Goal: Transaction & Acquisition: Book appointment/travel/reservation

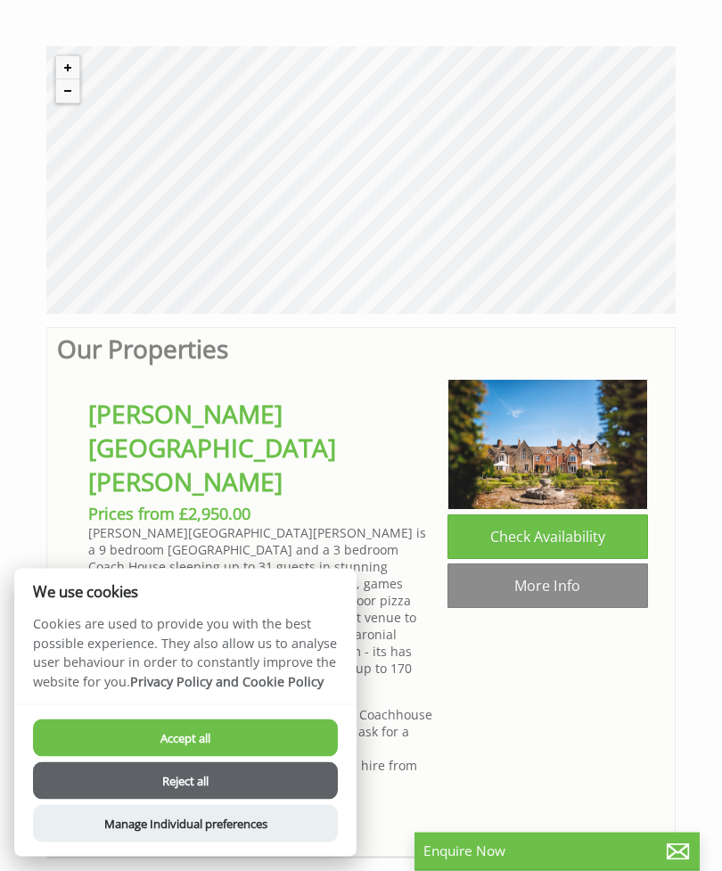
scroll to position [536, 0]
click at [262, 757] on button "Accept all" at bounding box center [185, 737] width 305 height 37
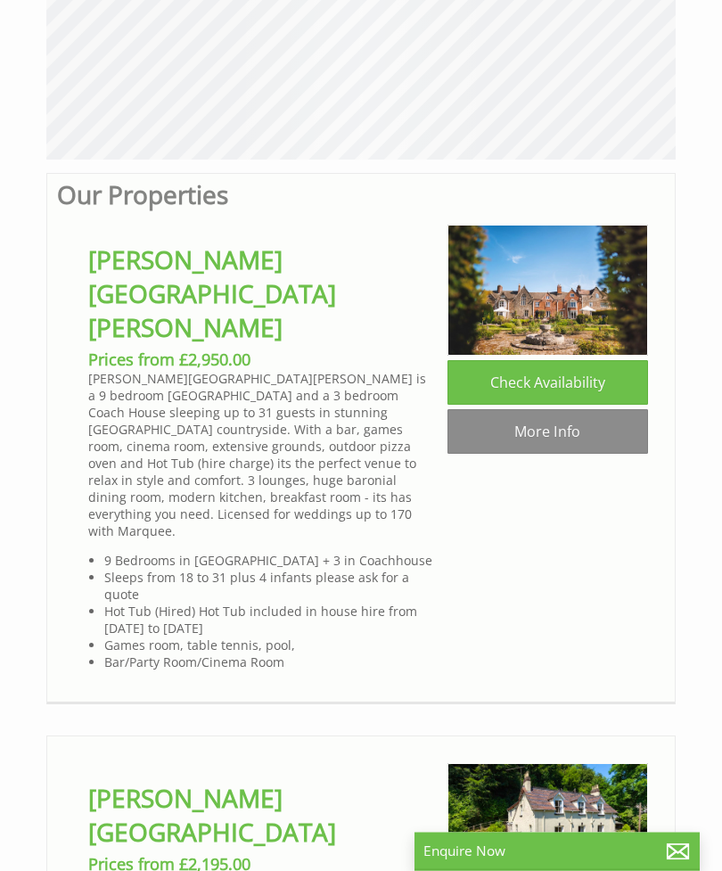
scroll to position [690, 0]
click at [575, 291] on img at bounding box center [547, 290] width 200 height 130
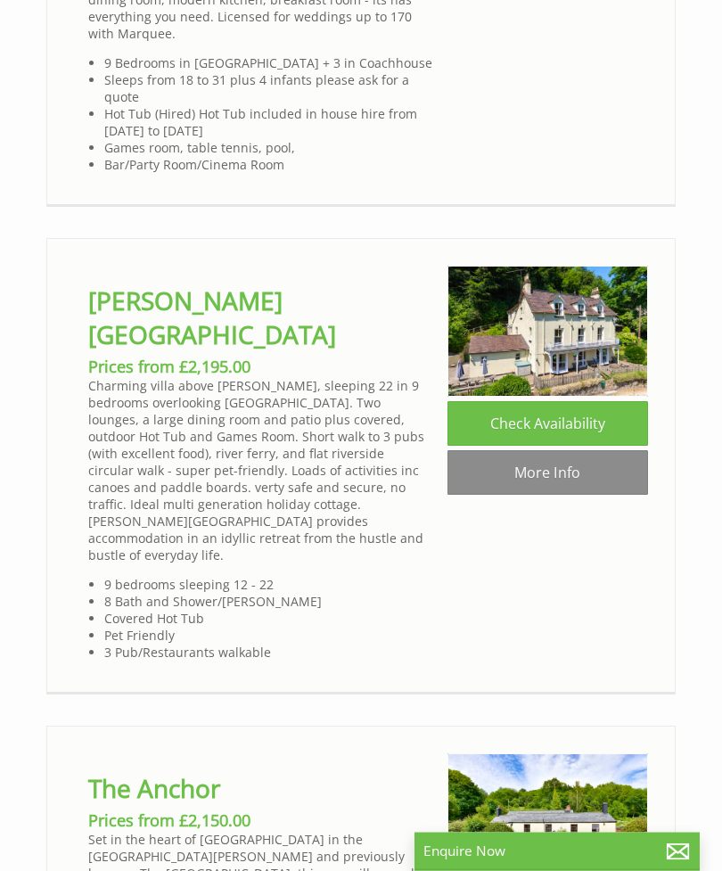
scroll to position [1187, 0]
click at [586, 450] on link "More Info" at bounding box center [547, 472] width 200 height 45
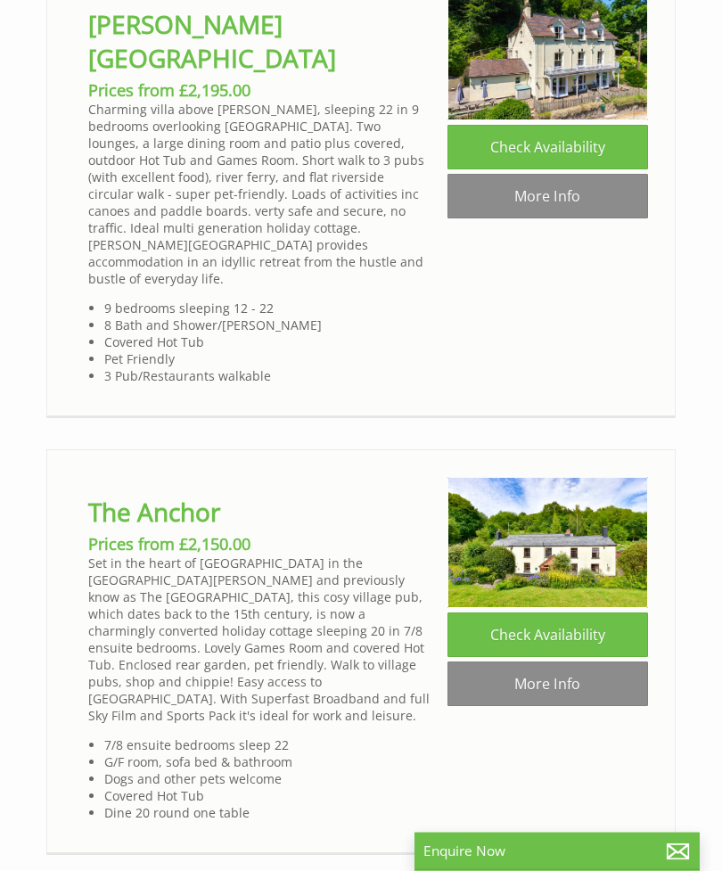
scroll to position [1465, 0]
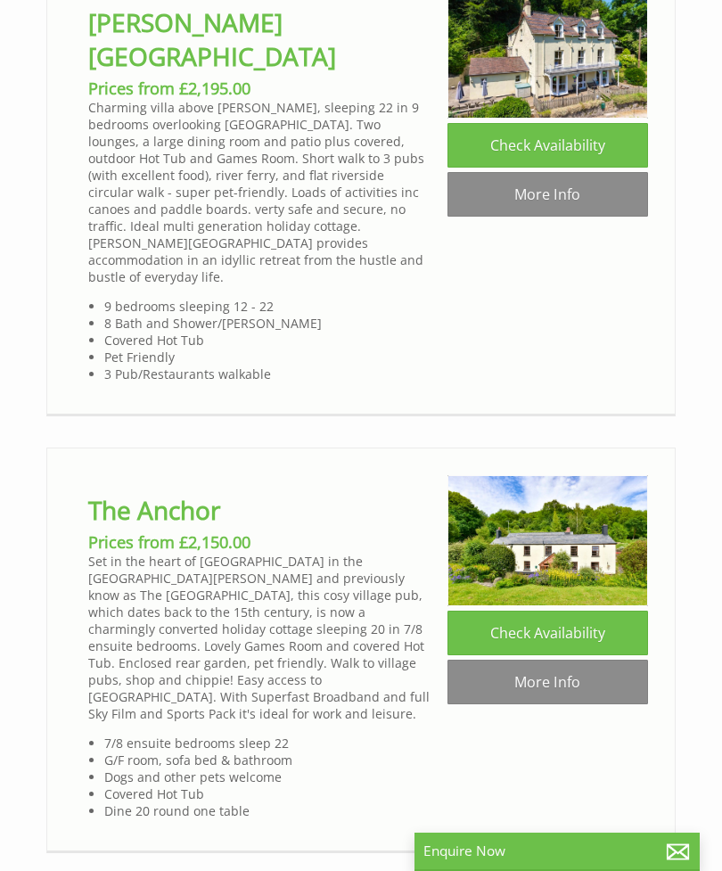
click at [565, 659] on link "More Info" at bounding box center [547, 681] width 200 height 45
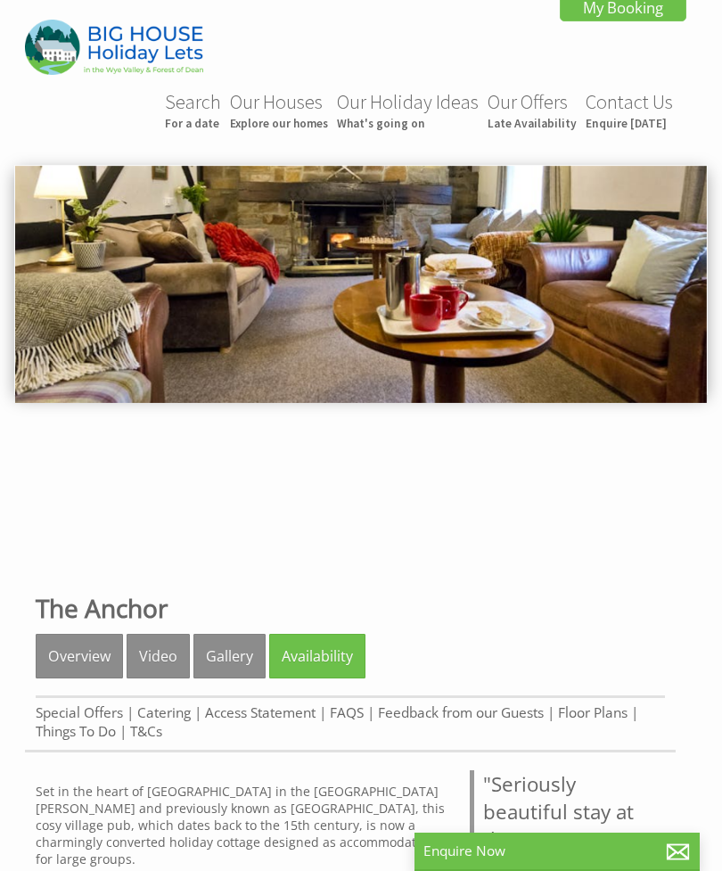
click at [323, 654] on link "Availability" at bounding box center [317, 656] width 96 height 45
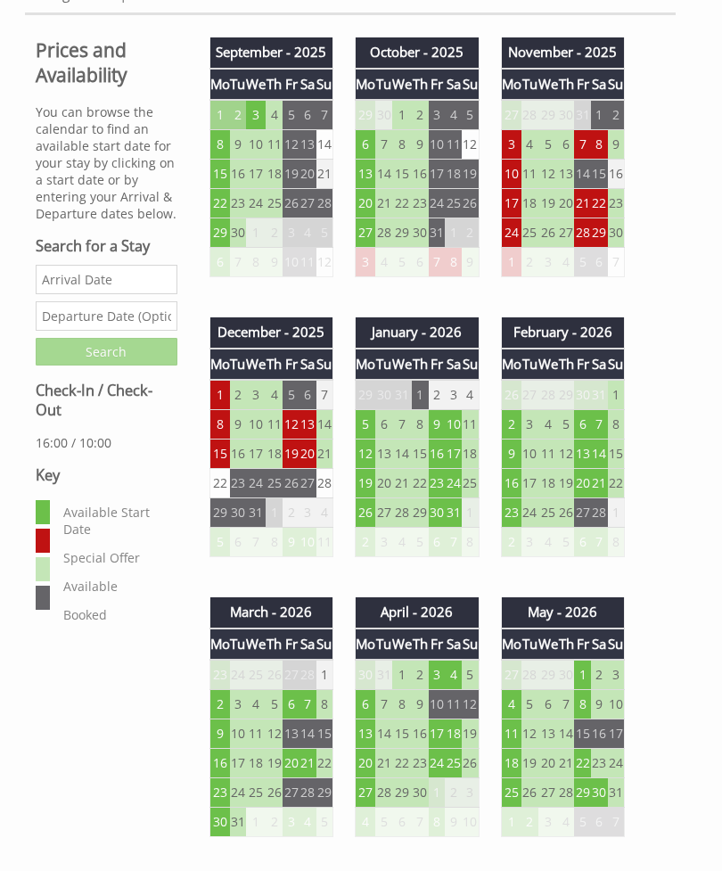
scroll to position [743, 0]
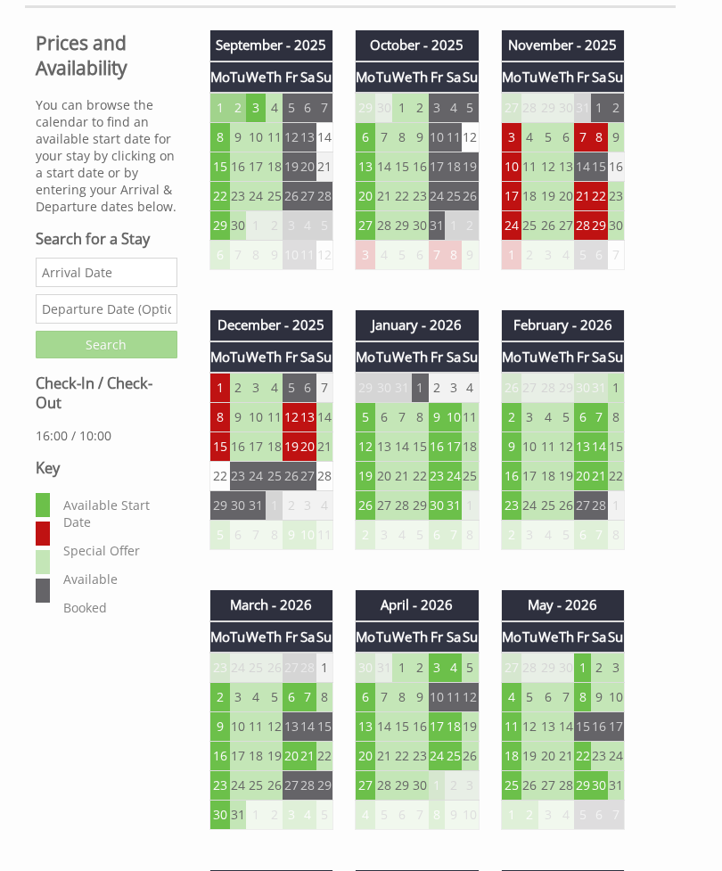
click at [584, 671] on td "1" at bounding box center [582, 668] width 17 height 30
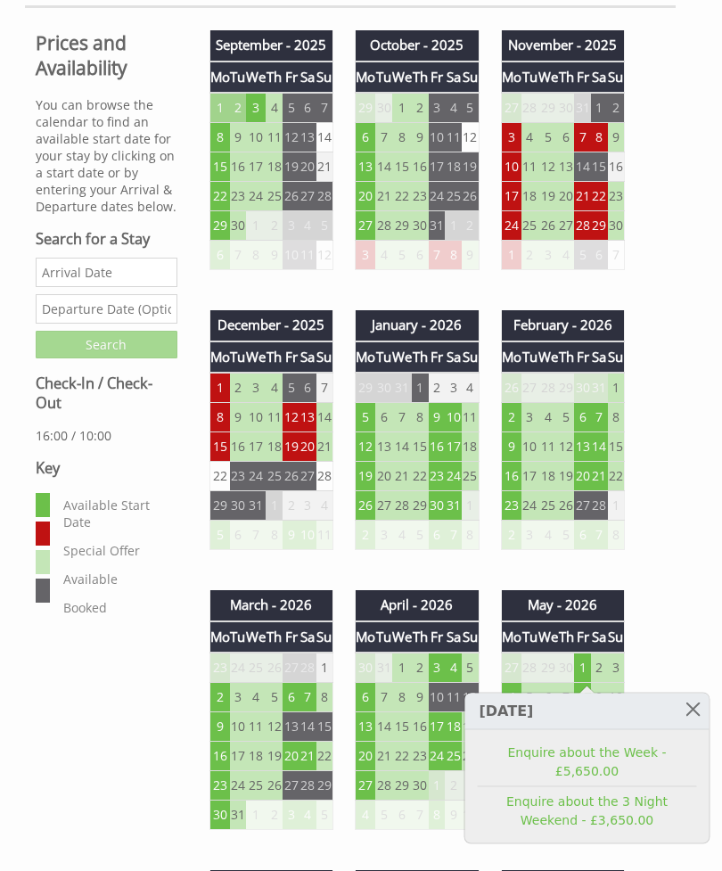
click at [596, 792] on link "Enquire about the 3 Night Weekend - £3,650.00" at bounding box center [587, 810] width 219 height 37
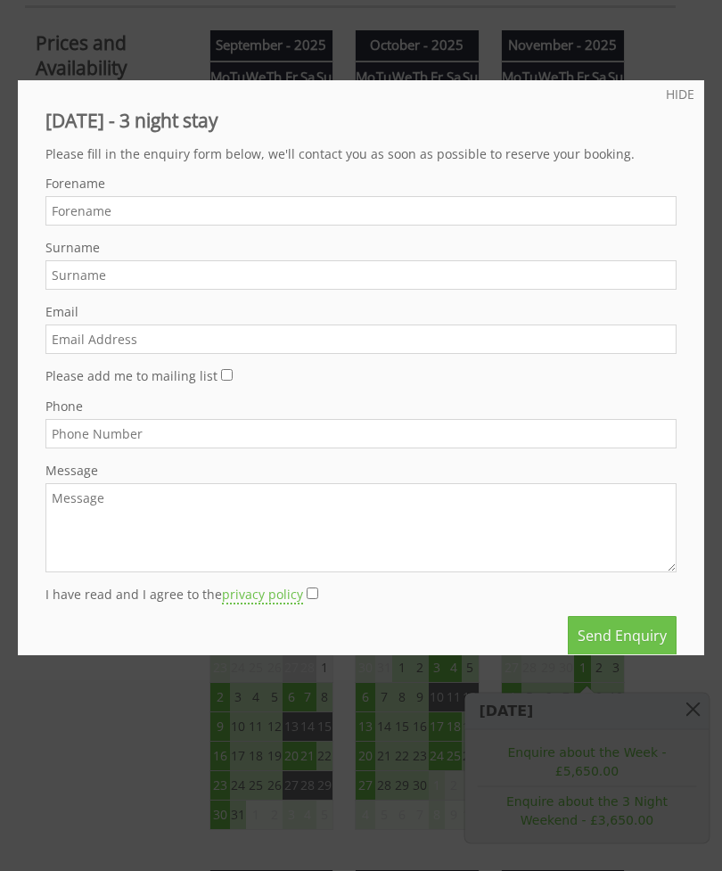
click at [682, 91] on link "HIDE" at bounding box center [680, 94] width 29 height 17
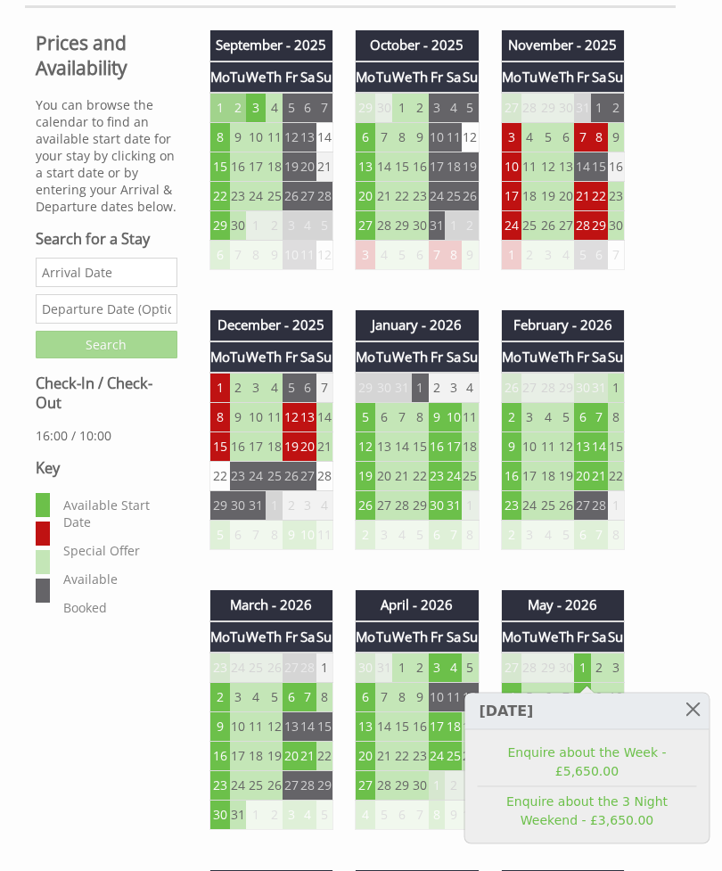
click at [698, 708] on link at bounding box center [692, 708] width 31 height 31
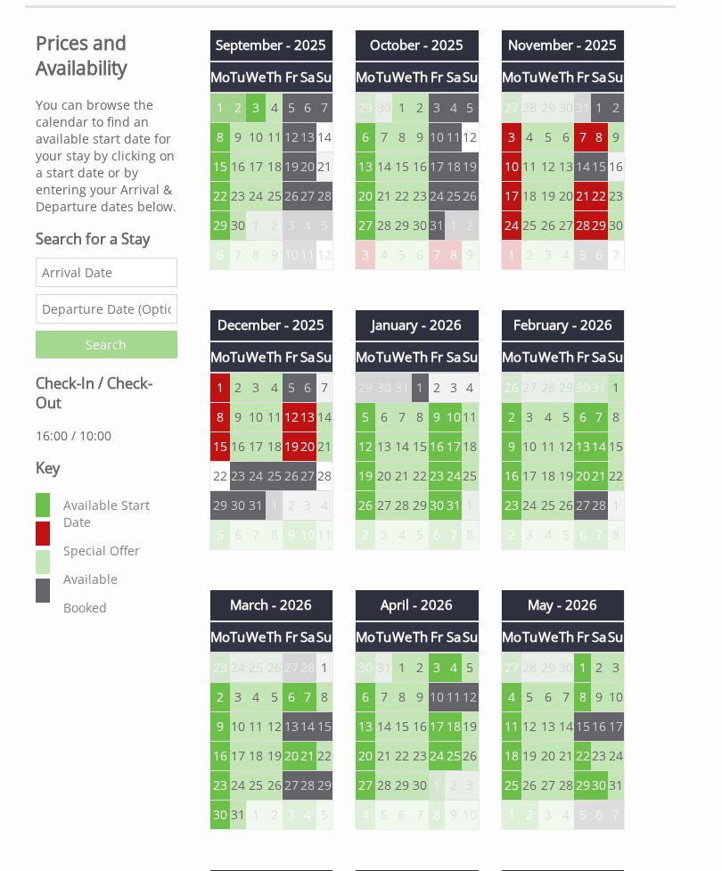
click at [590, 702] on td "8" at bounding box center [582, 697] width 17 height 29
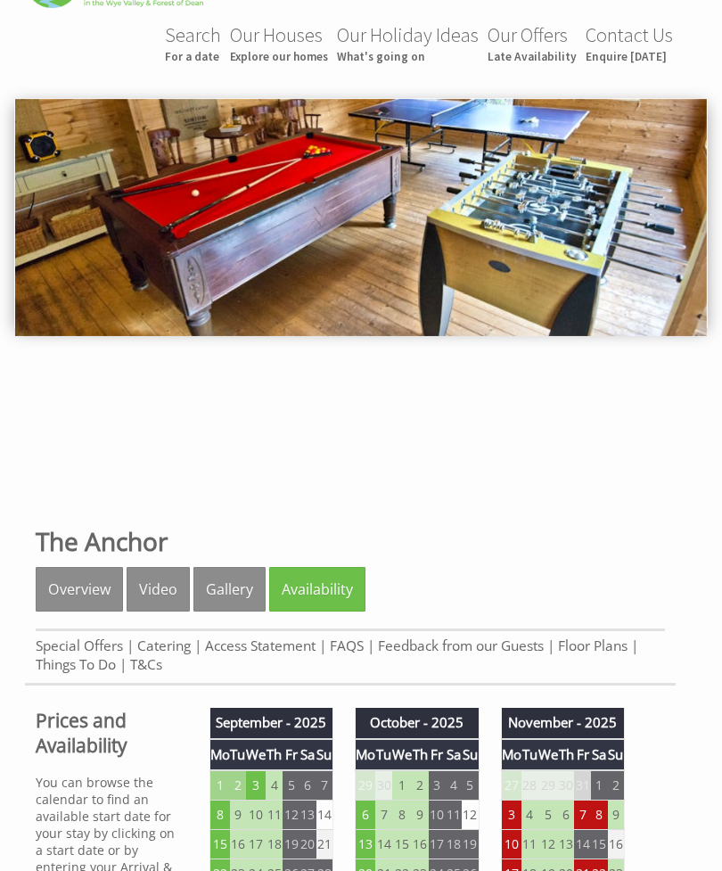
scroll to position [0, 0]
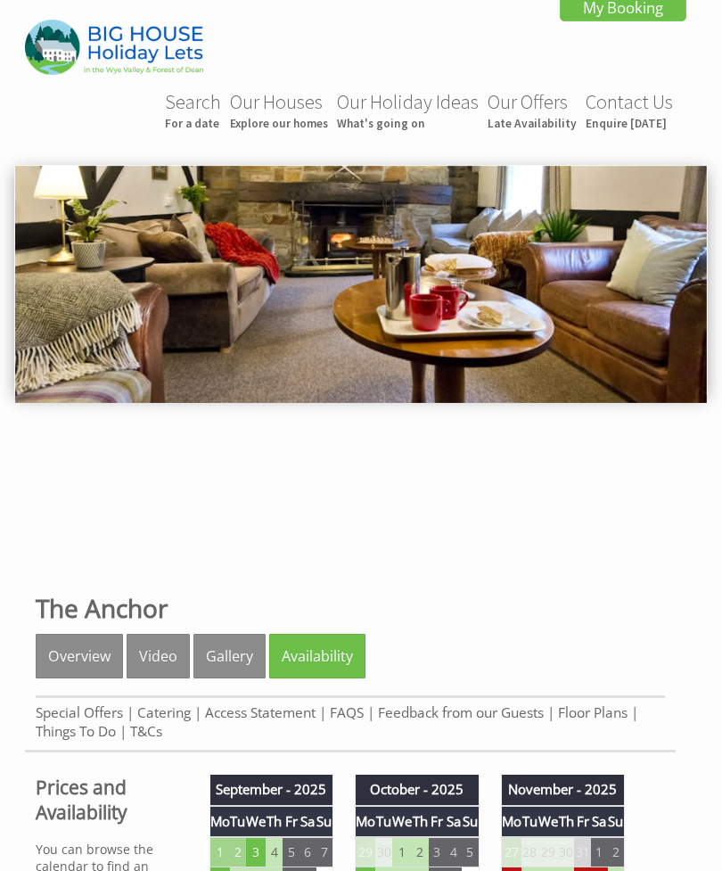
click at [541, 332] on img at bounding box center [360, 284] width 691 height 237
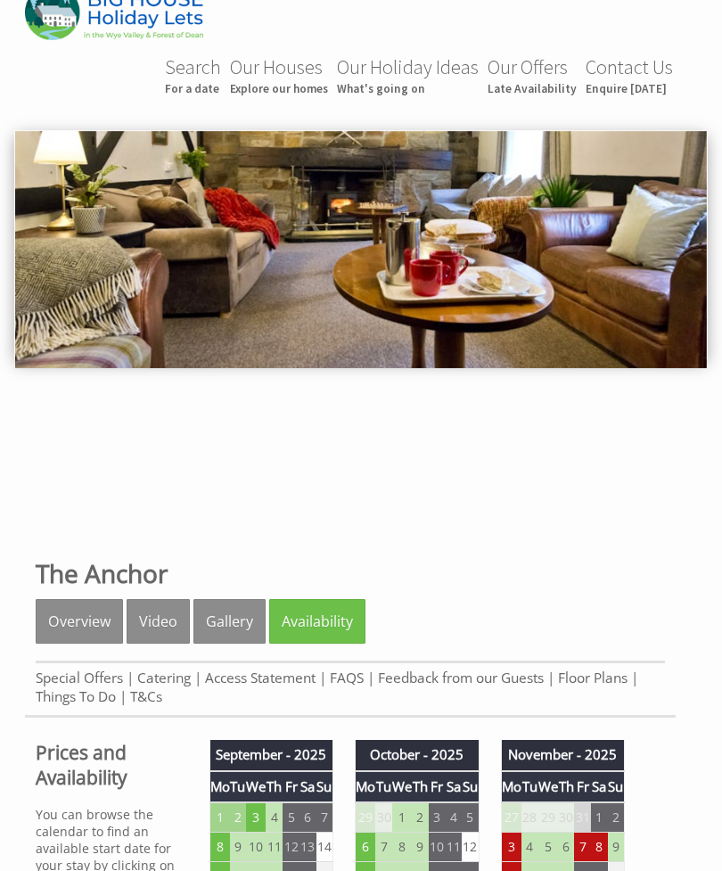
scroll to position [35, 0]
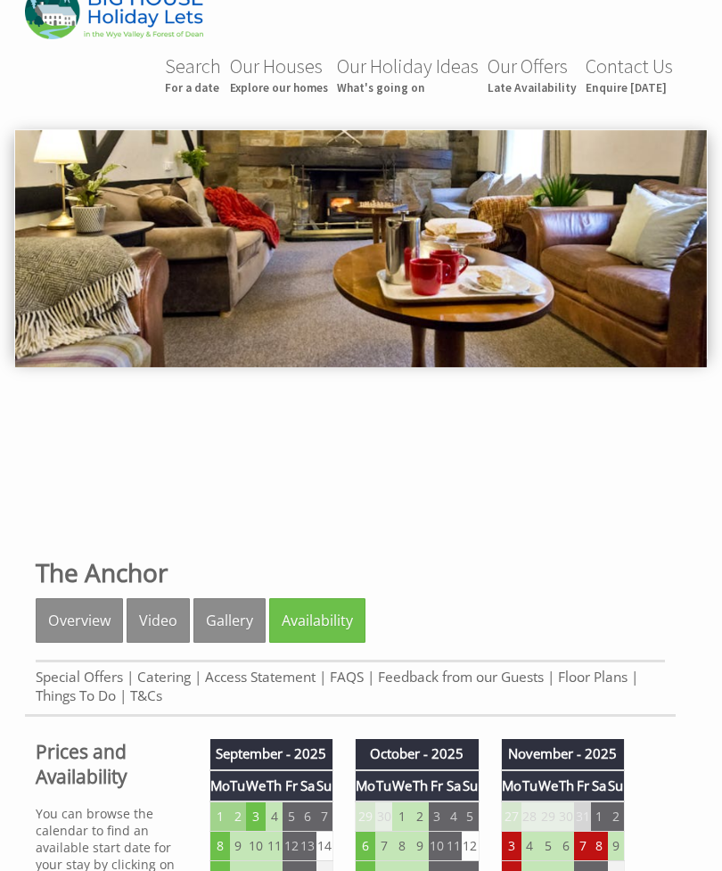
click at [224, 622] on link "Gallery" at bounding box center [229, 621] width 72 height 45
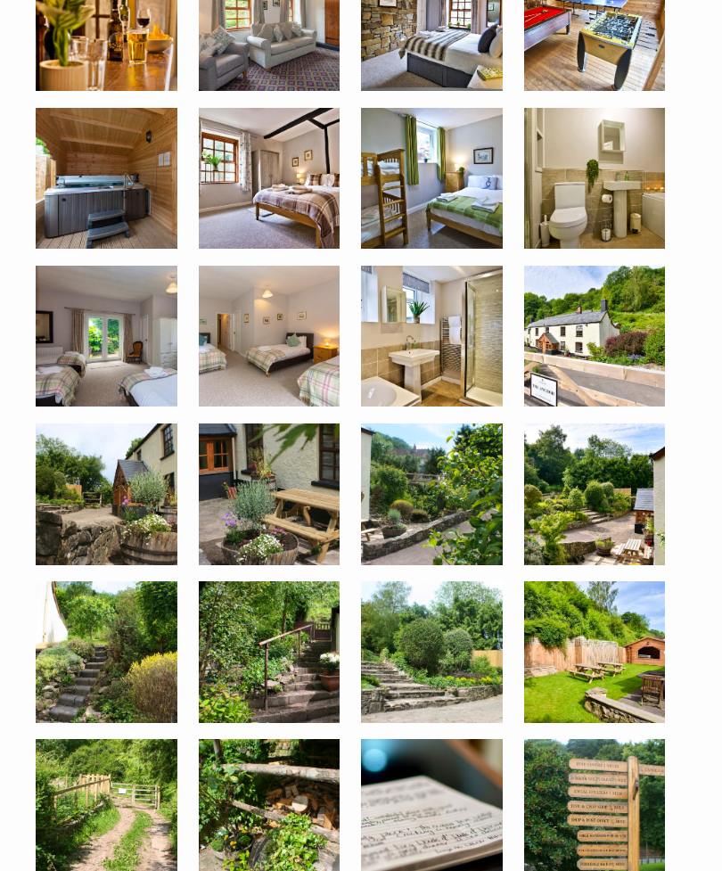
scroll to position [1293, 0]
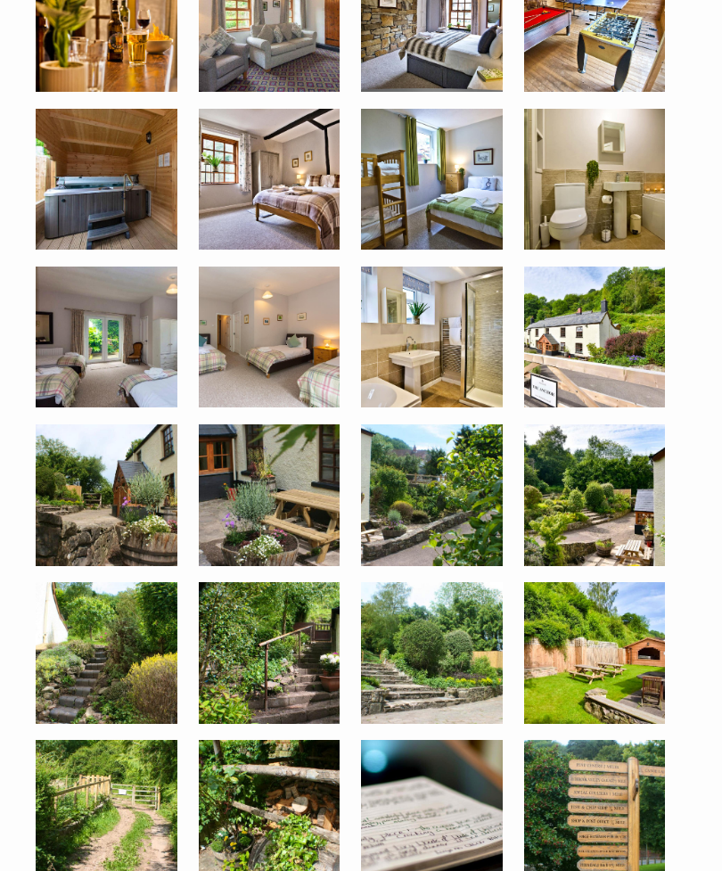
click at [268, 364] on img at bounding box center [270, 337] width 142 height 142
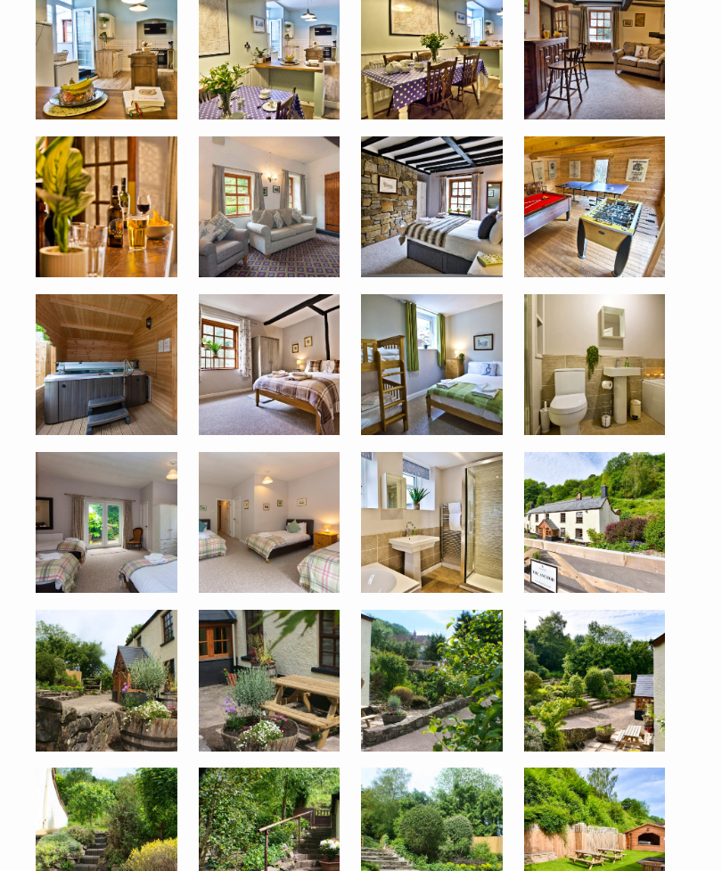
scroll to position [1102, 0]
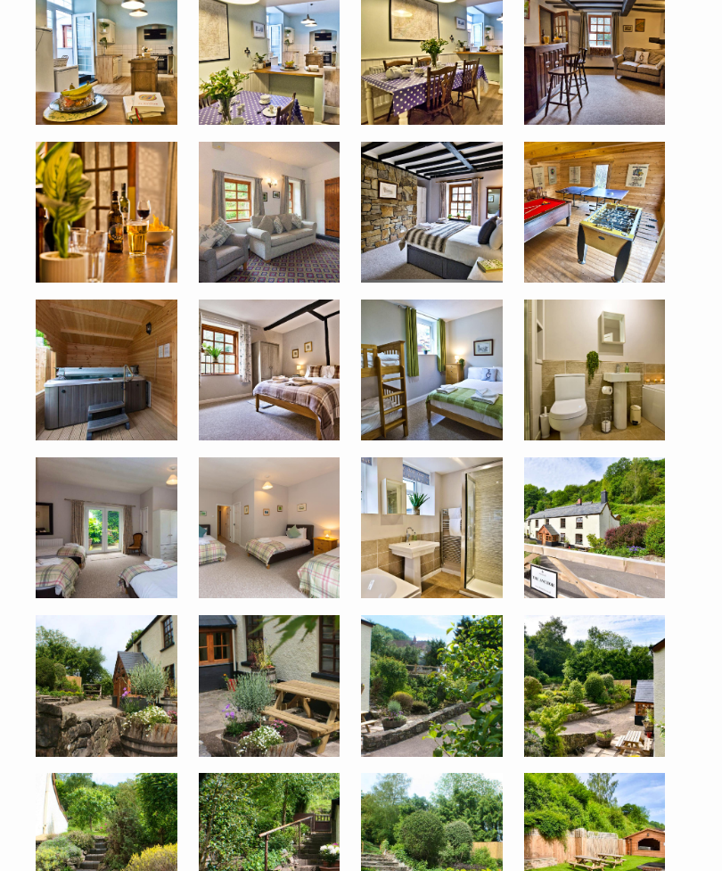
click at [456, 379] on img at bounding box center [432, 370] width 142 height 142
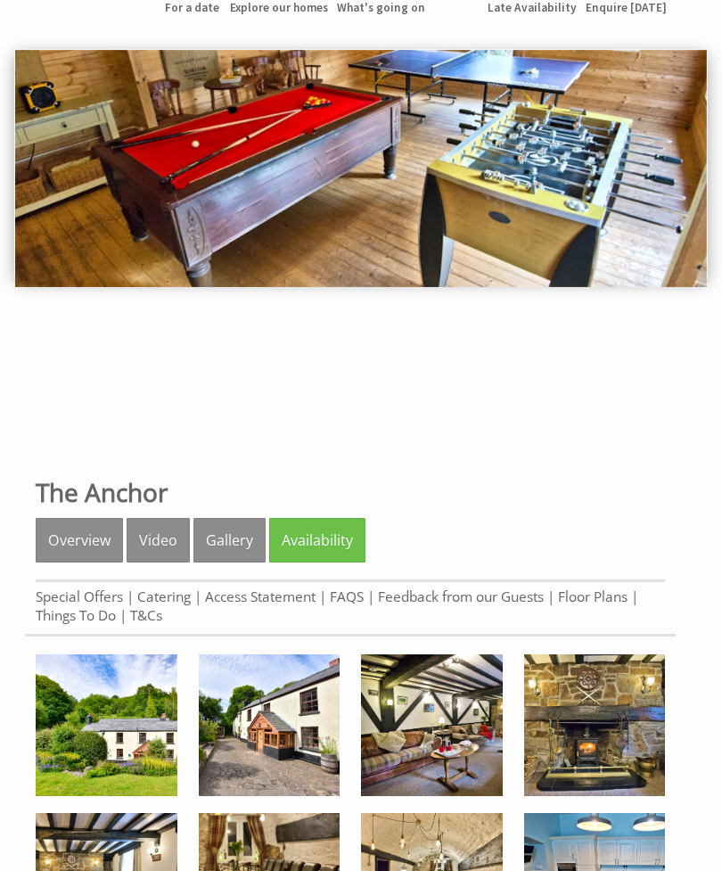
scroll to position [120, 0]
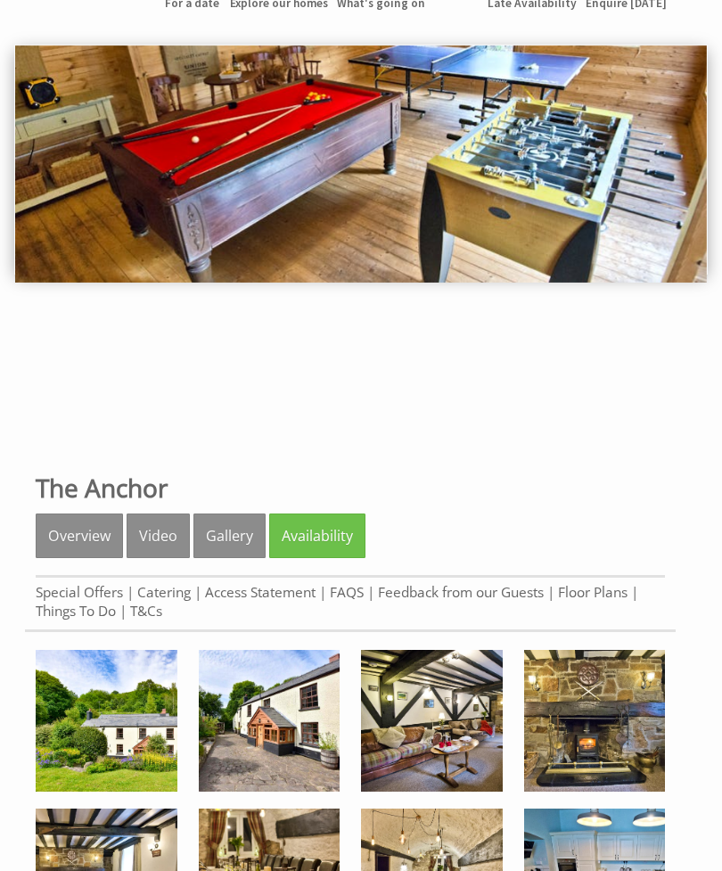
click at [86, 534] on link "Overview" at bounding box center [79, 535] width 87 height 45
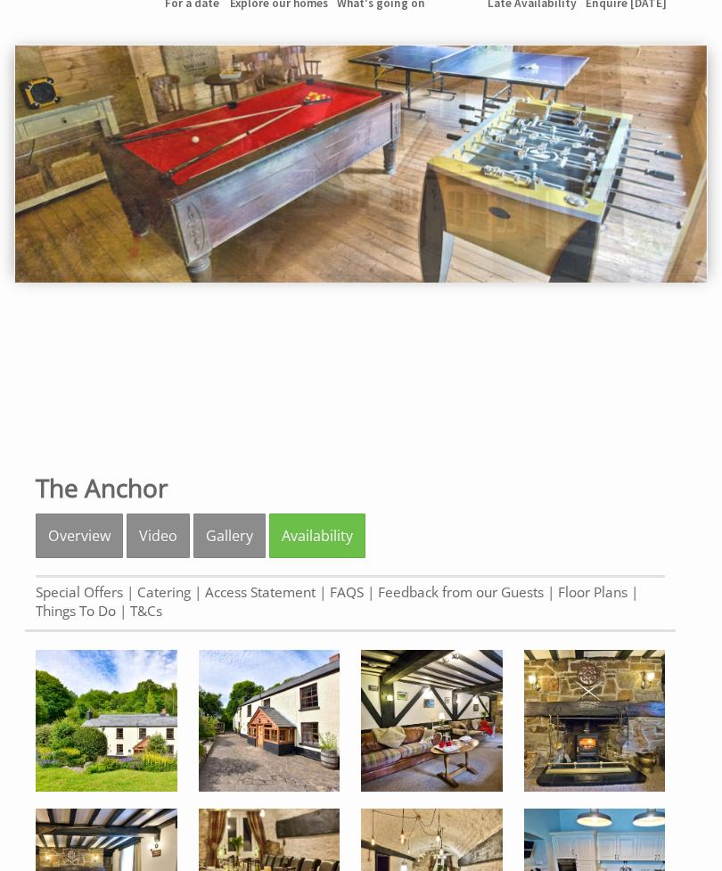
scroll to position [177, 0]
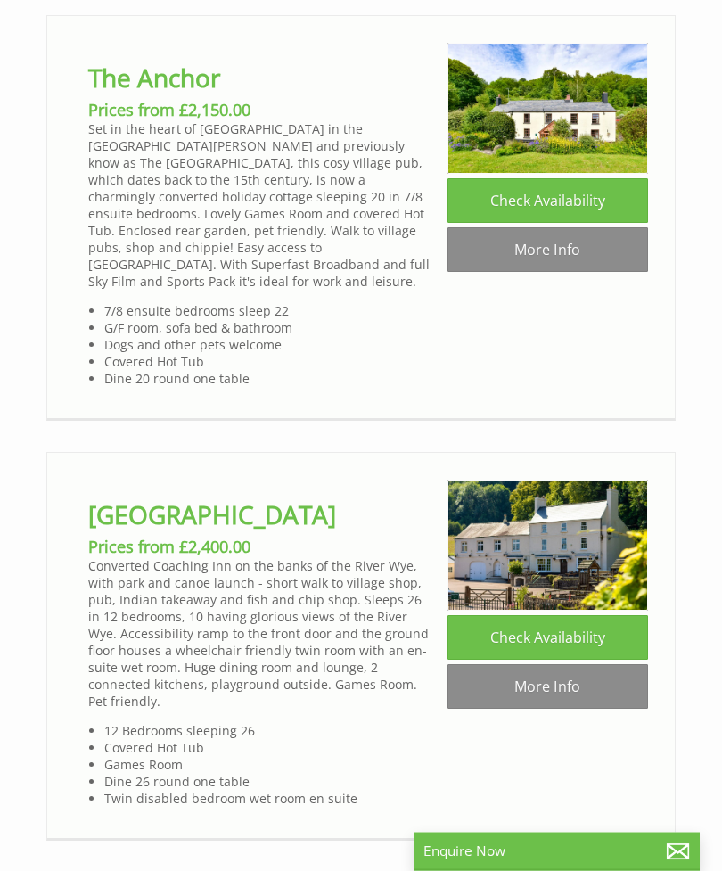
scroll to position [1898, 0]
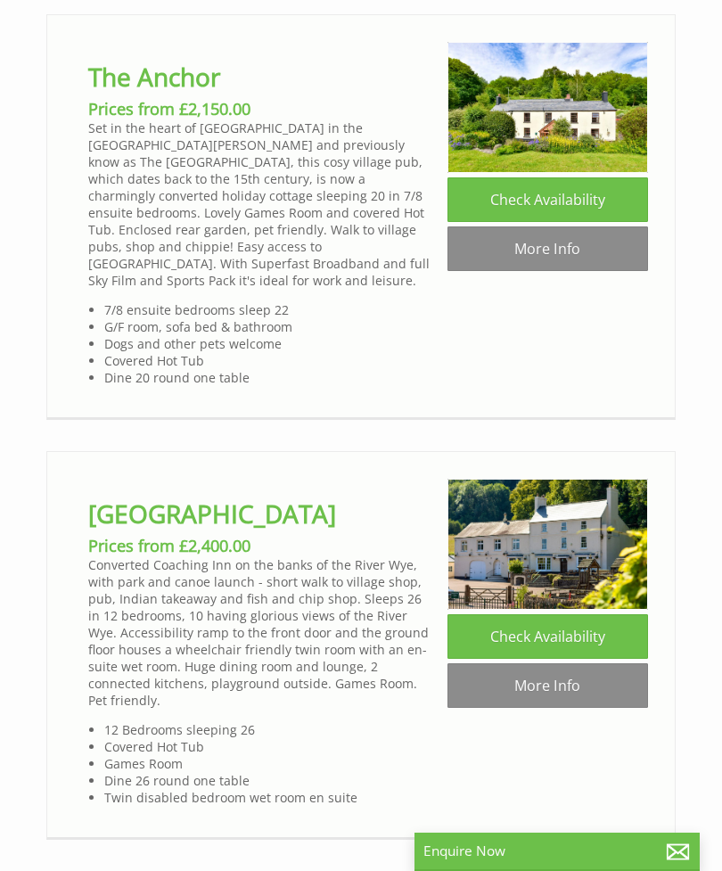
click at [559, 663] on link "More Info" at bounding box center [547, 685] width 200 height 45
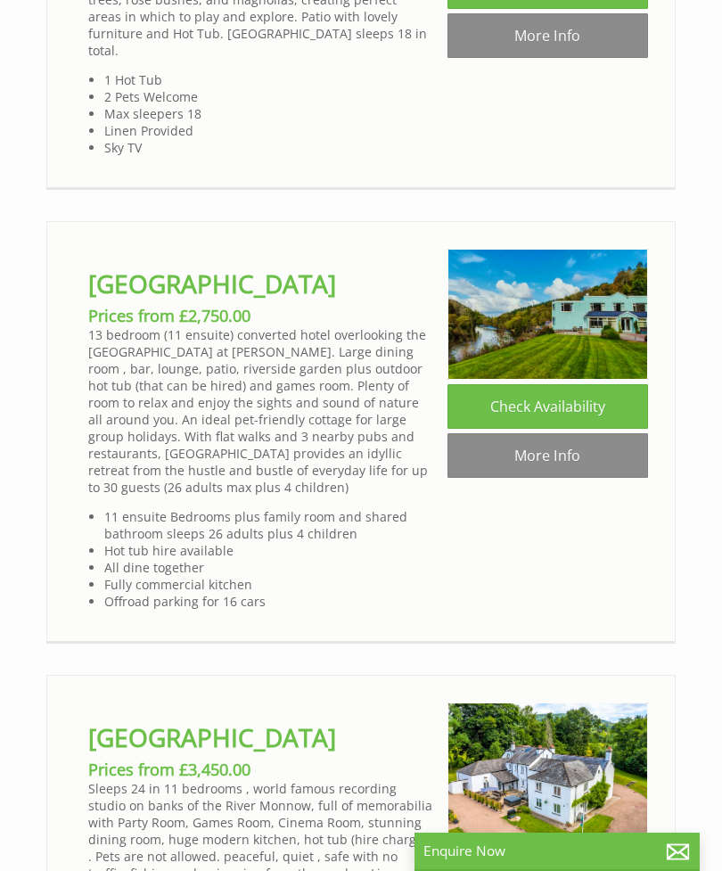
scroll to position [2980, 0]
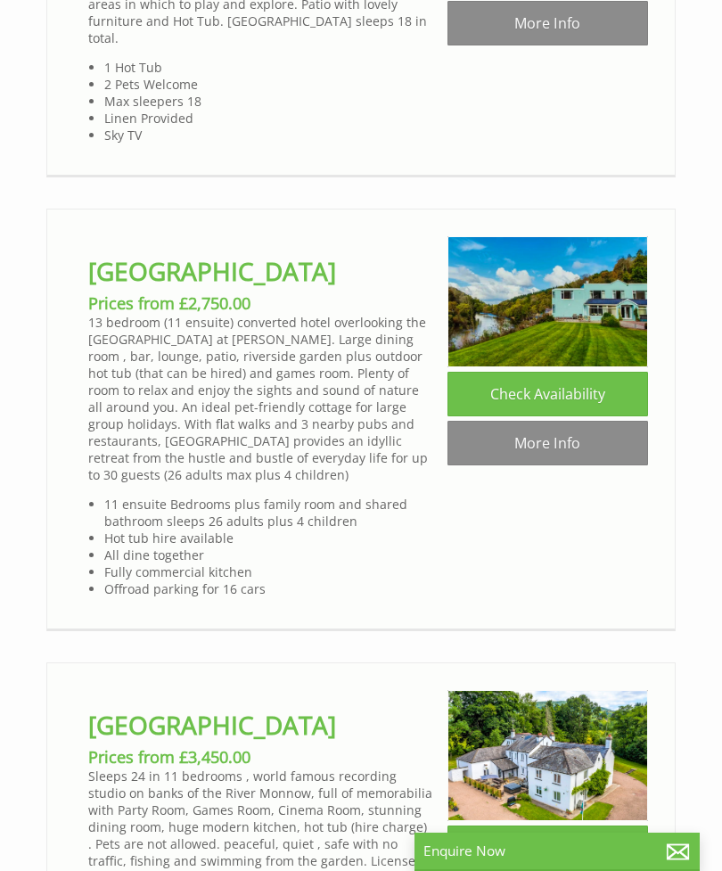
click at [576, 421] on link "More Info" at bounding box center [547, 443] width 200 height 45
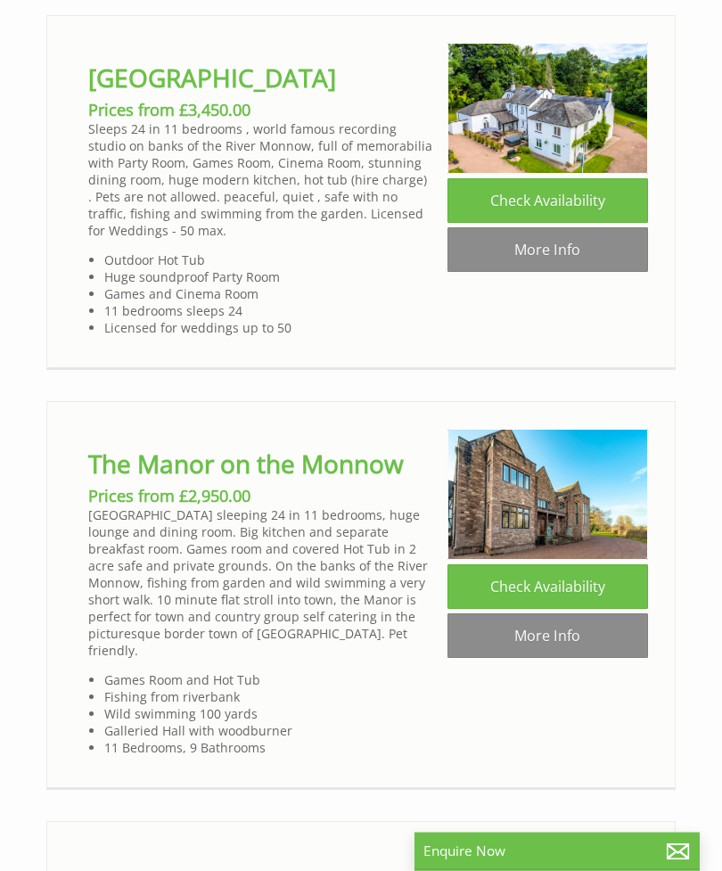
scroll to position [3630, 0]
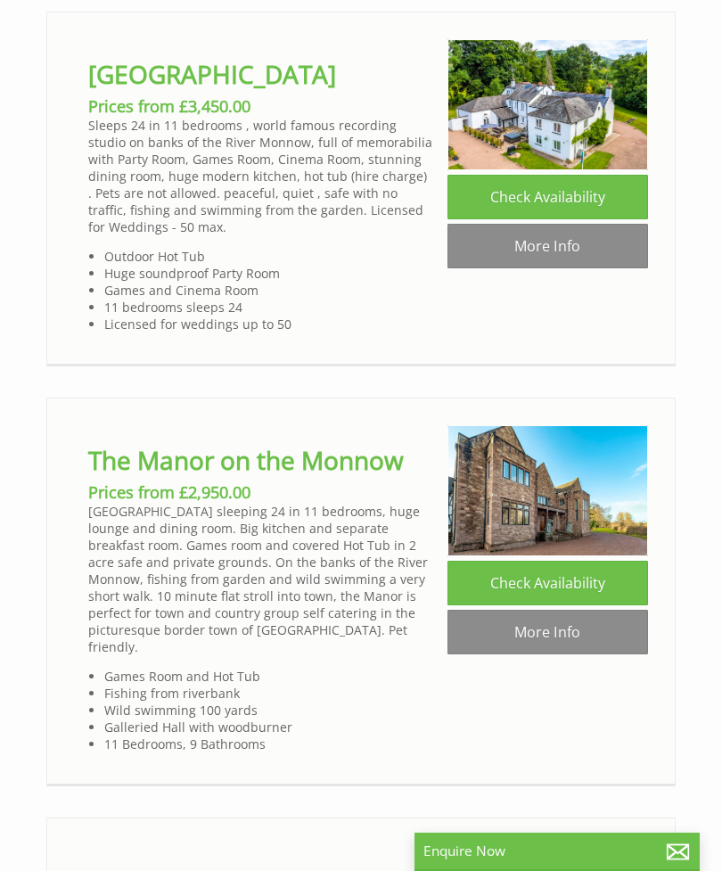
click at [585, 224] on link "More Info" at bounding box center [547, 246] width 200 height 45
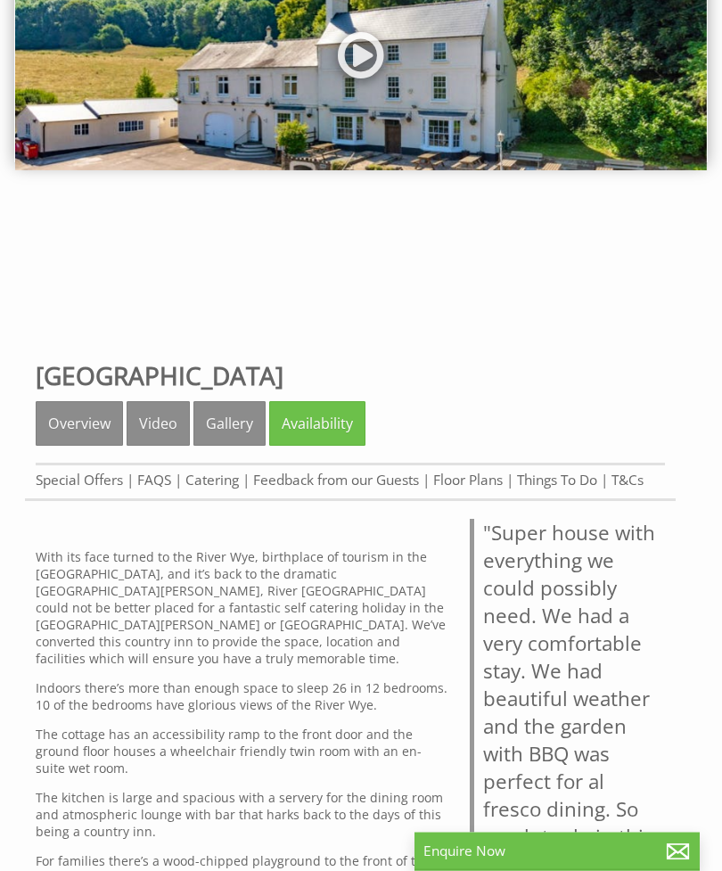
scroll to position [233, 0]
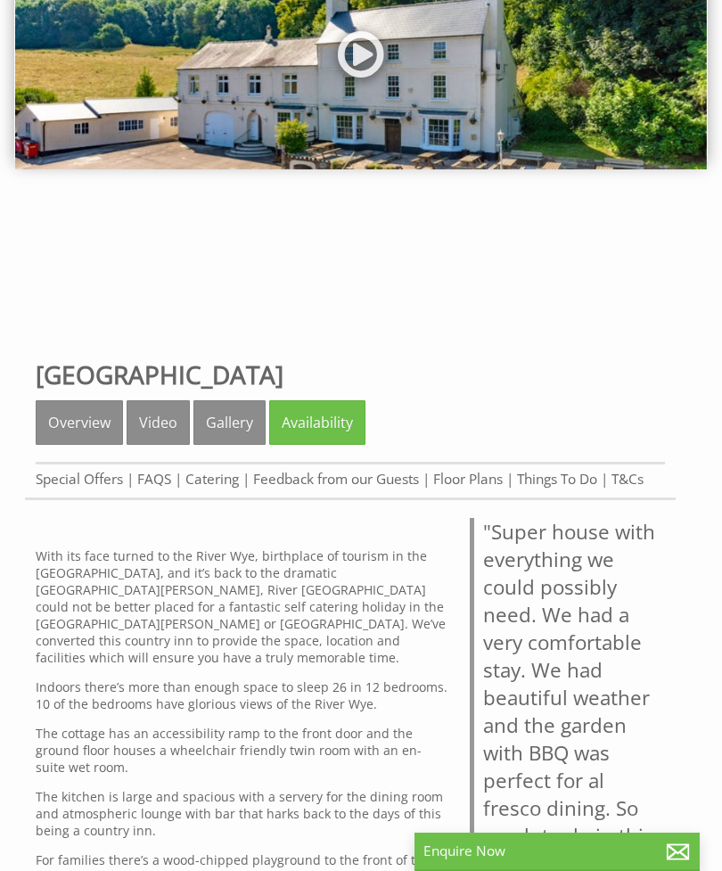
click at [233, 424] on link "Gallery" at bounding box center [229, 422] width 72 height 45
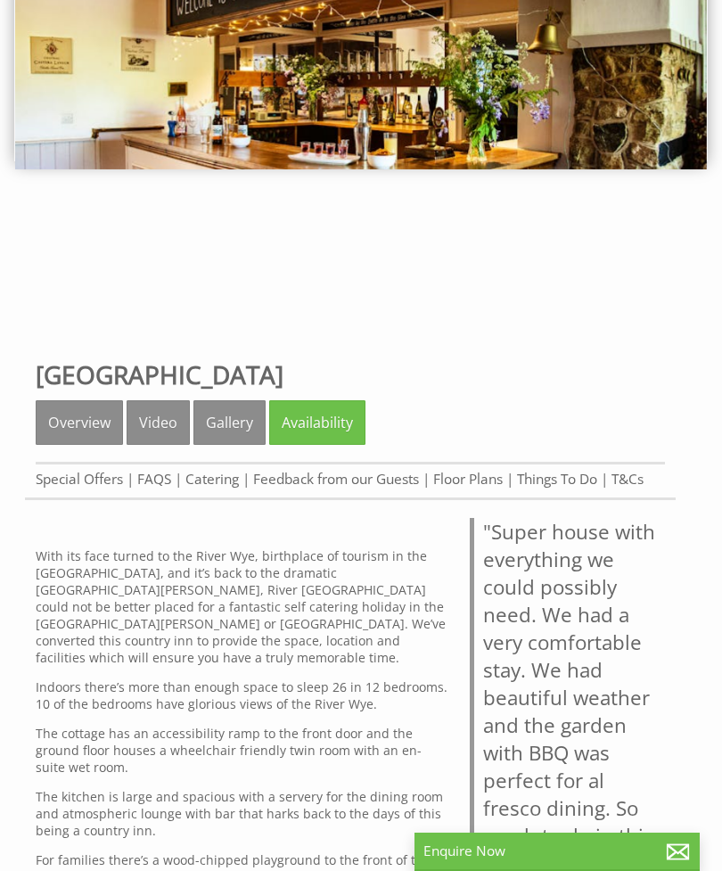
scroll to position [290, 0]
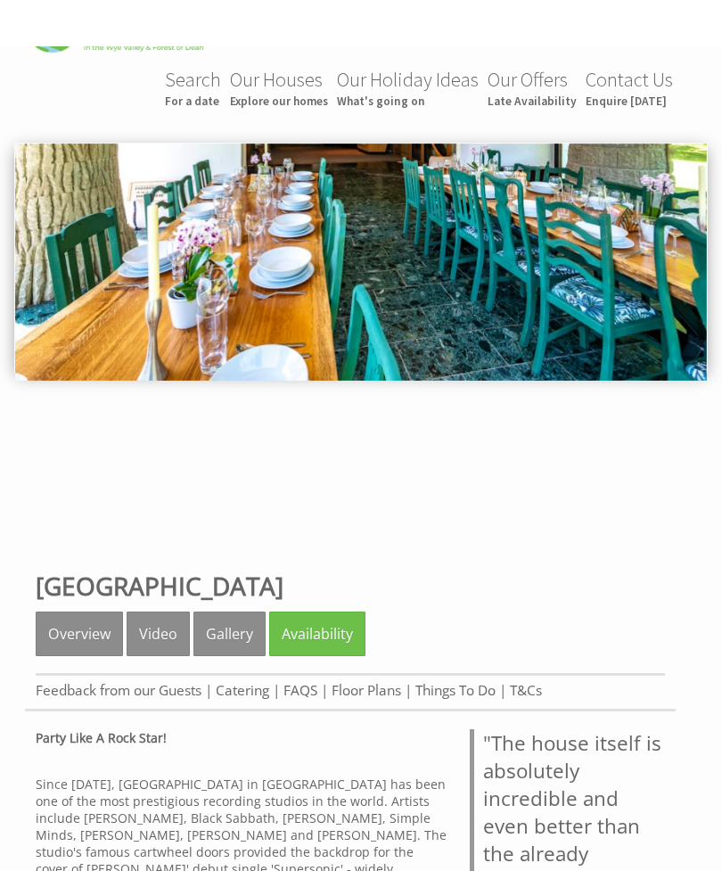
scroll to position [22, 0]
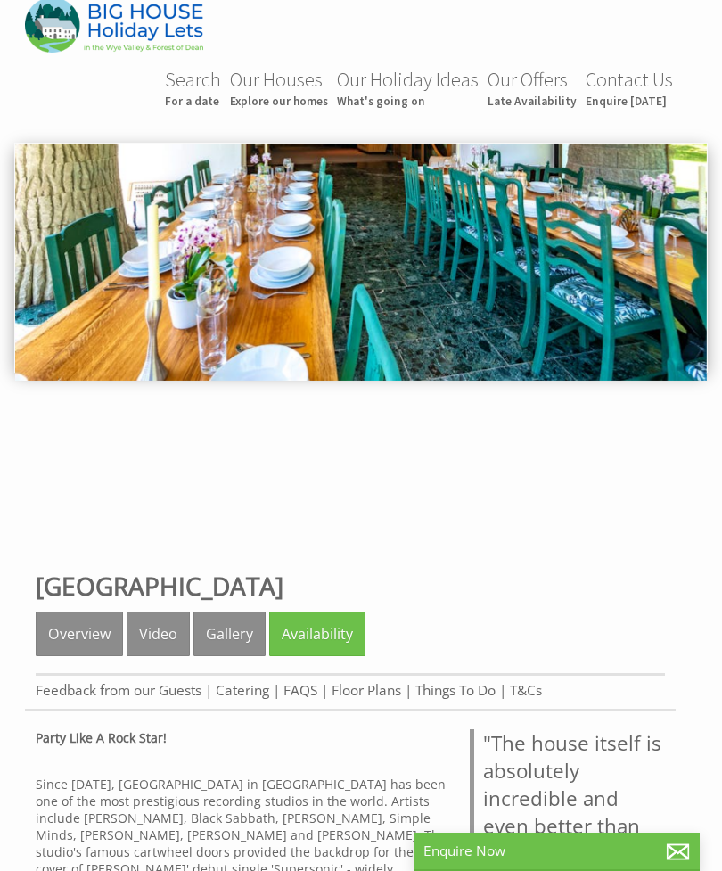
click at [328, 636] on link "Availability" at bounding box center [317, 633] width 96 height 45
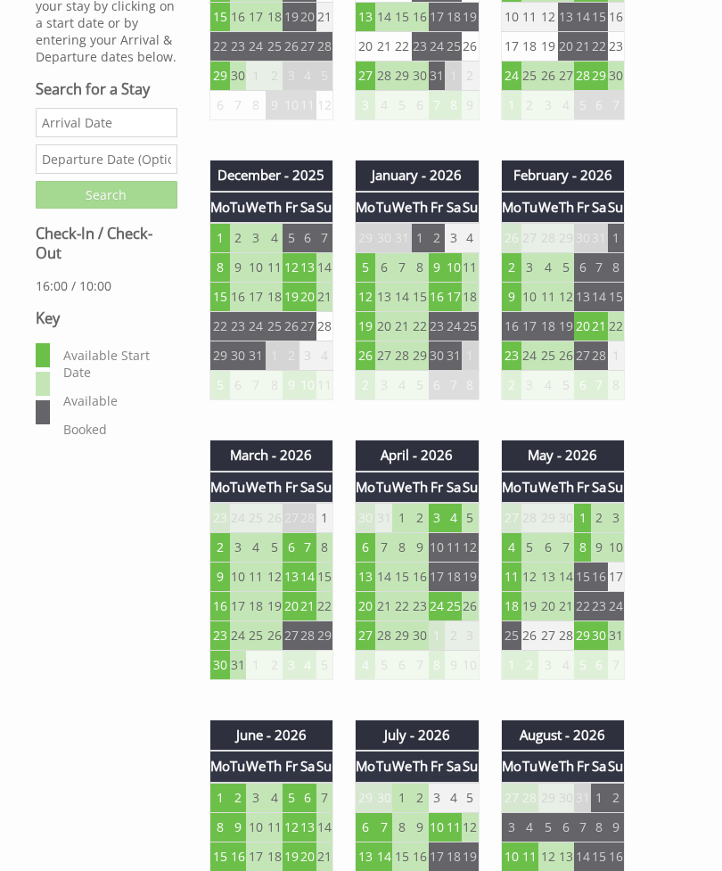
click at [587, 519] on td "1" at bounding box center [582, 518] width 17 height 30
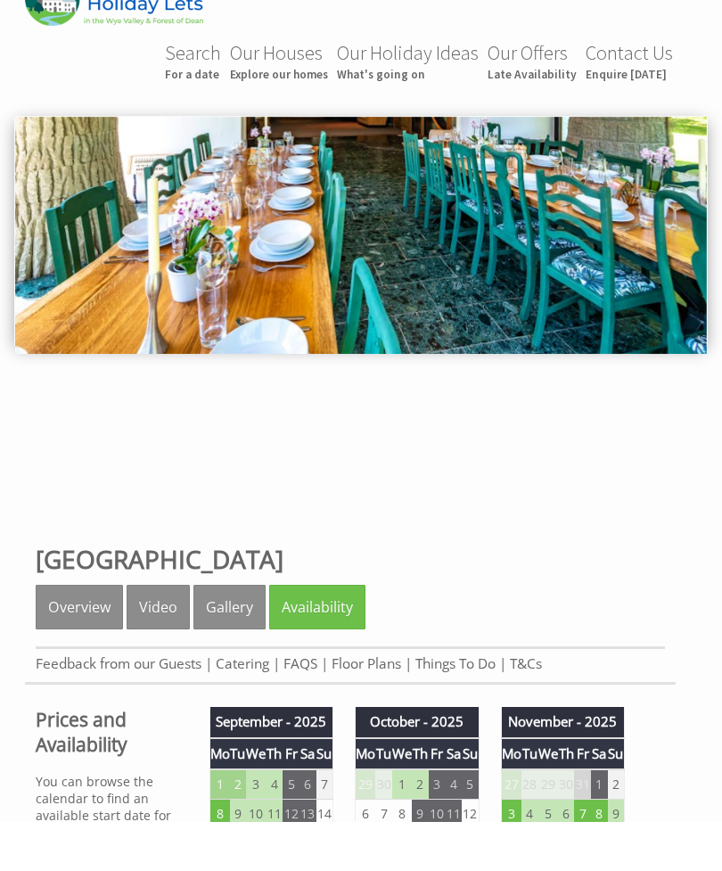
scroll to position [49, 0]
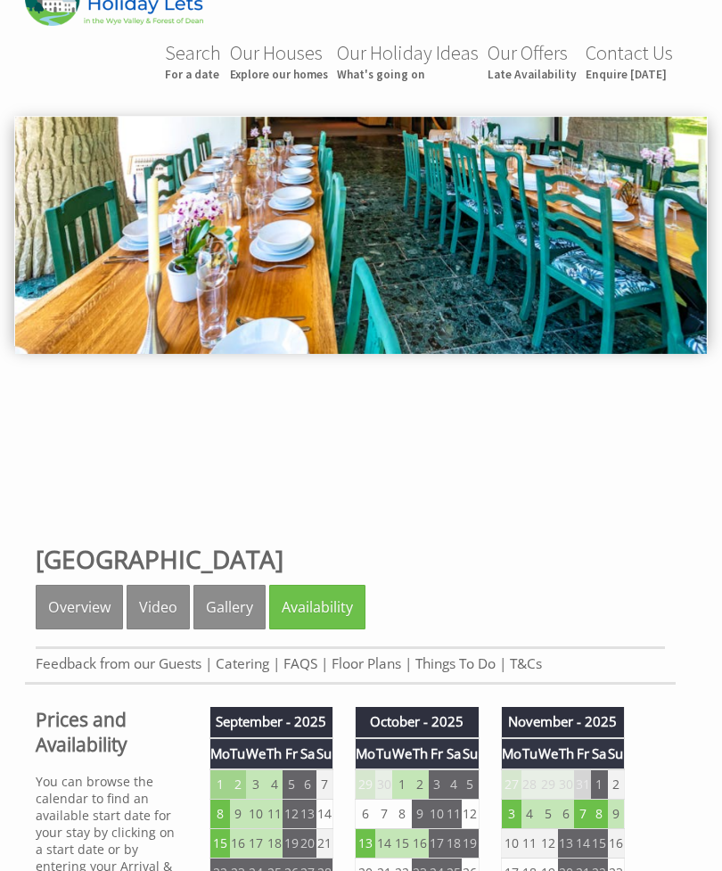
click at [233, 609] on link "Gallery" at bounding box center [229, 607] width 72 height 45
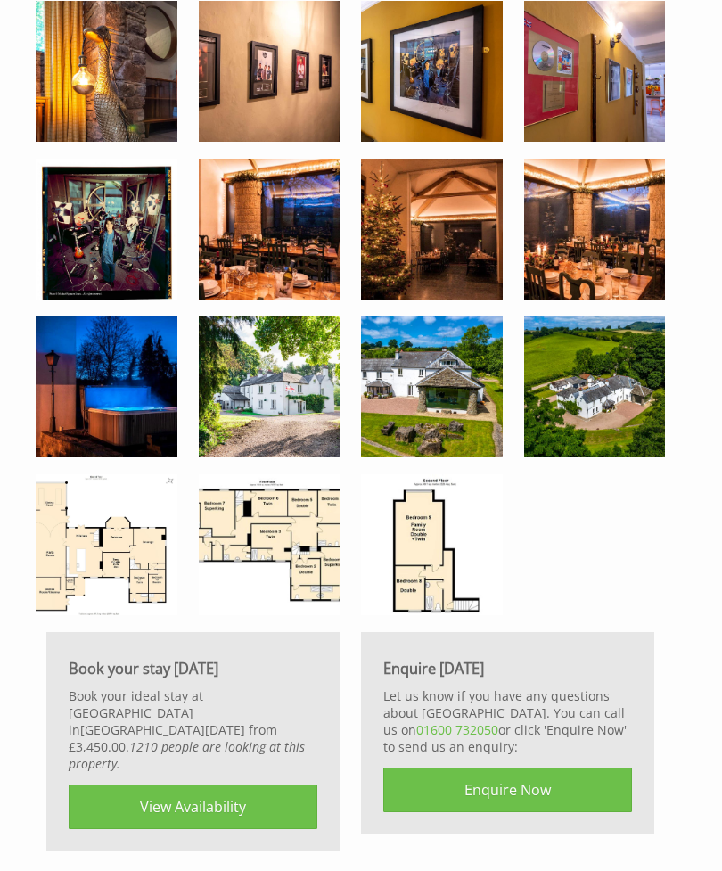
scroll to position [2802, 0]
click at [133, 582] on img at bounding box center [107, 545] width 142 height 142
click at [450, 414] on img at bounding box center [432, 387] width 142 height 142
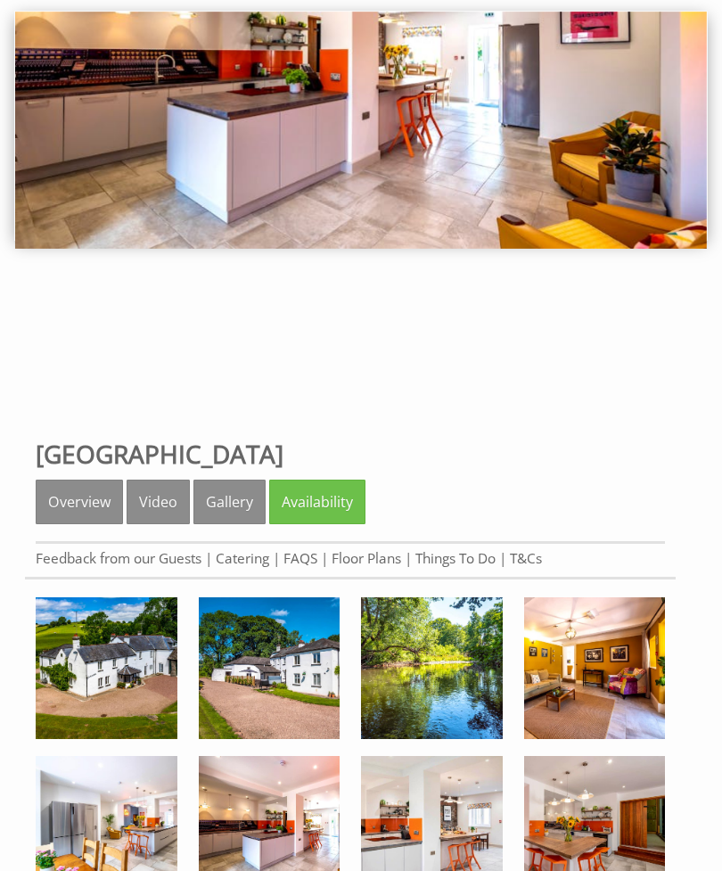
scroll to position [0, 0]
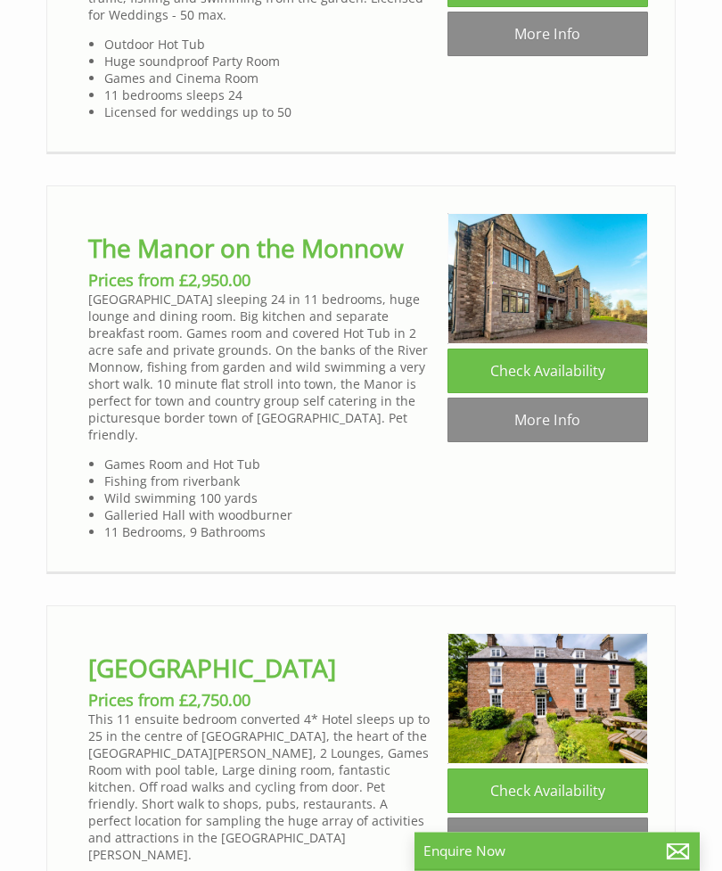
scroll to position [3842, 0]
click at [569, 397] on link "More Info" at bounding box center [547, 419] width 200 height 45
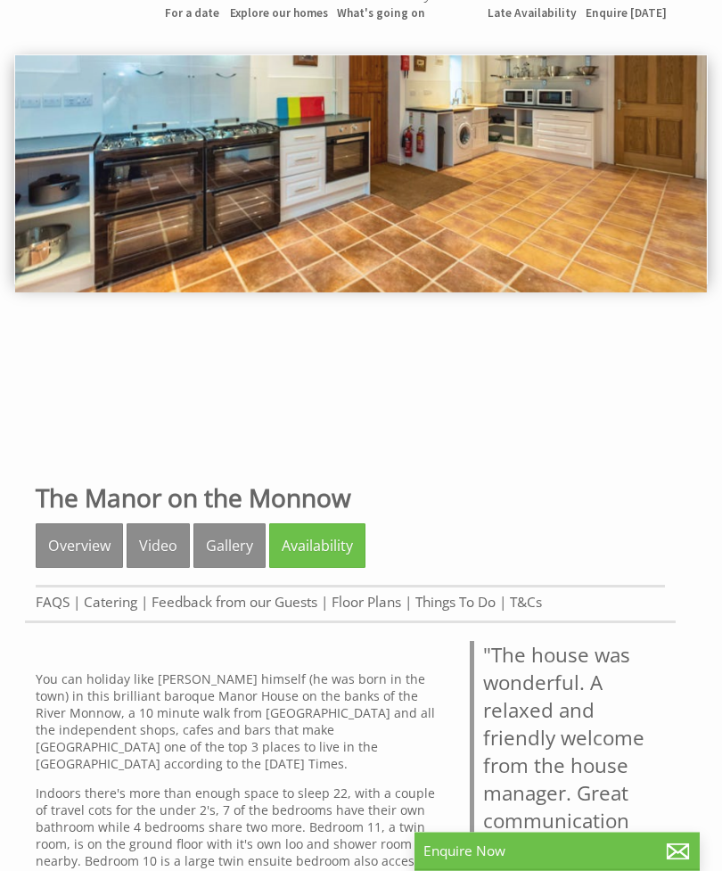
scroll to position [110, 0]
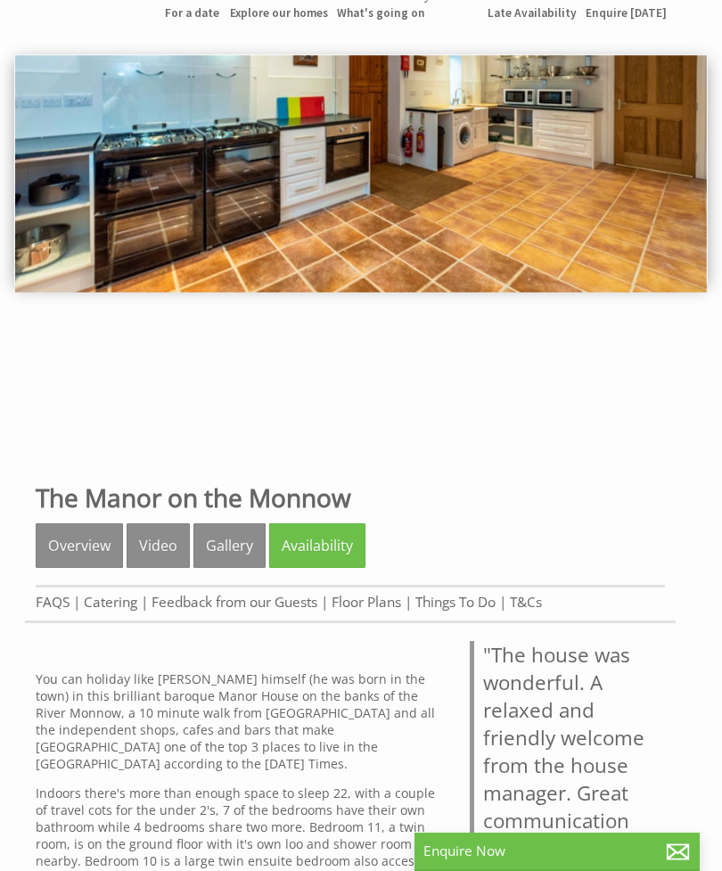
click at [226, 545] on link "Gallery" at bounding box center [229, 545] width 72 height 45
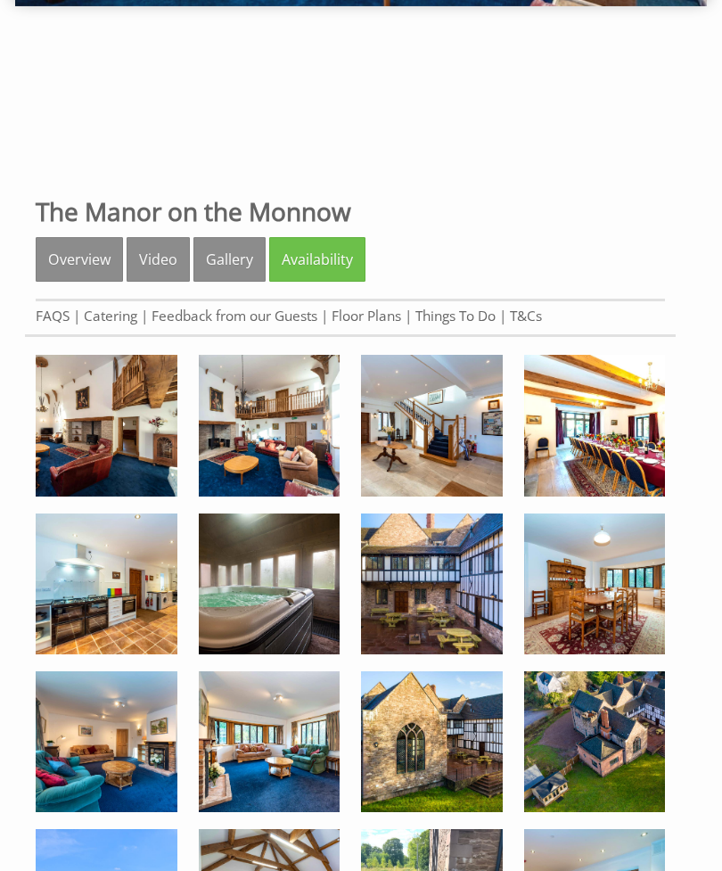
scroll to position [392, 0]
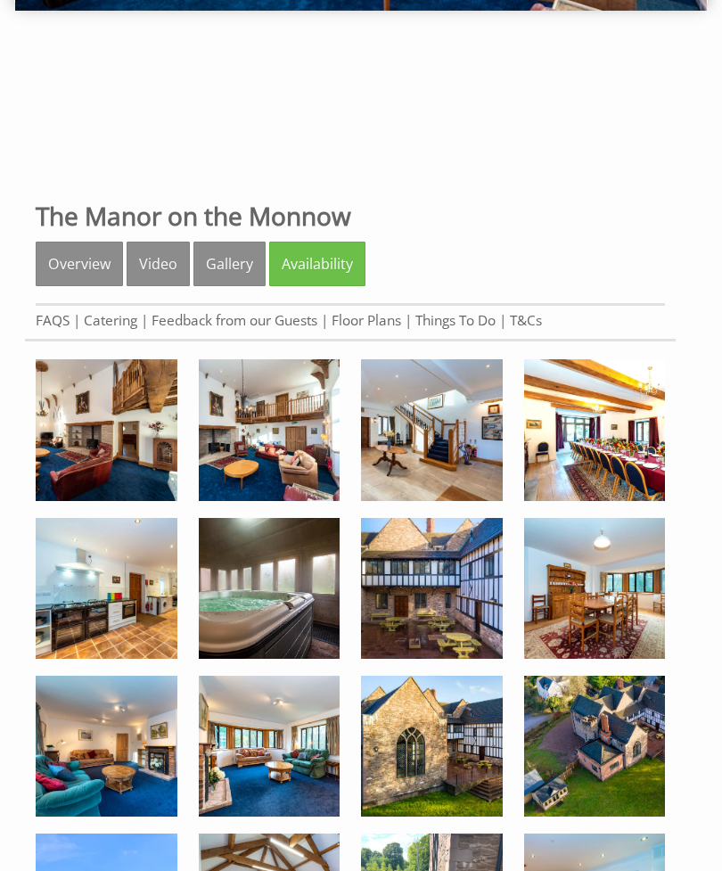
click at [229, 273] on link "Gallery" at bounding box center [229, 263] width 72 height 45
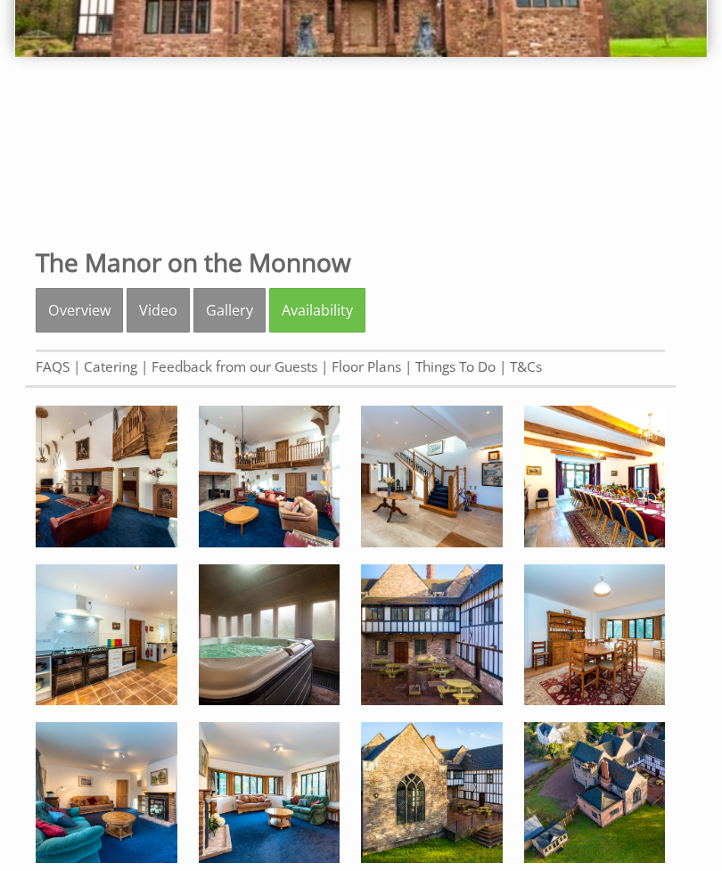
scroll to position [346, 0]
click at [363, 369] on link "Floor Plans" at bounding box center [366, 366] width 70 height 19
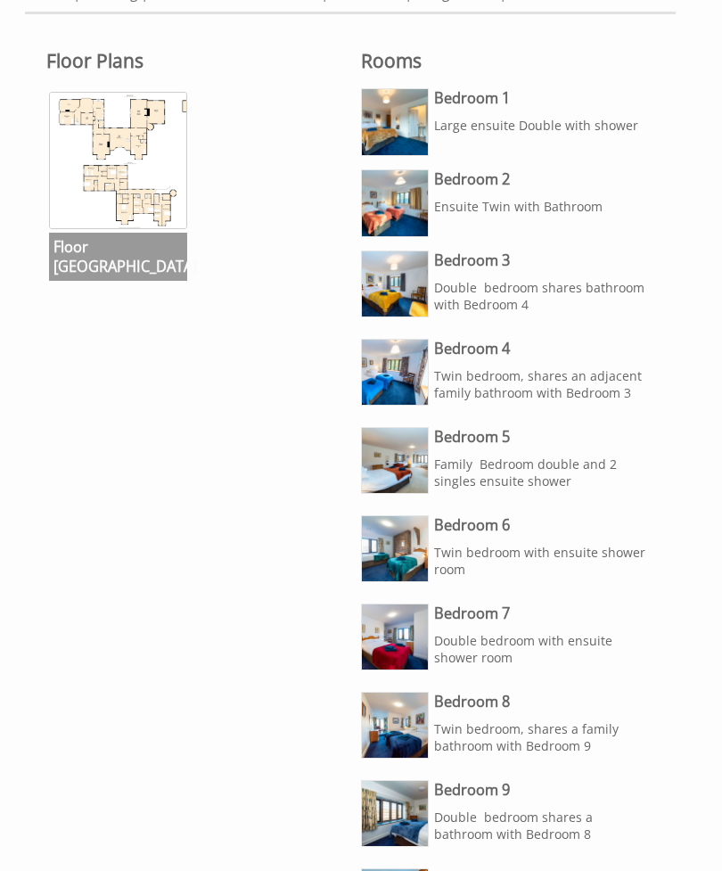
scroll to position [720, 0]
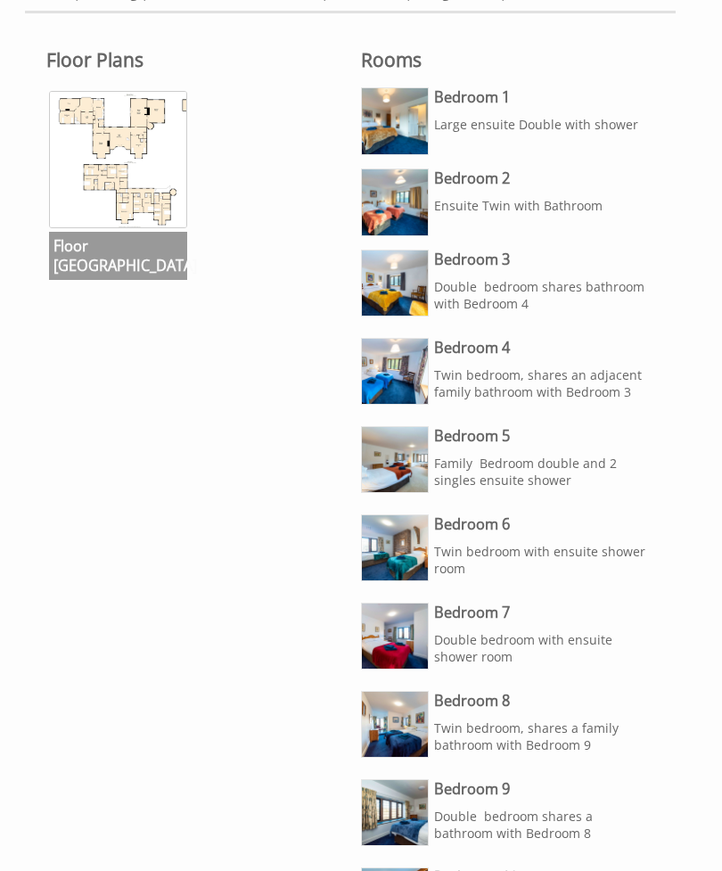
click at [129, 195] on img at bounding box center [118, 160] width 138 height 138
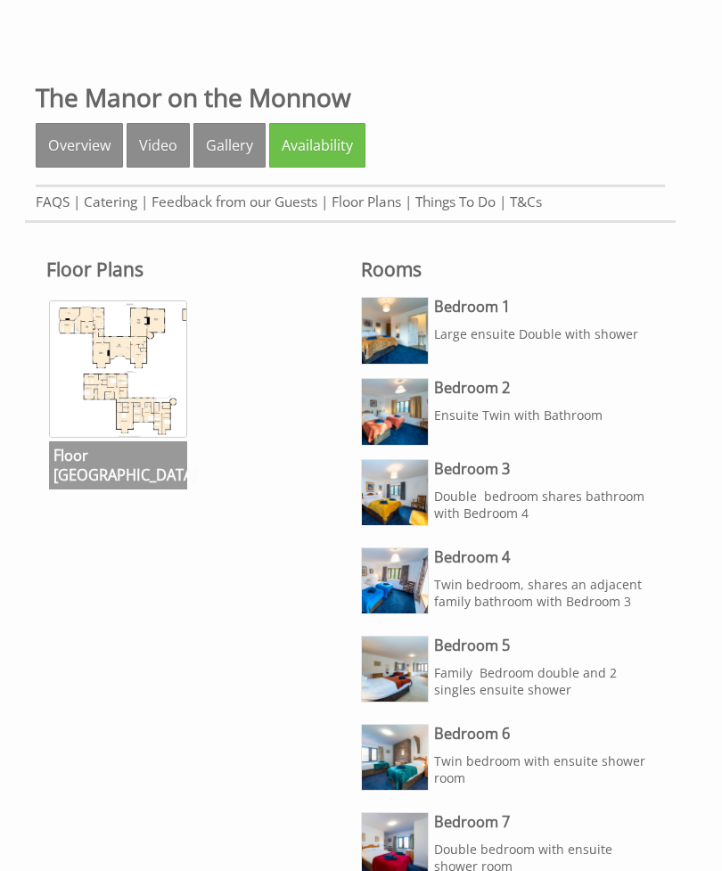
scroll to position [511, 0]
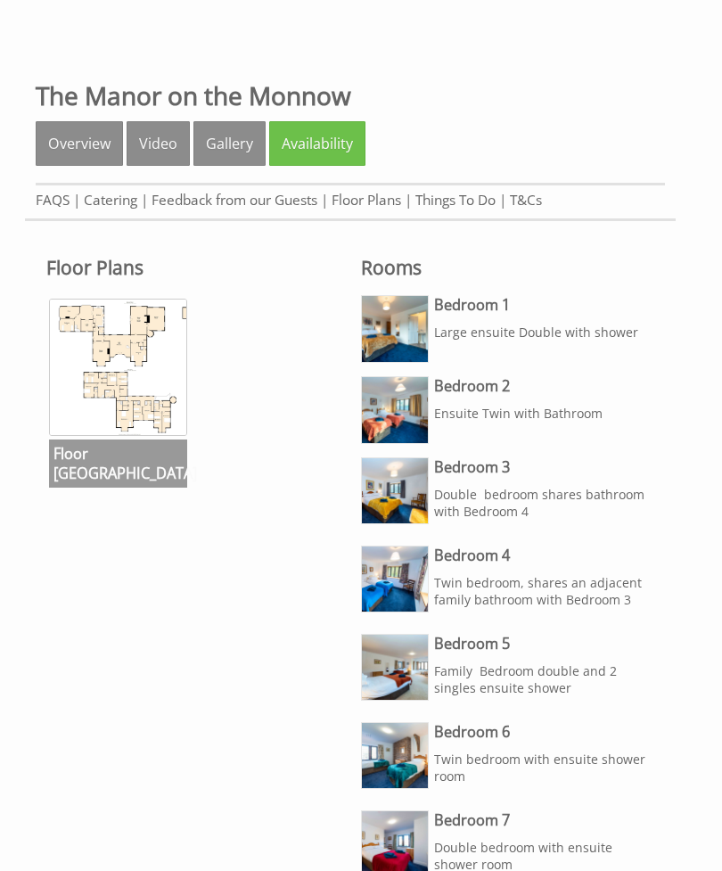
click at [221, 148] on link "Gallery" at bounding box center [229, 144] width 72 height 45
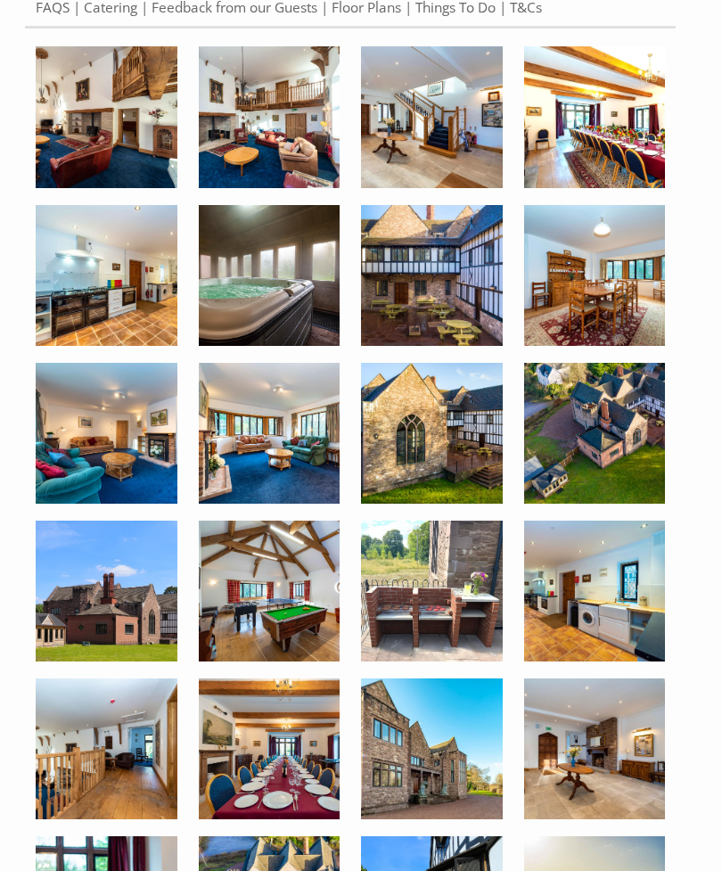
scroll to position [705, 0]
click at [255, 290] on img at bounding box center [270, 276] width 142 height 142
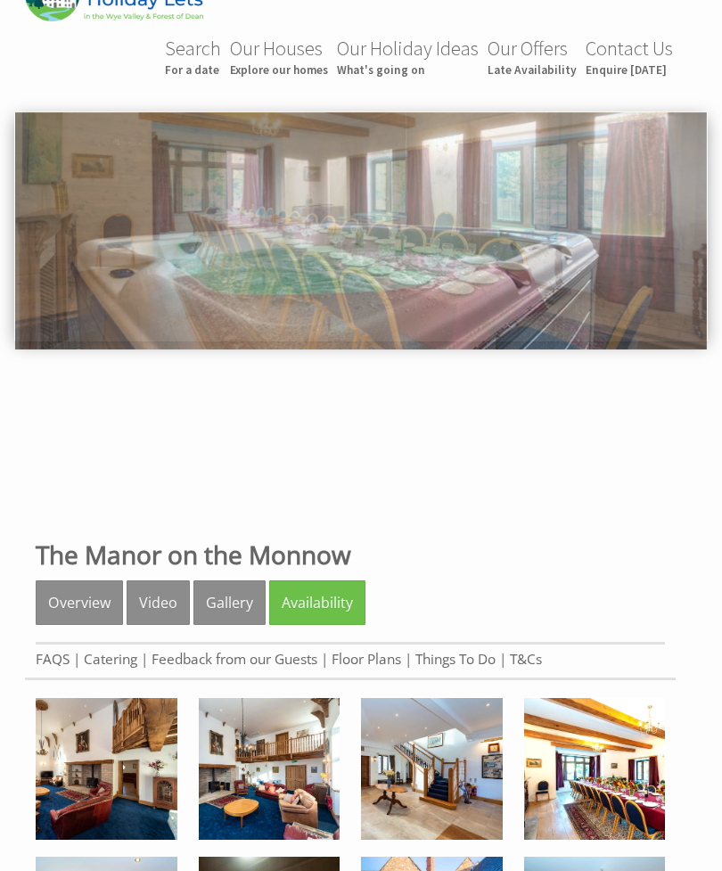
scroll to position [53, 0]
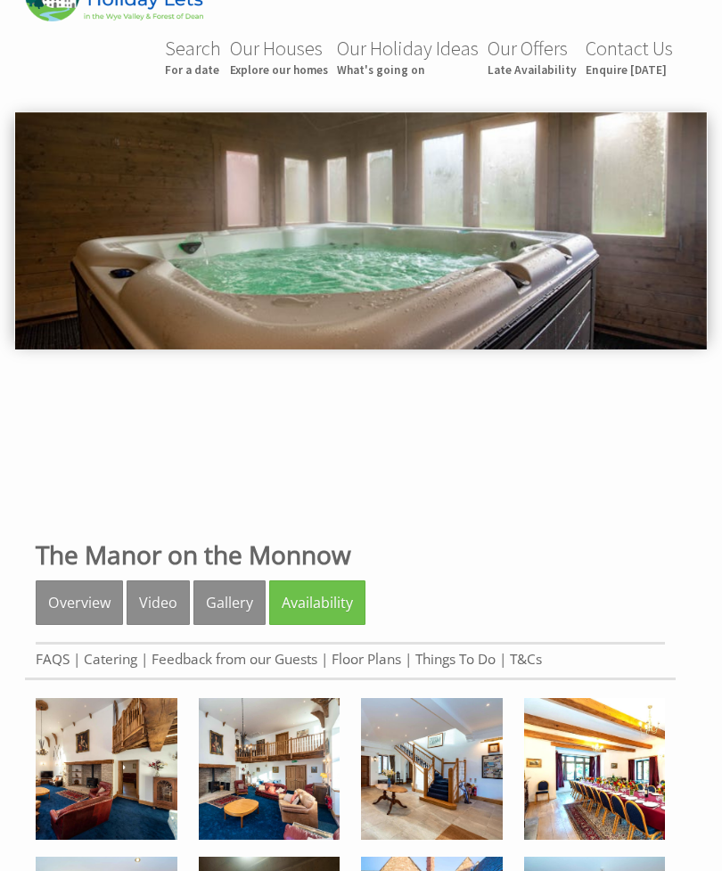
click at [319, 607] on link "Availability" at bounding box center [317, 602] width 96 height 45
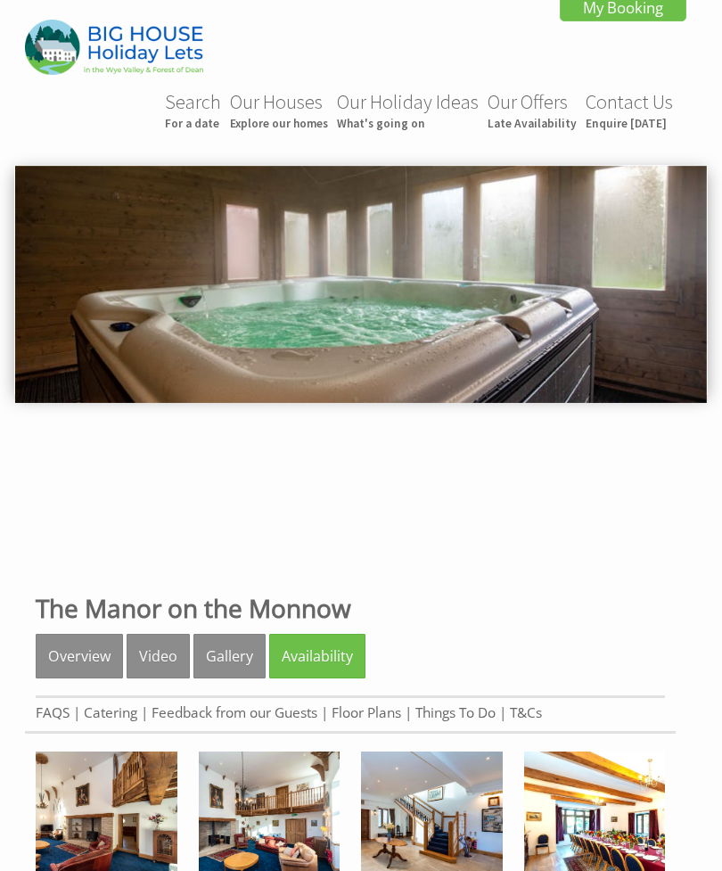
scroll to position [110, 0]
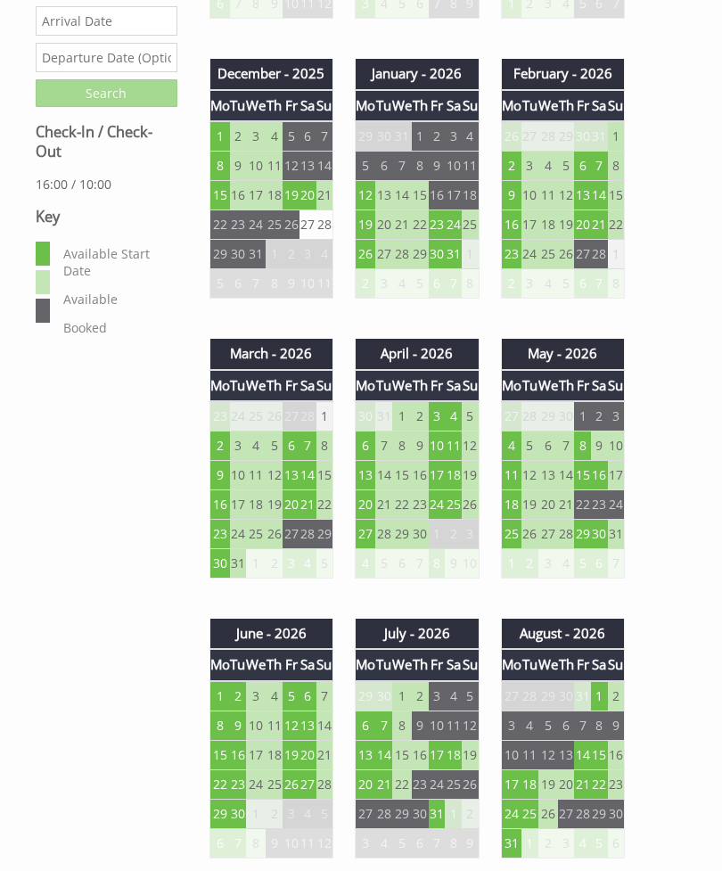
scroll to position [977, 0]
click at [589, 447] on td "8" at bounding box center [582, 445] width 17 height 29
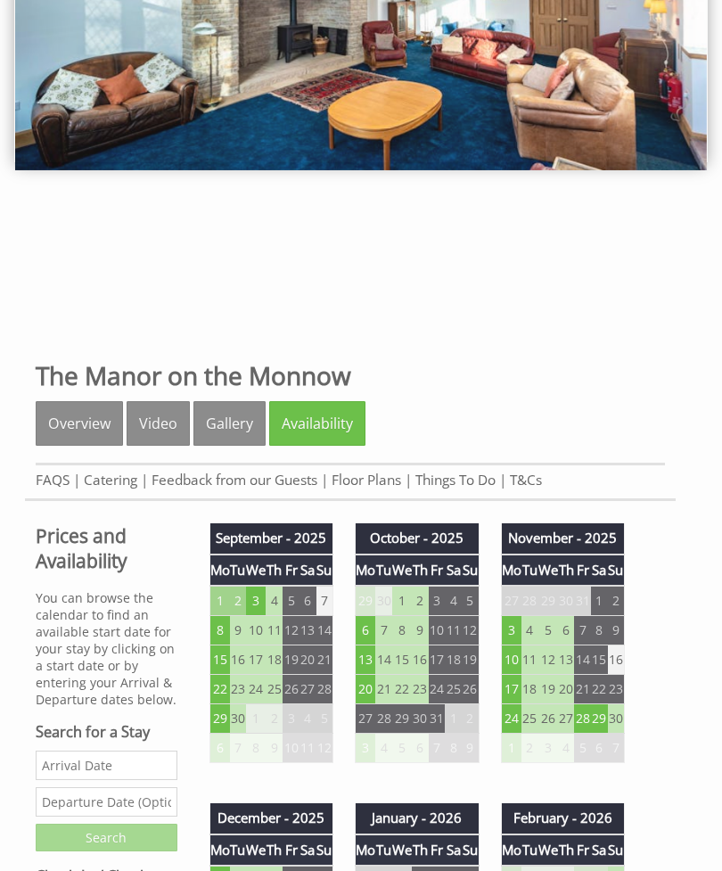
scroll to position [0, 0]
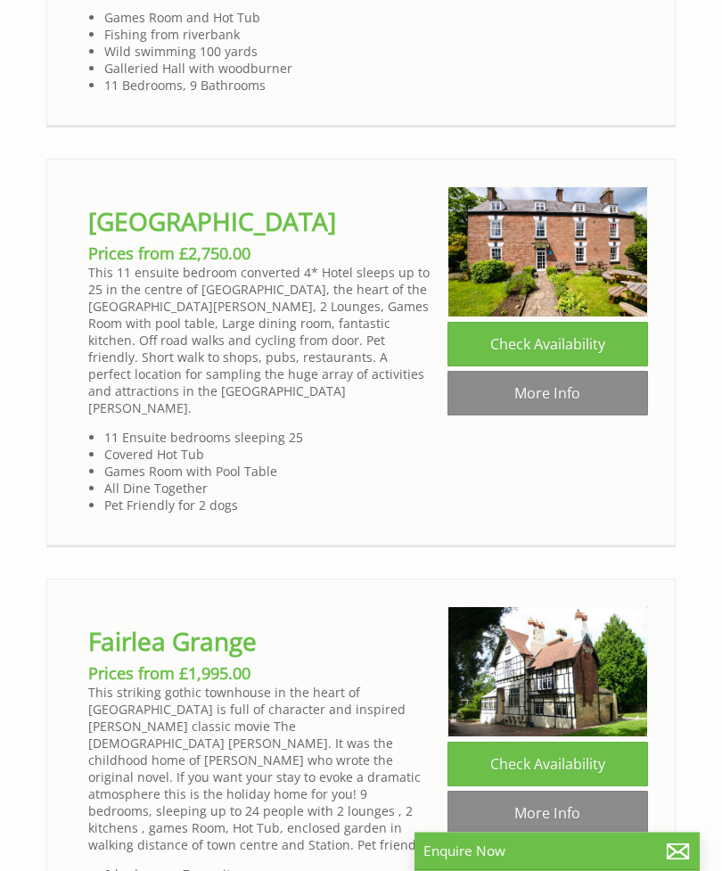
scroll to position [4289, 0]
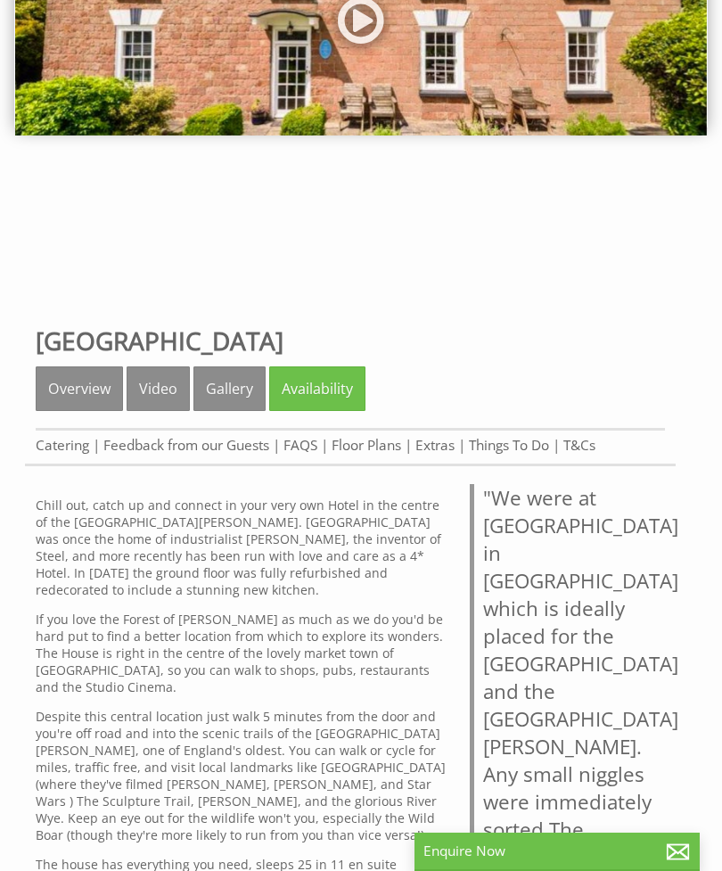
scroll to position [270, 0]
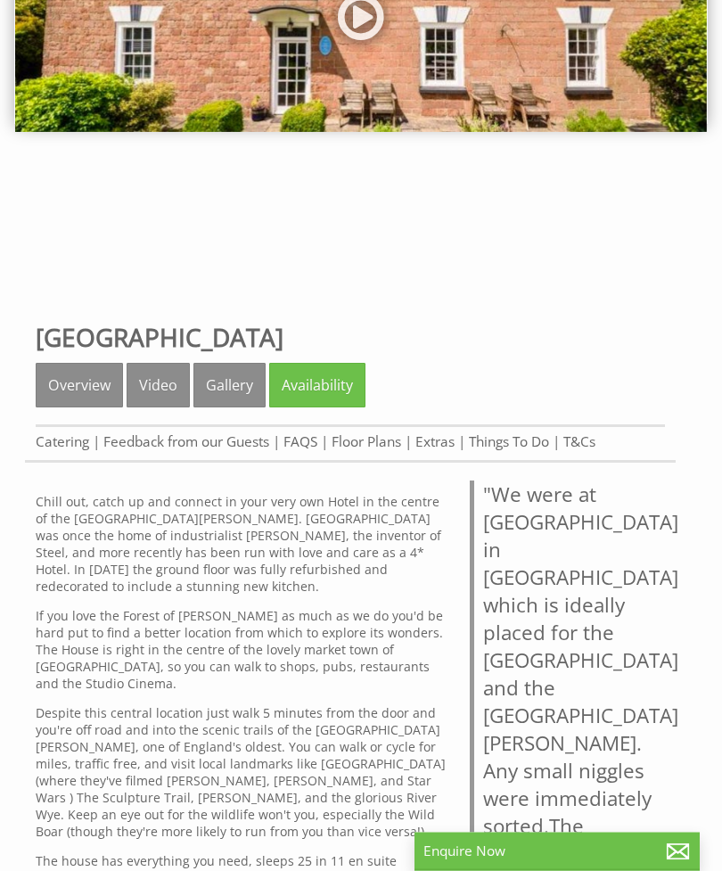
click at [229, 391] on link "Gallery" at bounding box center [229, 386] width 72 height 45
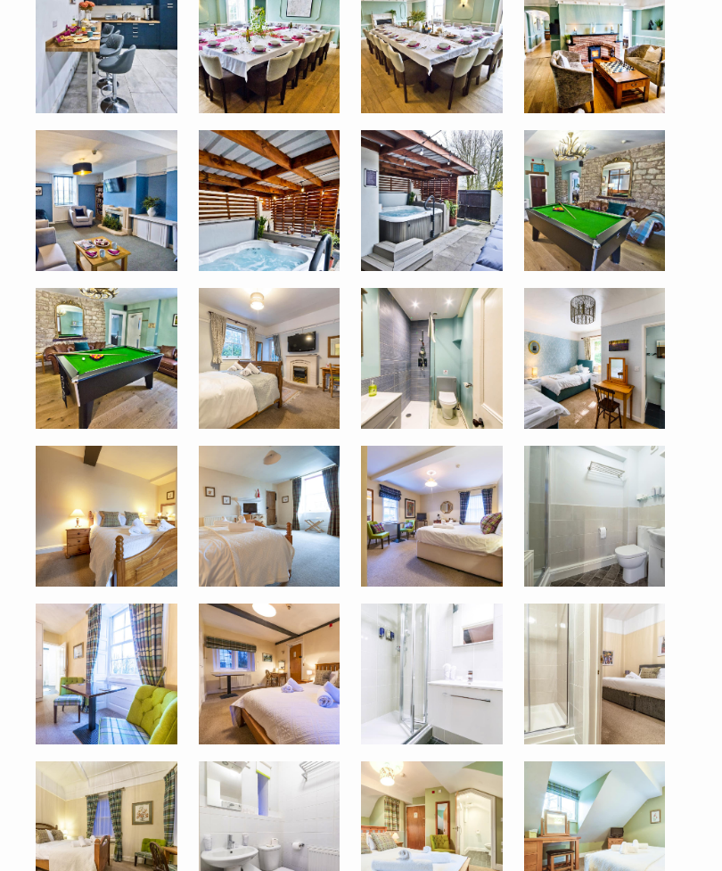
scroll to position [937, 0]
click at [119, 390] on img at bounding box center [107, 359] width 142 height 142
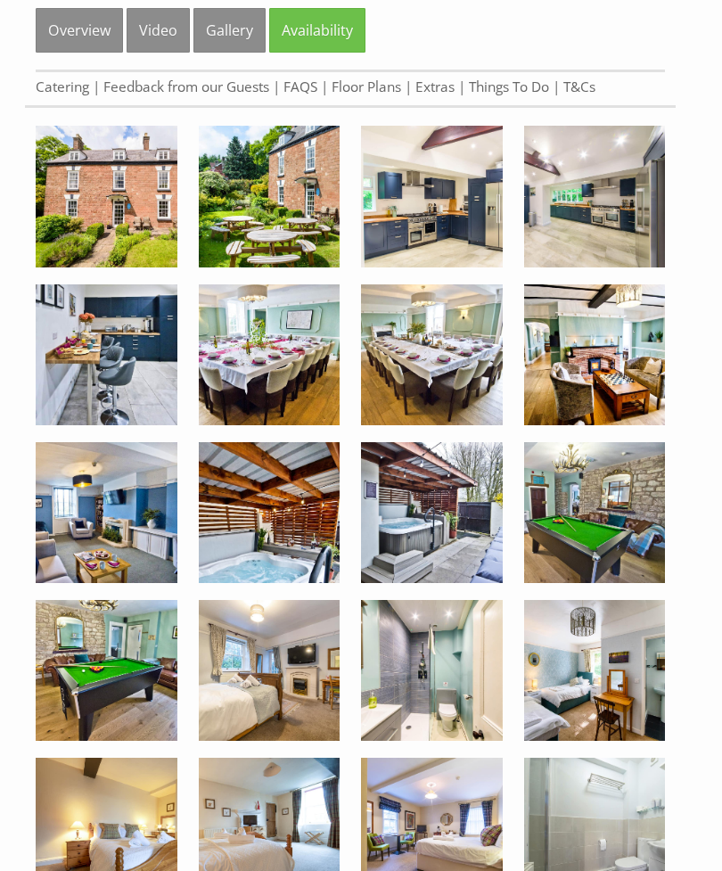
scroll to position [606, 0]
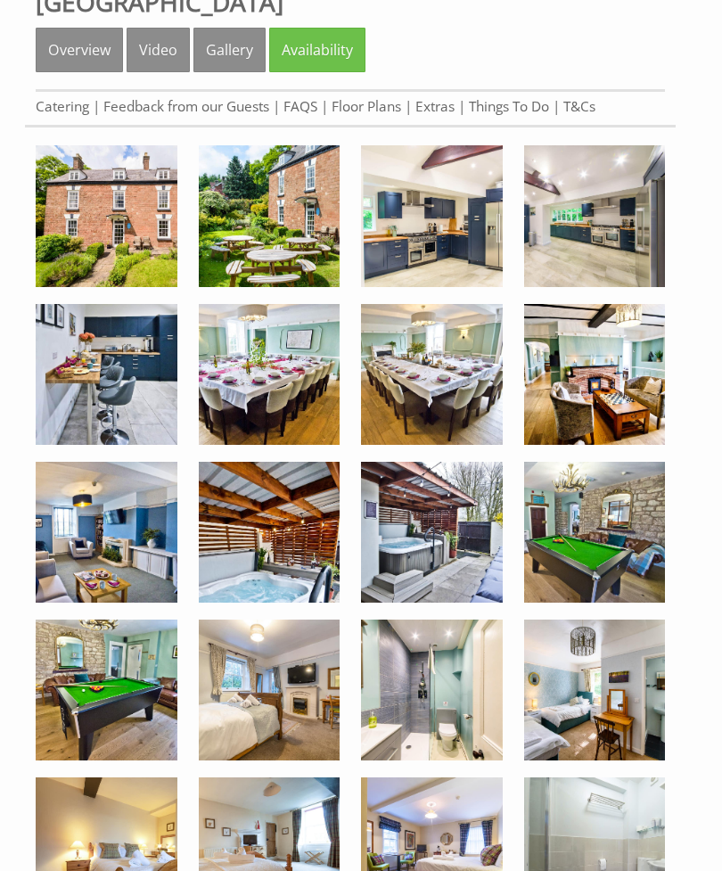
click at [267, 214] on img at bounding box center [270, 216] width 142 height 142
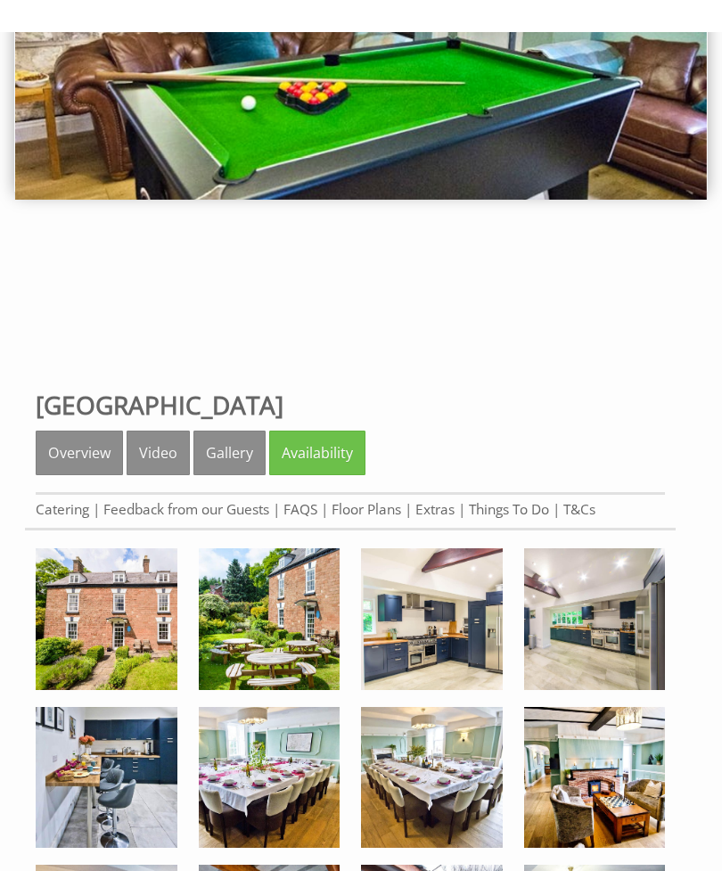
scroll to position [201, 0]
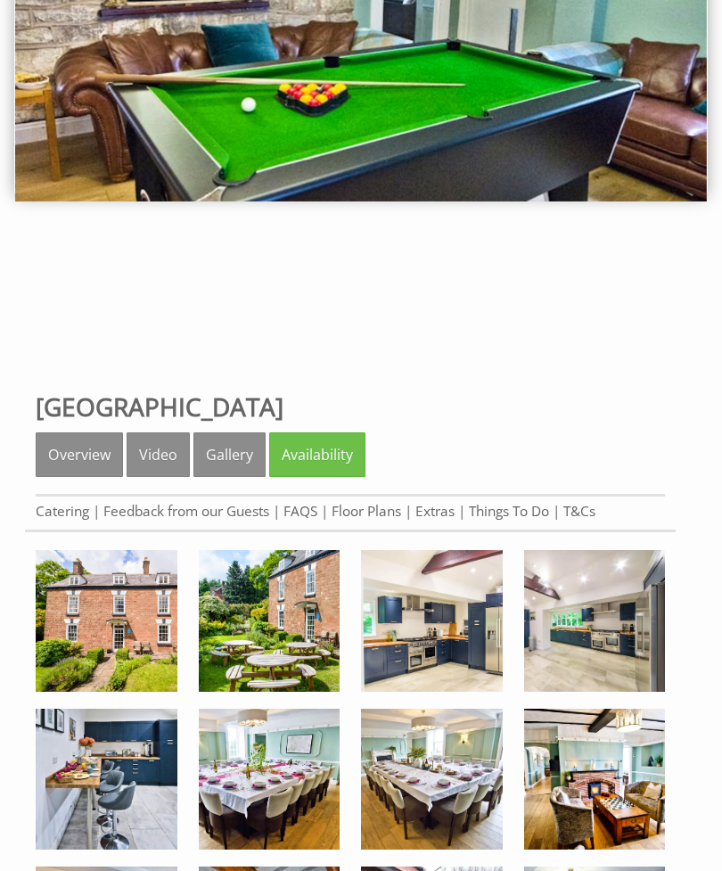
click at [316, 457] on link "Availability" at bounding box center [317, 454] width 96 height 45
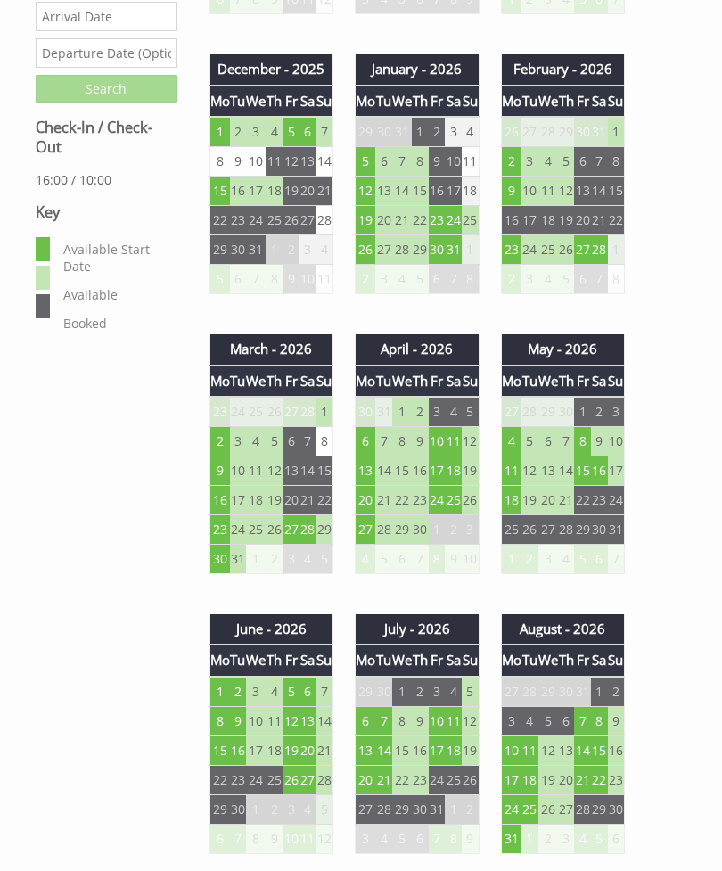
scroll to position [994, 0]
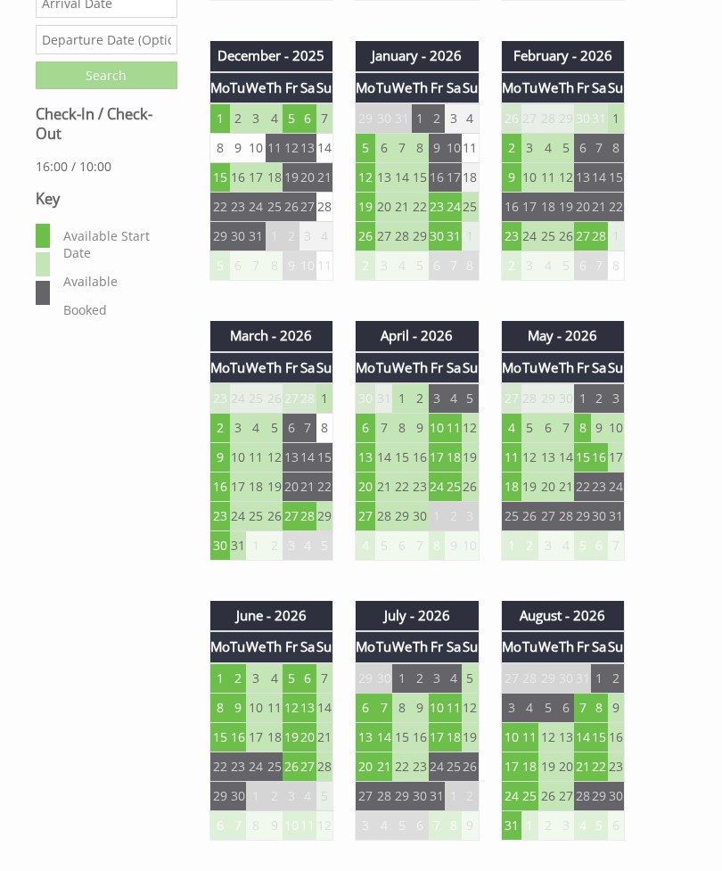
click at [587, 425] on td "8" at bounding box center [582, 428] width 17 height 29
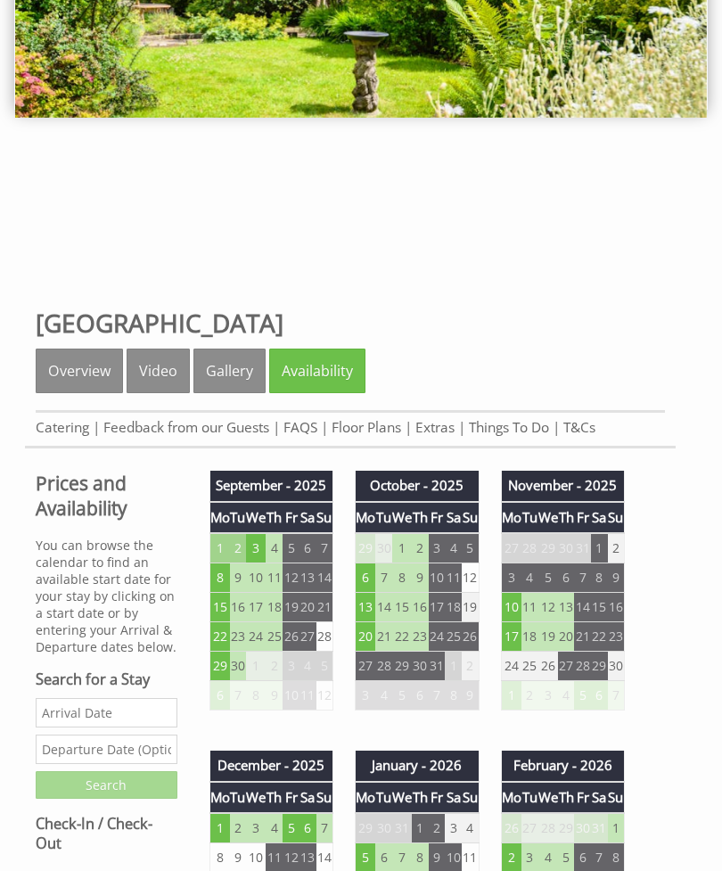
scroll to position [296, 0]
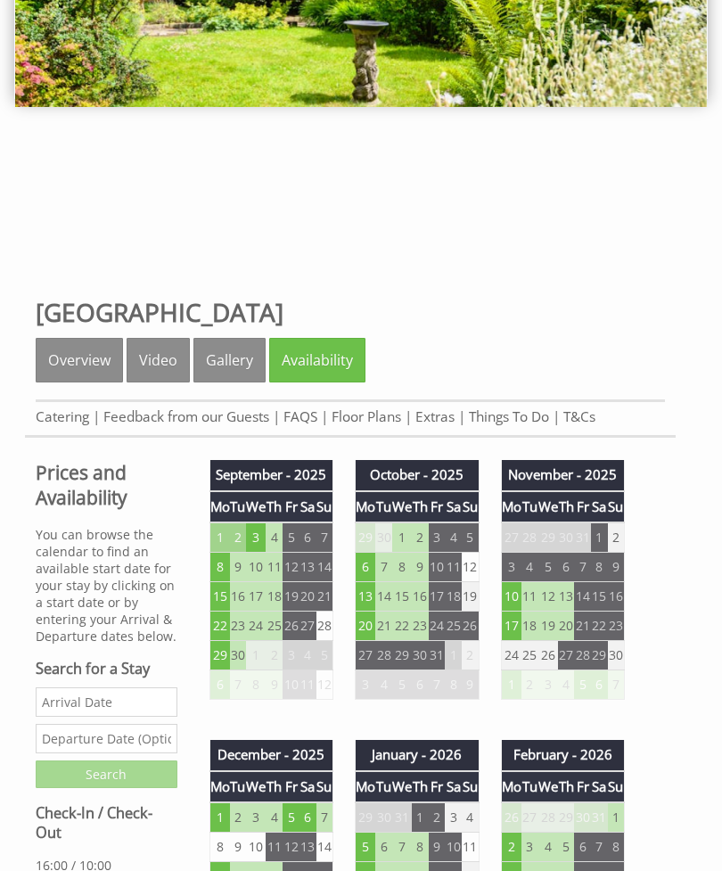
click at [223, 357] on link "Gallery" at bounding box center [229, 360] width 72 height 45
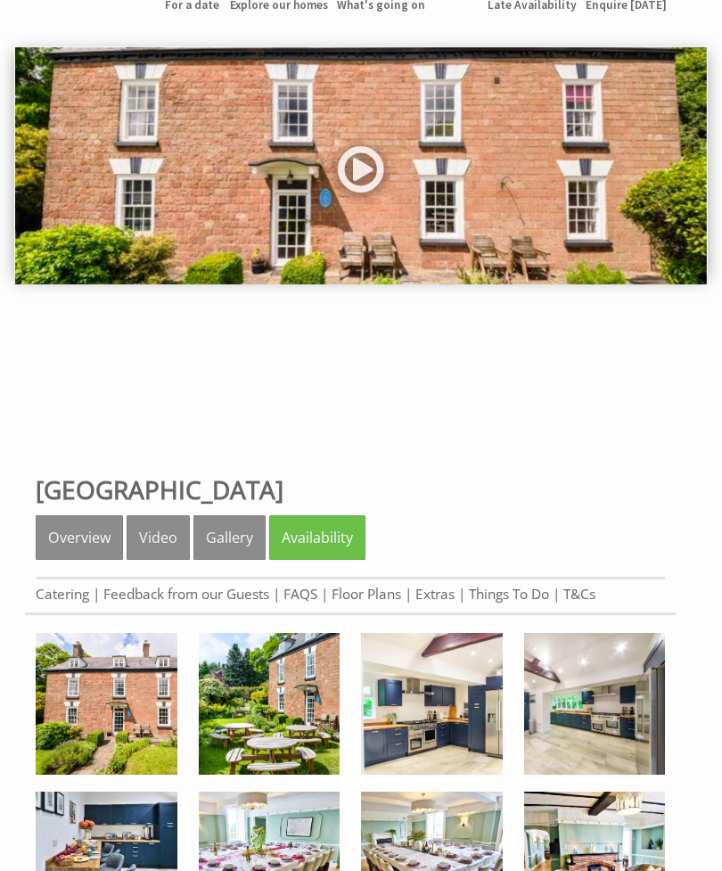
scroll to position [119, 0]
click at [361, 603] on link "Floor Plans" at bounding box center [366, 594] width 70 height 19
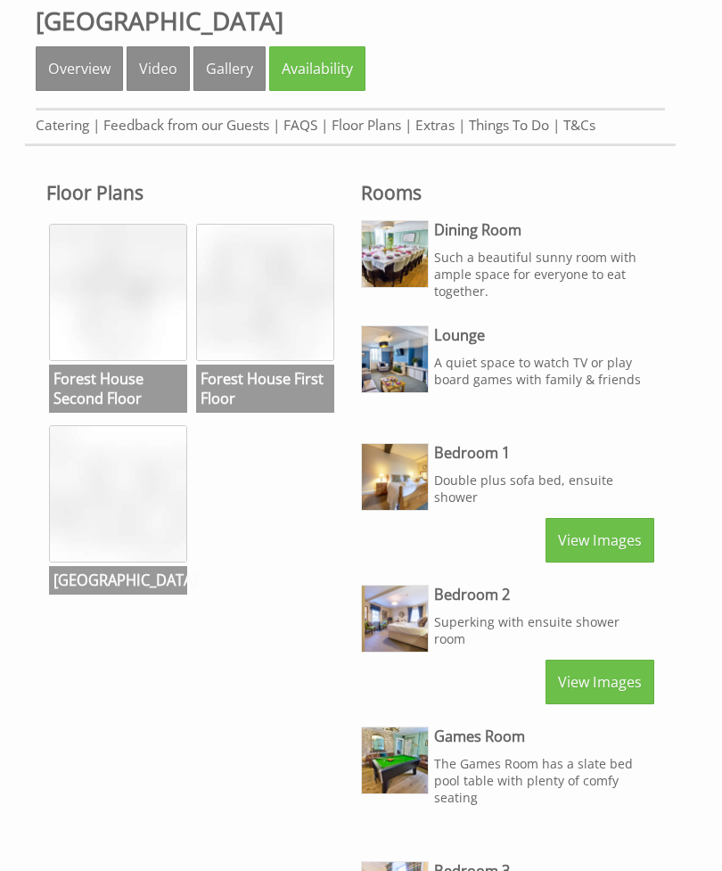
scroll to position [577, 0]
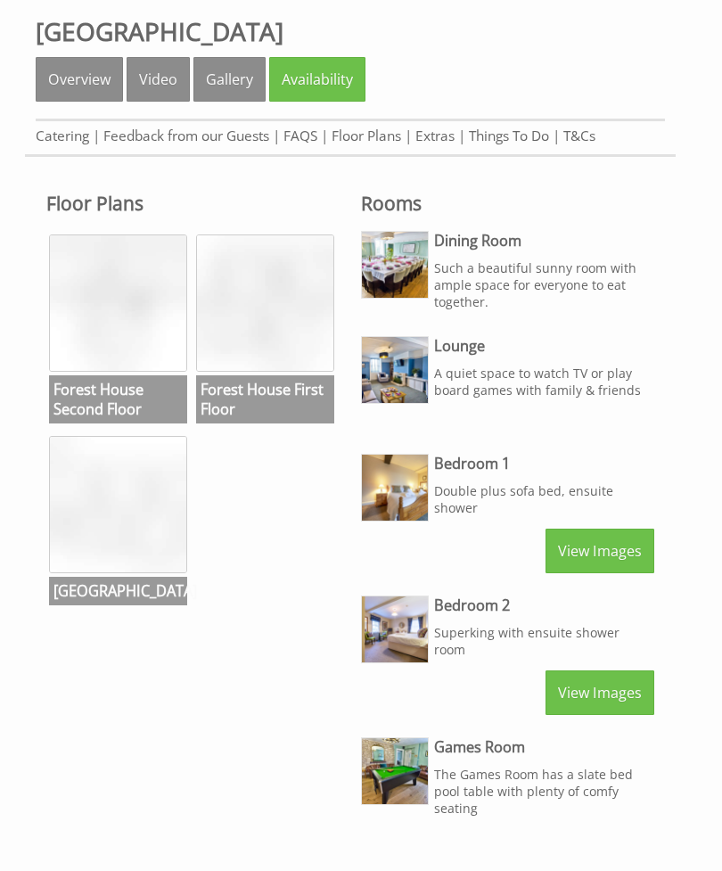
click at [144, 577] on h3 "[GEOGRAPHIC_DATA]" at bounding box center [118, 591] width 138 height 29
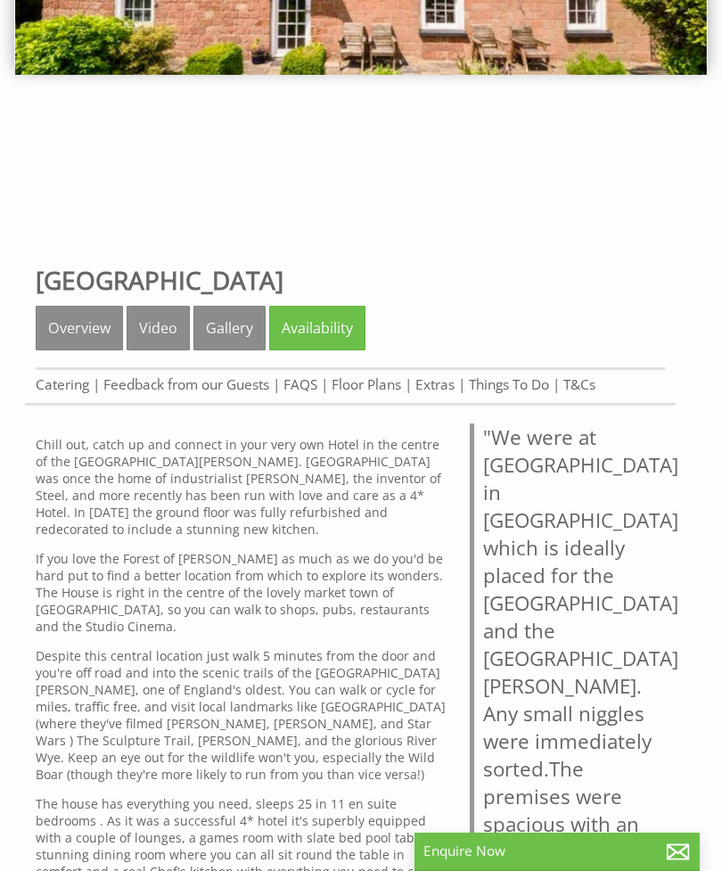
scroll to position [328, 0]
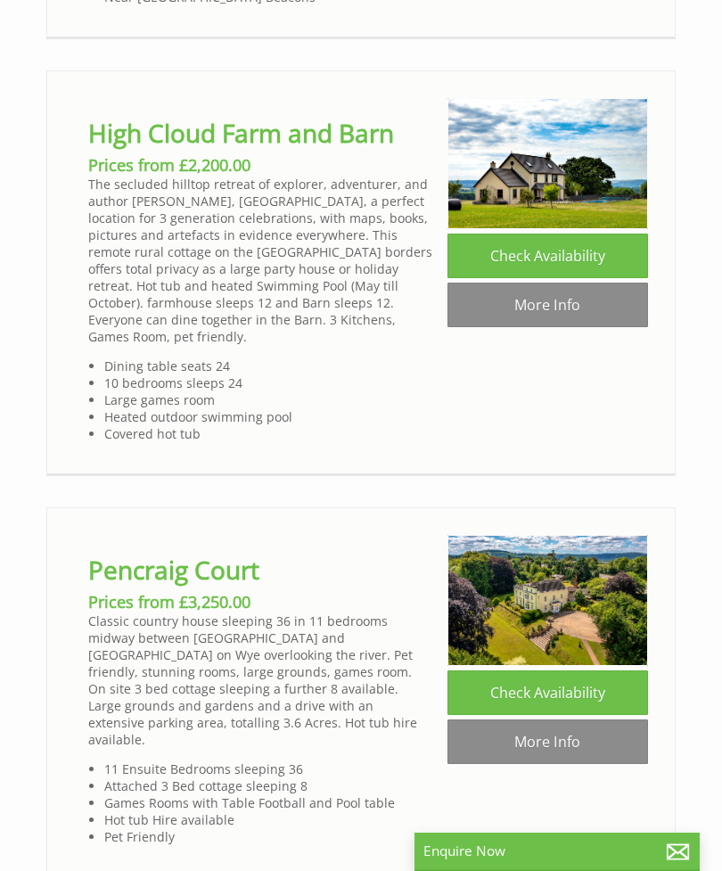
scroll to position [5239, 0]
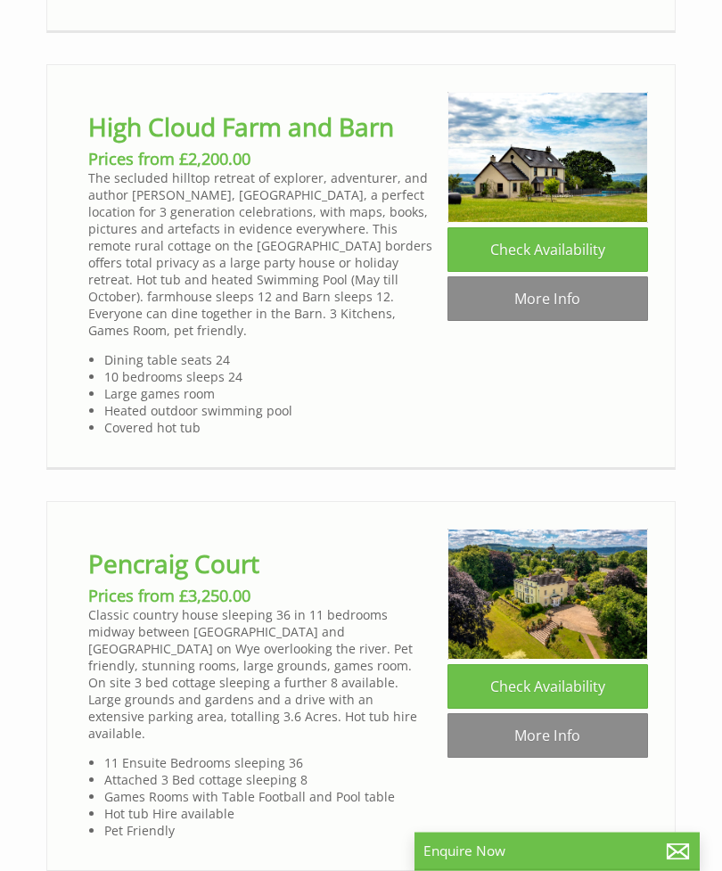
click at [548, 277] on link "More Info" at bounding box center [547, 299] width 200 height 45
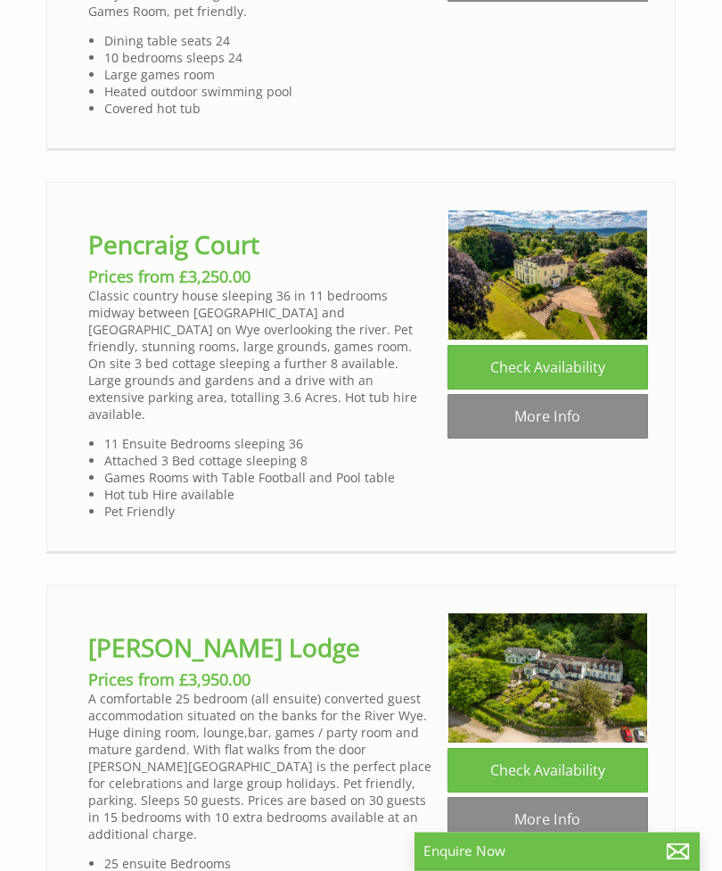
scroll to position [5559, 0]
click at [543, 394] on link "More Info" at bounding box center [547, 416] width 200 height 45
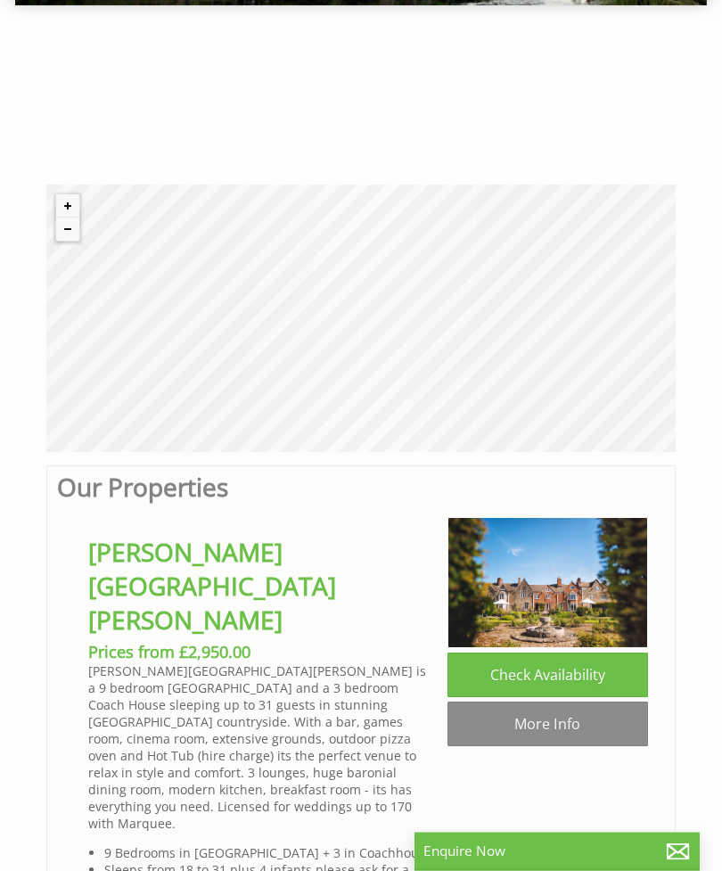
scroll to position [394, 0]
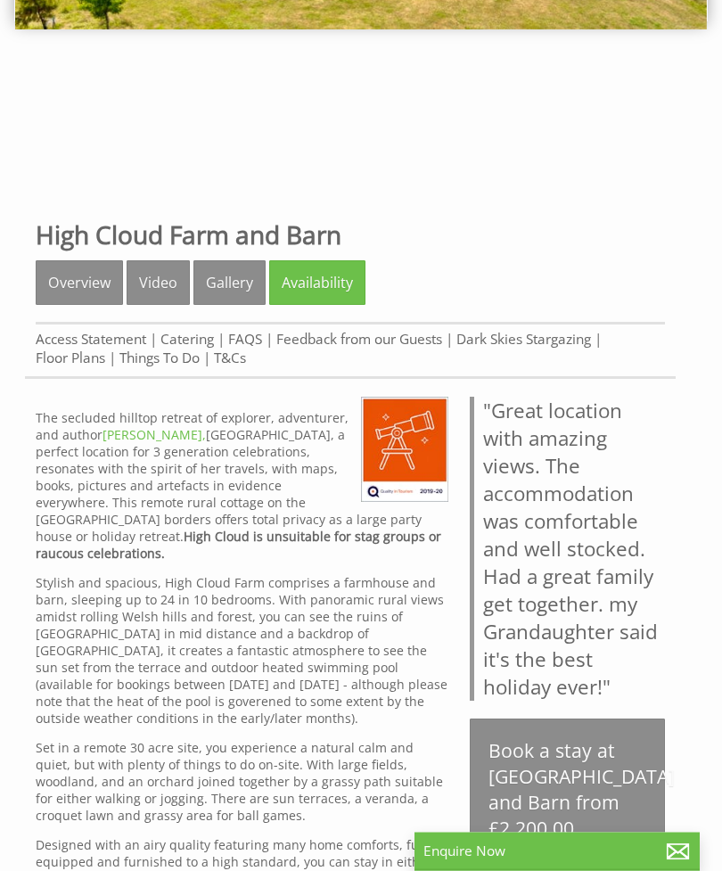
scroll to position [374, 0]
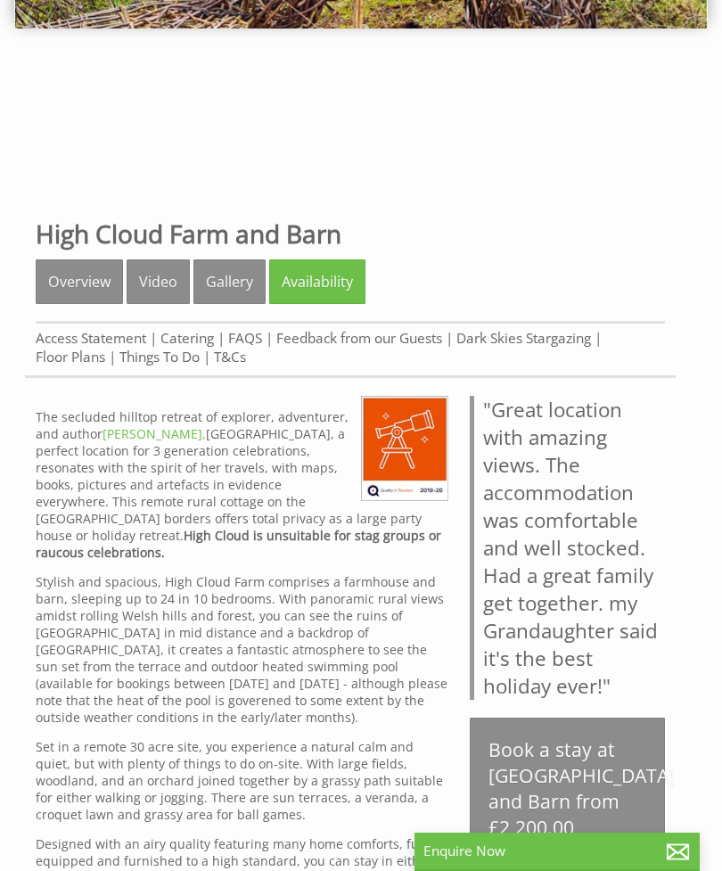
click at [214, 299] on link "Gallery" at bounding box center [229, 281] width 72 height 45
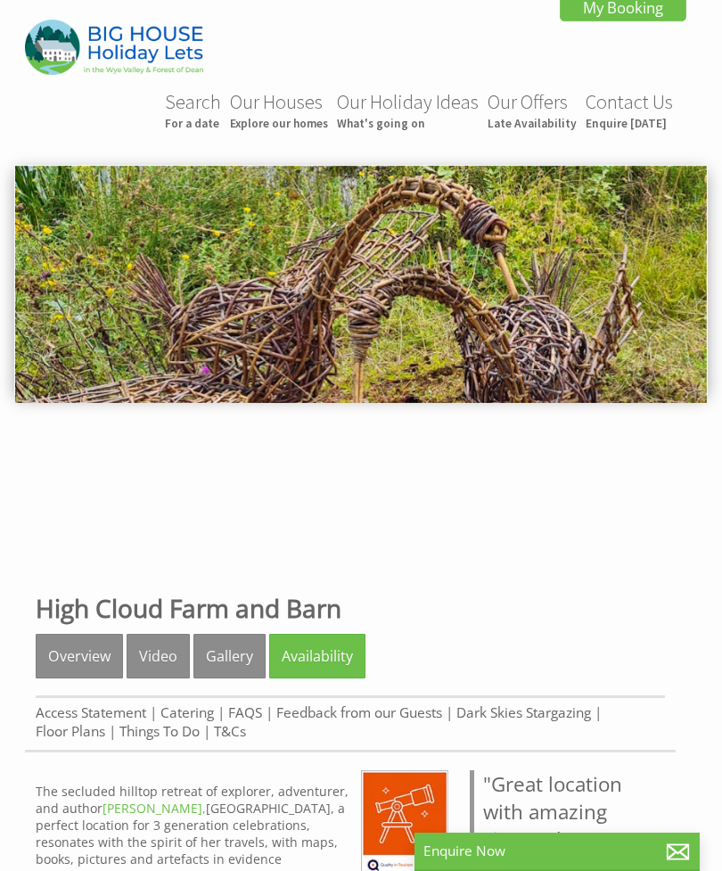
scroll to position [431, 0]
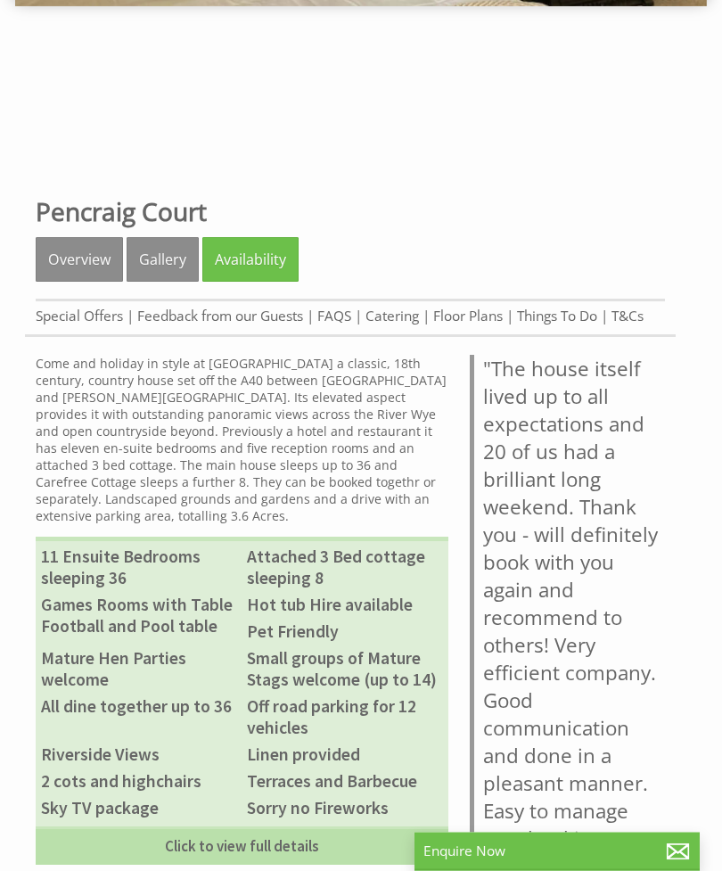
scroll to position [397, 0]
click at [174, 259] on link "Gallery" at bounding box center [163, 259] width 72 height 45
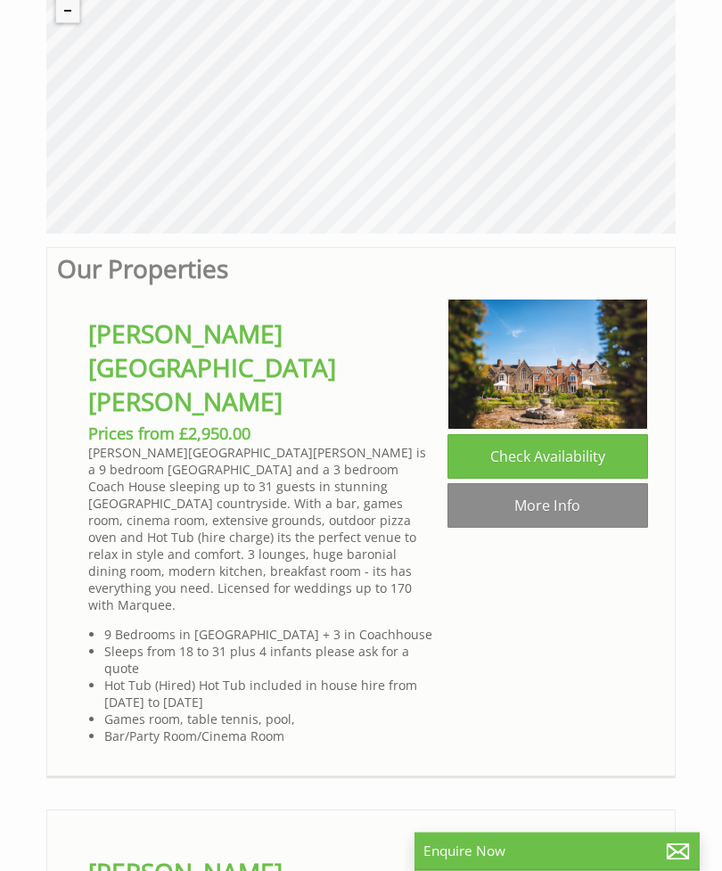
scroll to position [616, 0]
click at [533, 453] on link "Check Availability" at bounding box center [547, 456] width 200 height 45
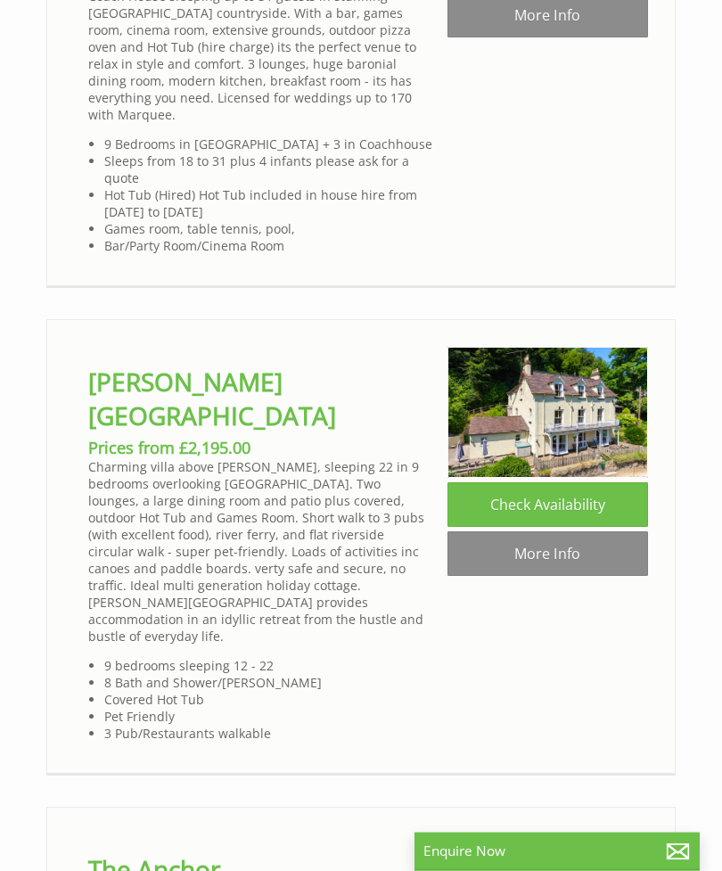
scroll to position [1106, 0]
click at [527, 482] on link "Check Availability" at bounding box center [547, 504] width 200 height 45
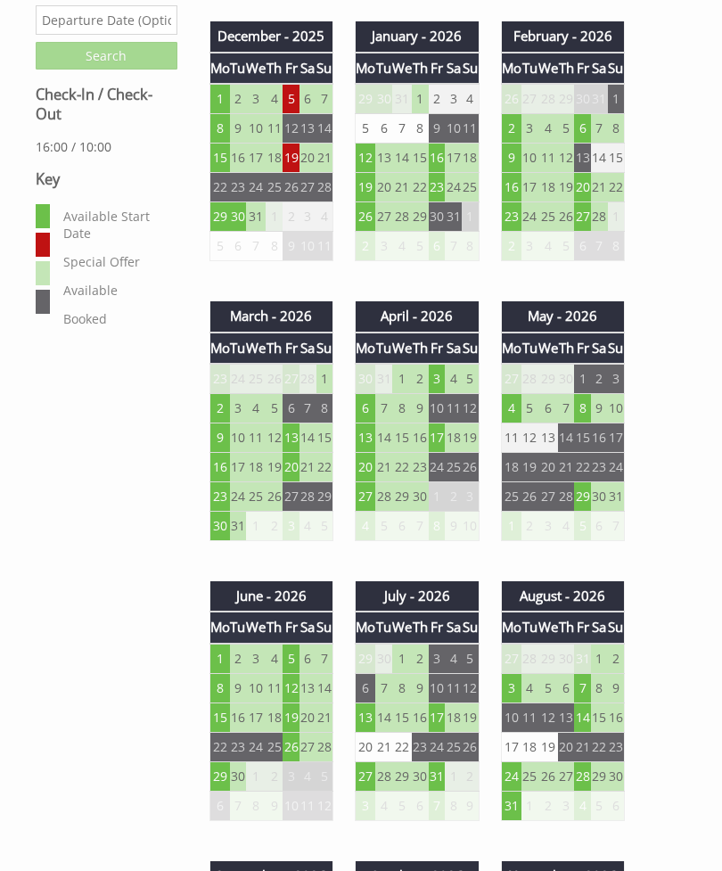
click at [586, 395] on td "8" at bounding box center [582, 409] width 17 height 29
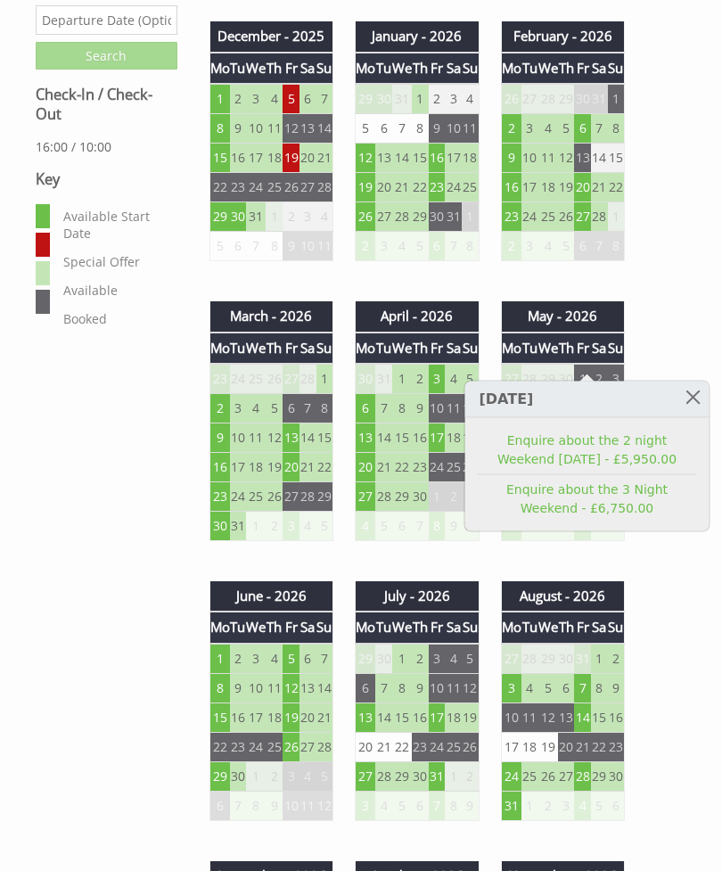
scroll to position [1085, 0]
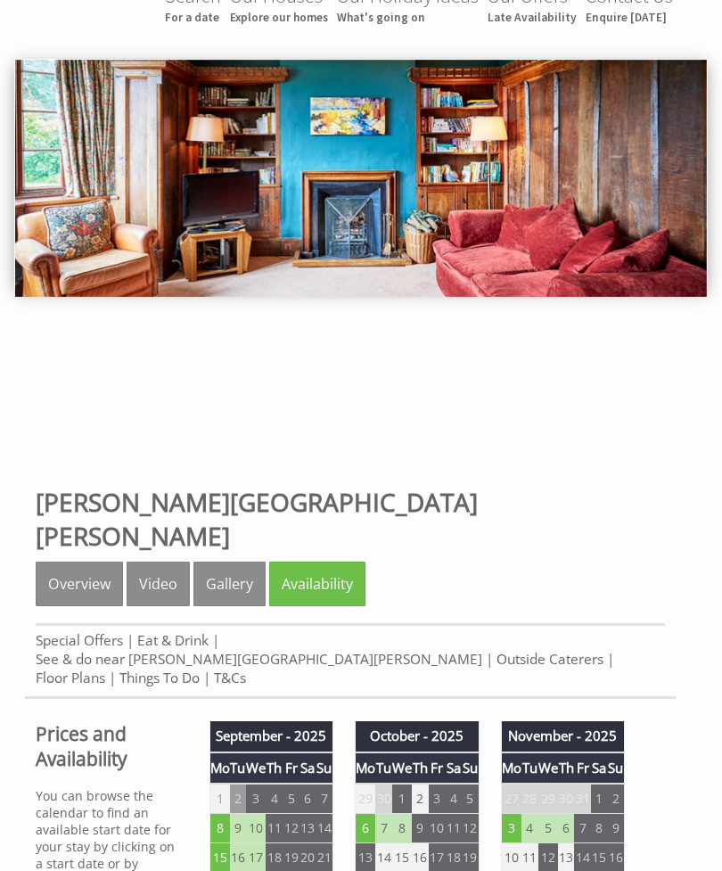
scroll to position [0, 0]
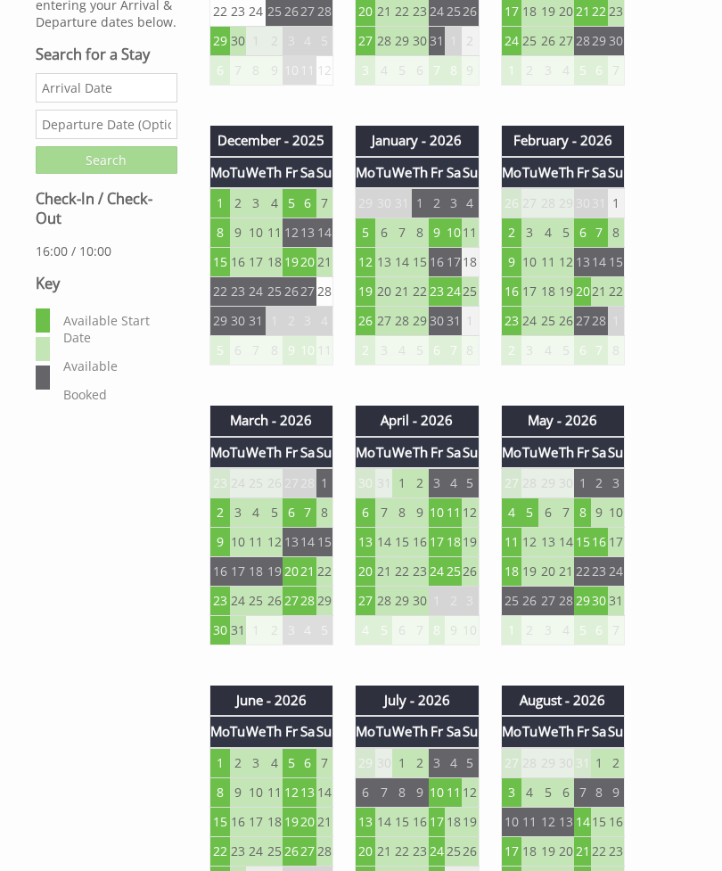
scroll to position [959, 0]
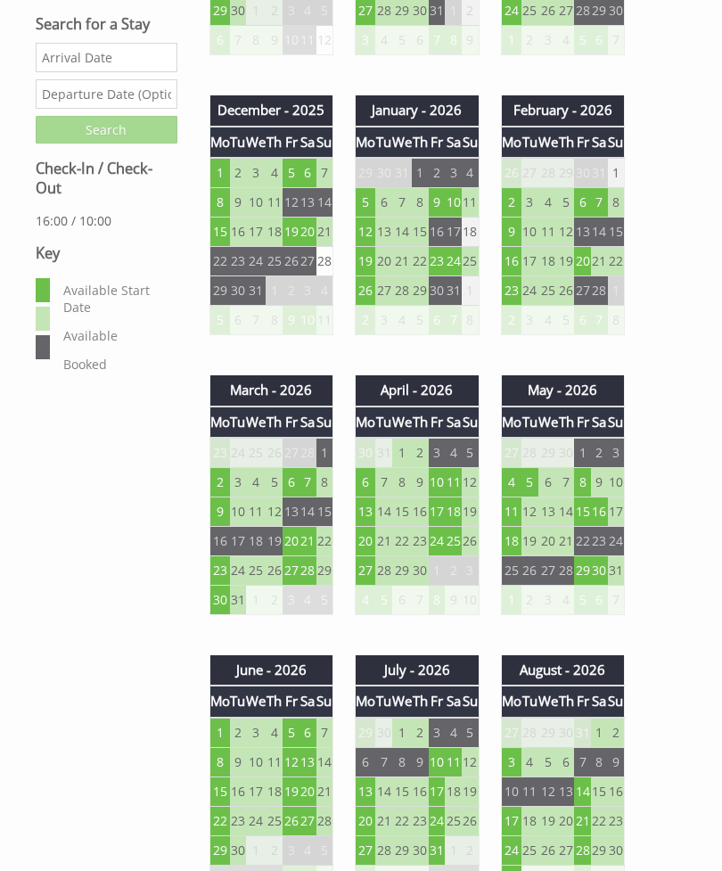
click at [589, 468] on td "8" at bounding box center [582, 482] width 17 height 29
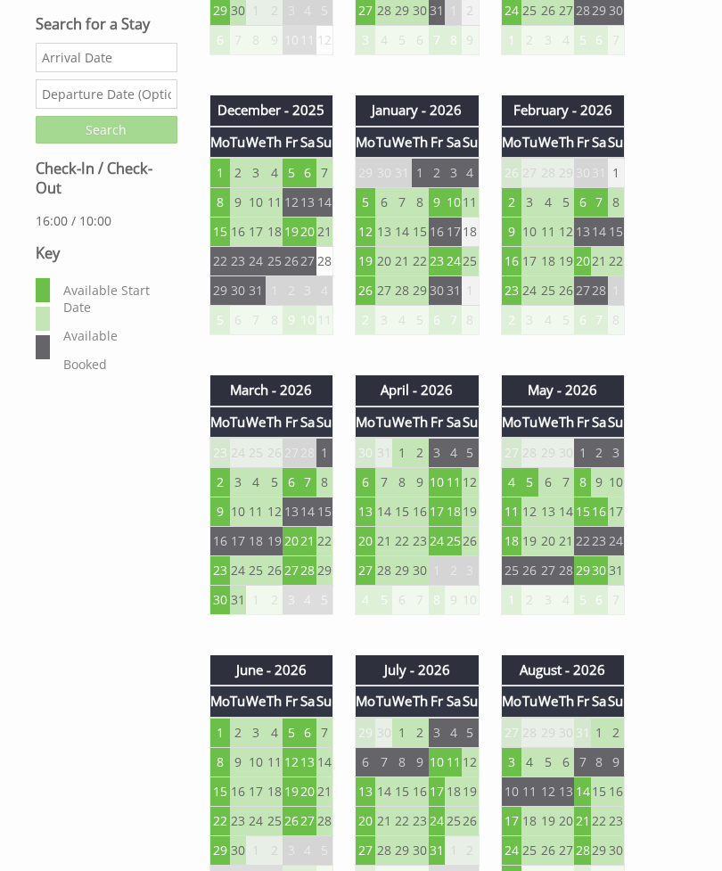
click at [583, 498] on td "15" at bounding box center [582, 511] width 17 height 29
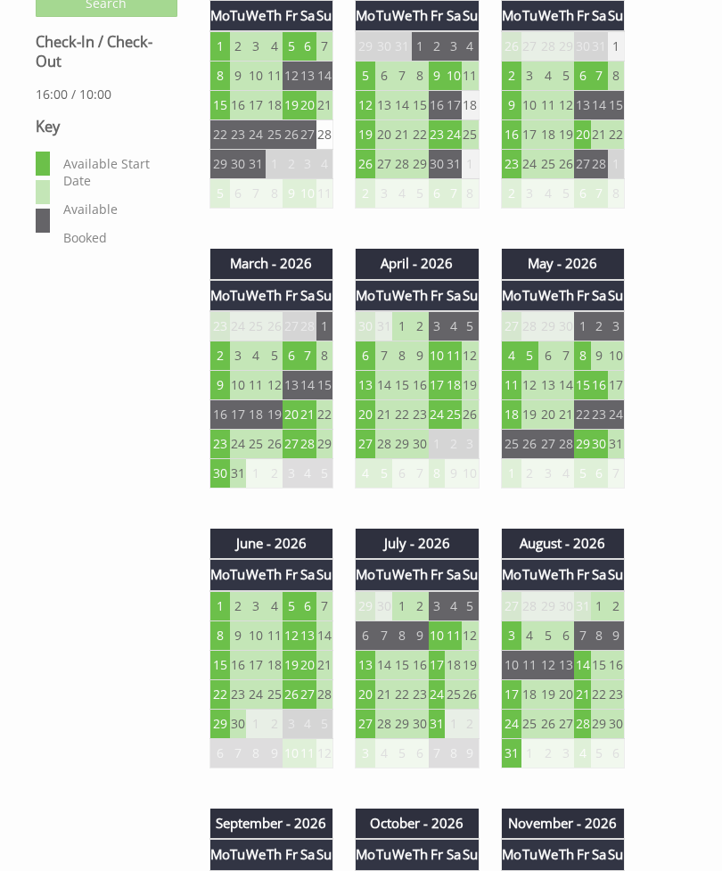
scroll to position [1086, 0]
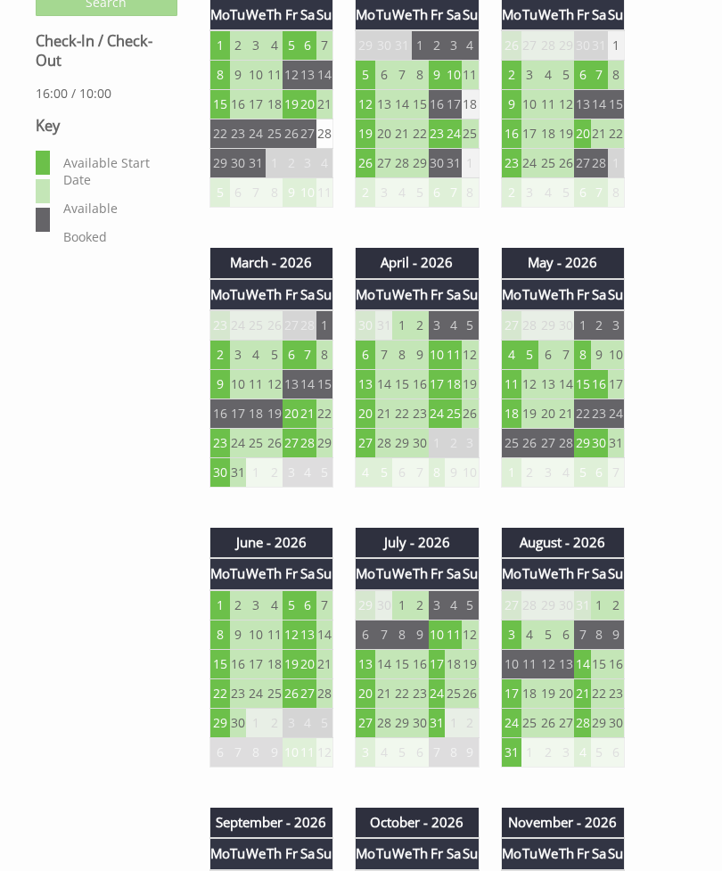
click at [438, 345] on td "10" at bounding box center [437, 354] width 17 height 29
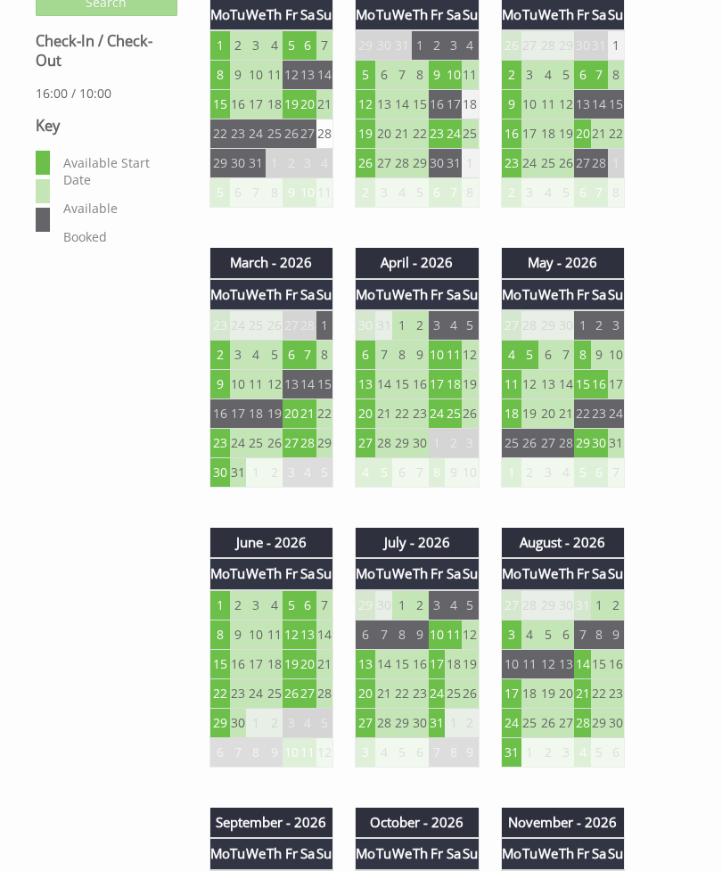
click at [440, 370] on td "17" at bounding box center [437, 384] width 17 height 29
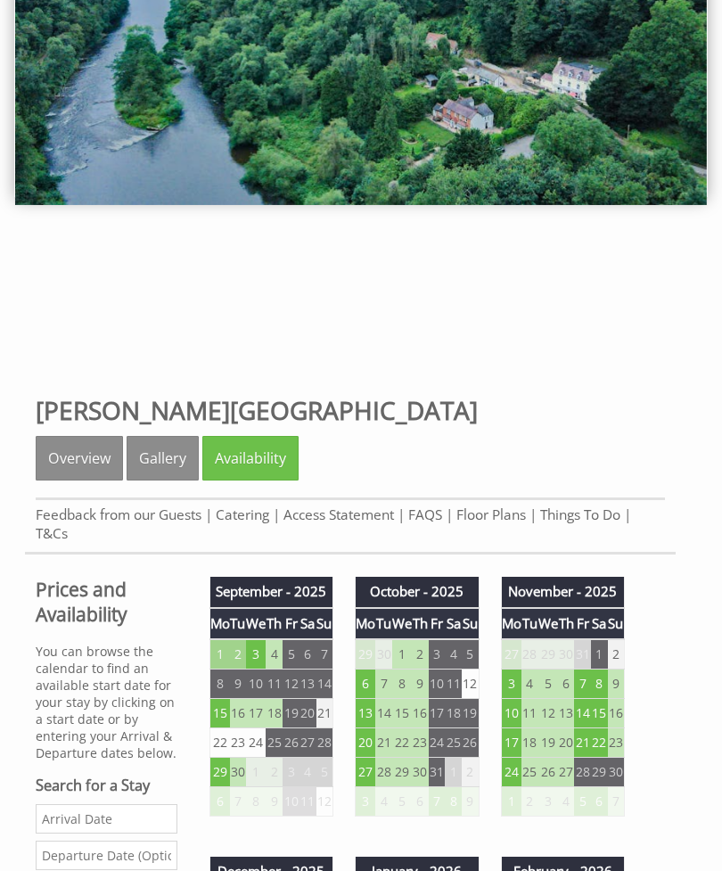
scroll to position [202, 0]
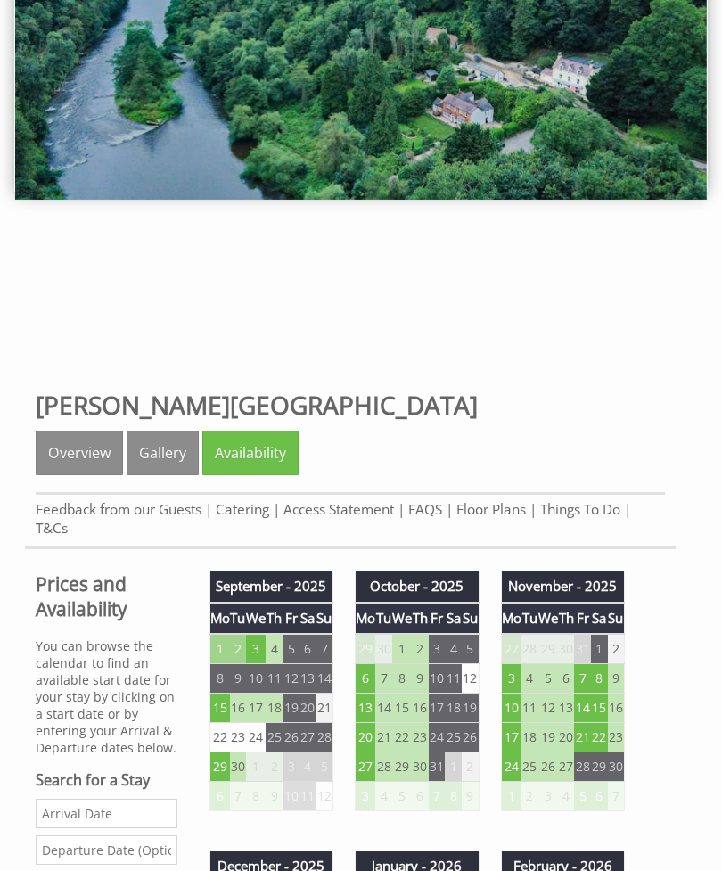
click at [149, 462] on link "Gallery" at bounding box center [163, 453] width 72 height 45
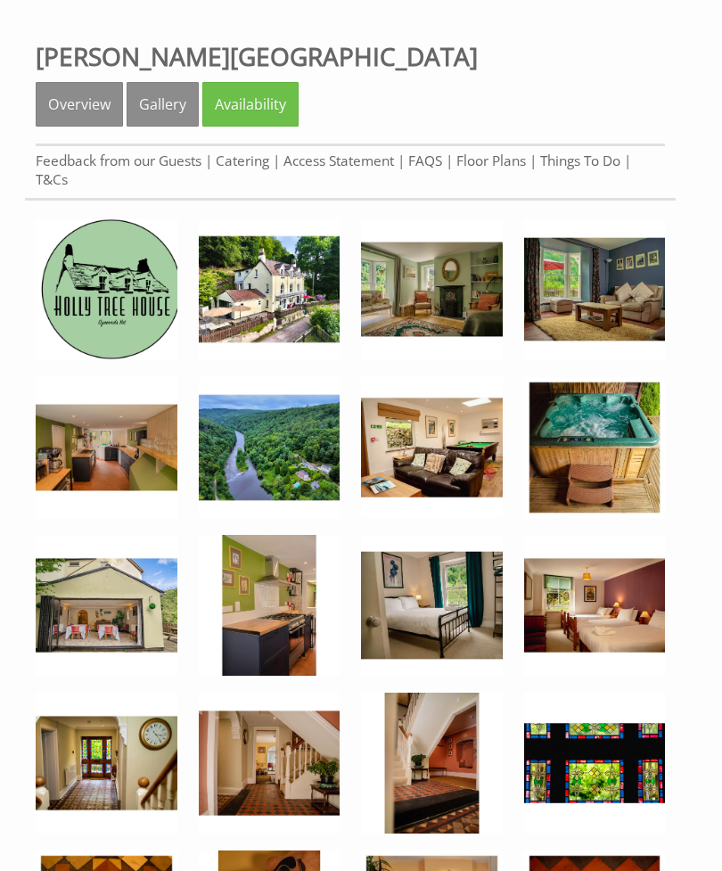
scroll to position [552, 0]
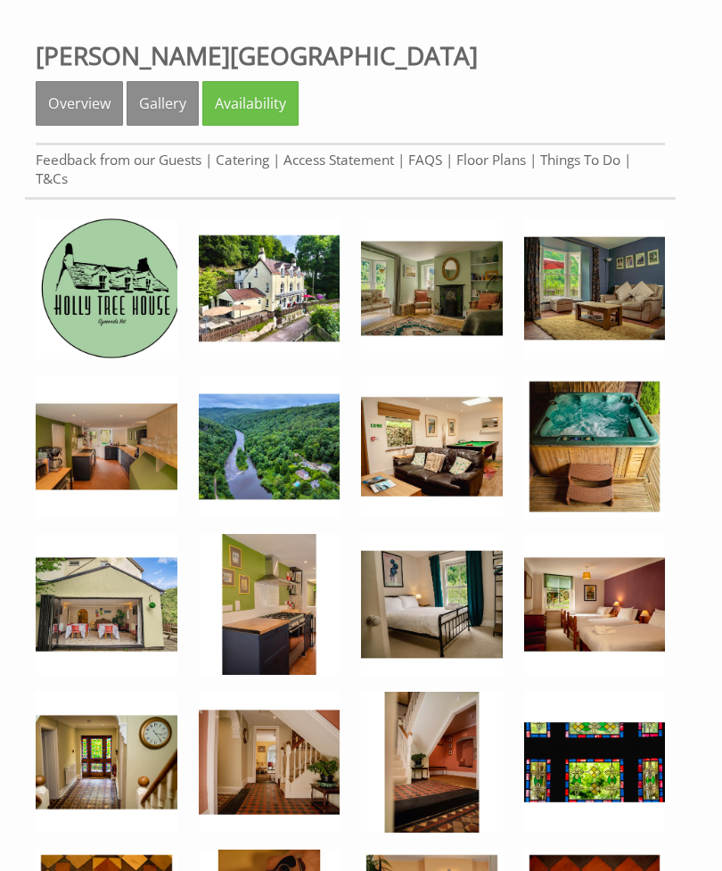
click at [600, 402] on img at bounding box center [595, 447] width 142 height 142
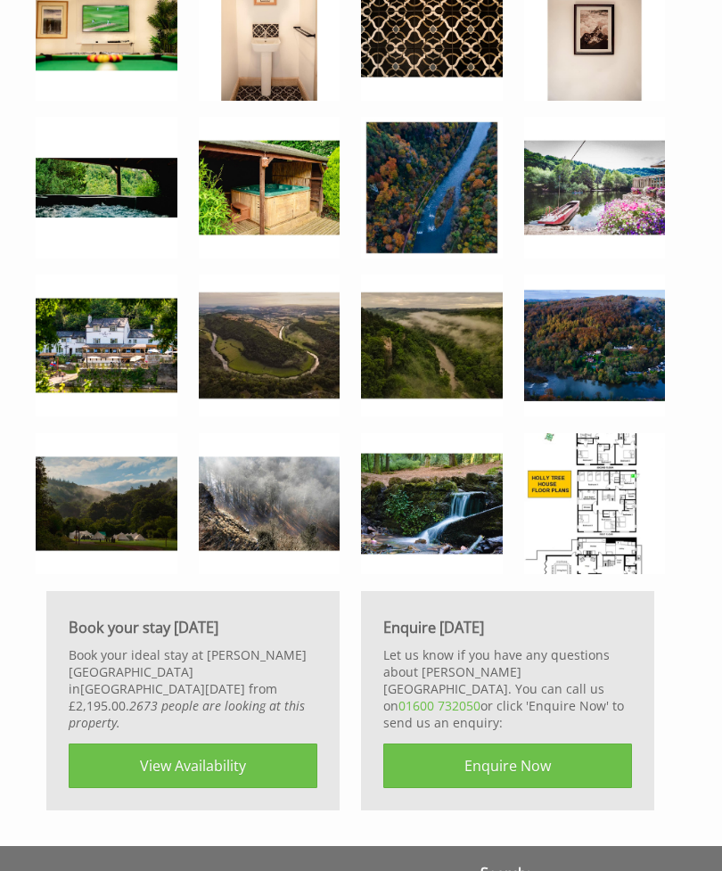
scroll to position [3810, 0]
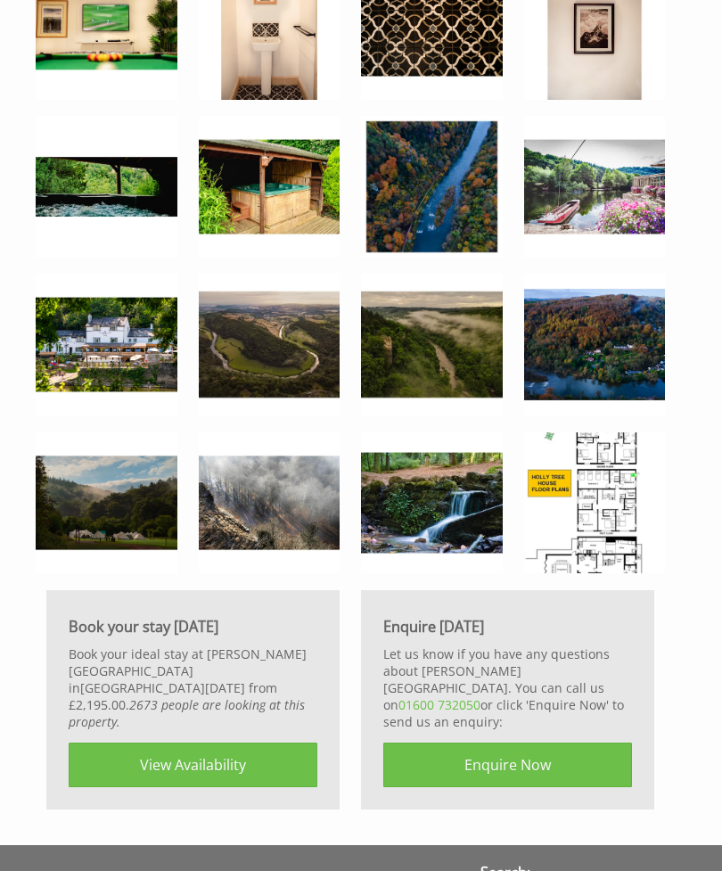
click at [601, 486] on img at bounding box center [595, 503] width 142 height 142
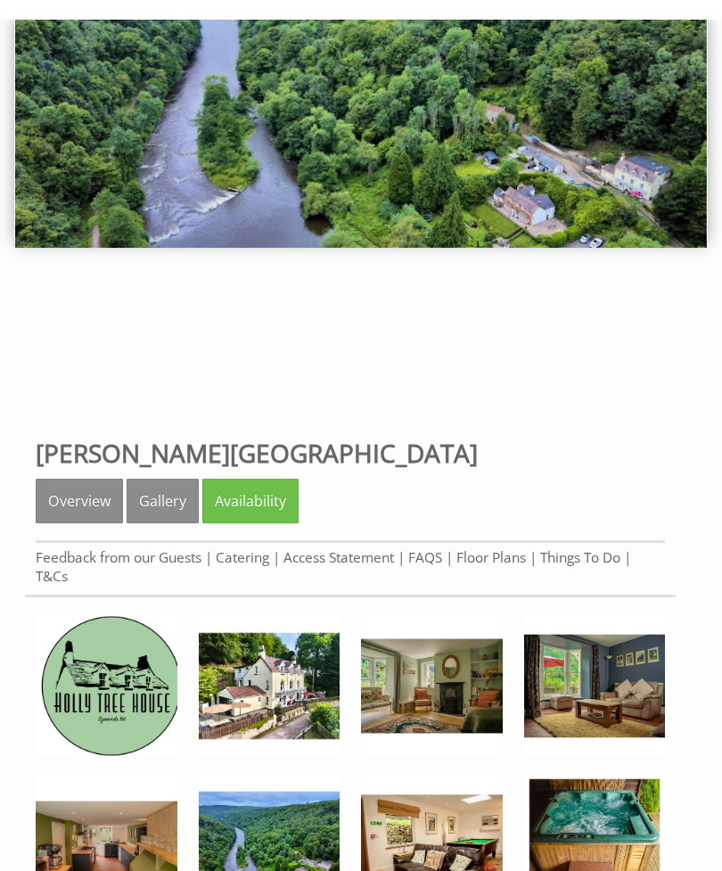
scroll to position [154, 0]
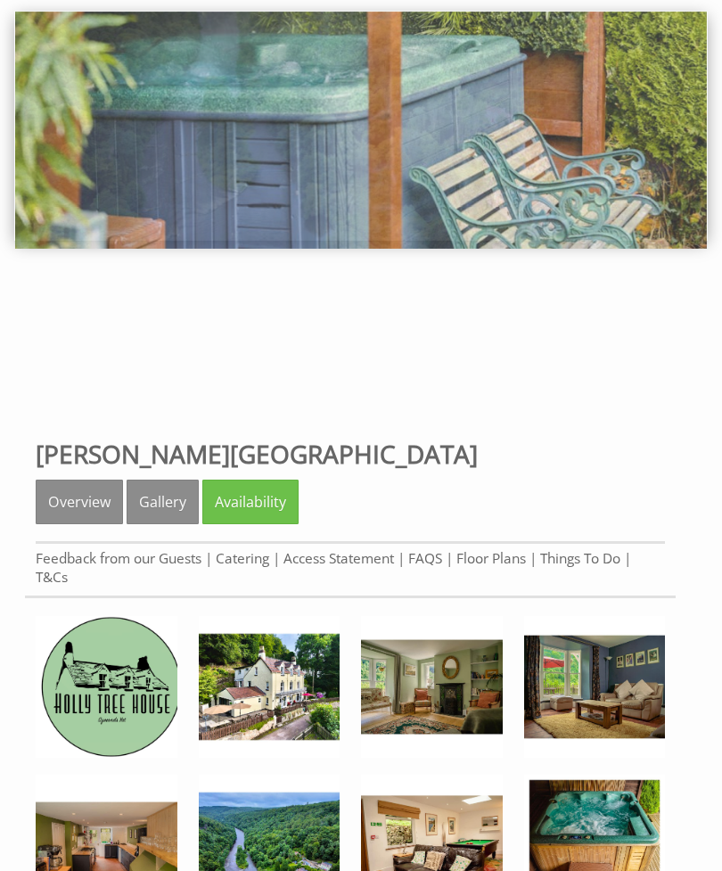
click at [271, 666] on img at bounding box center [270, 687] width 142 height 142
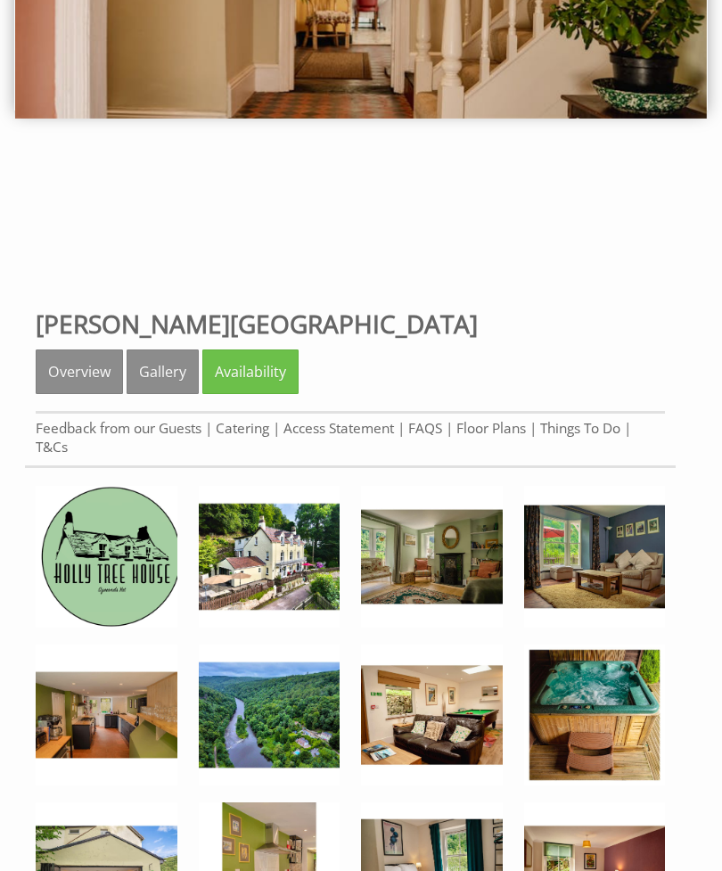
scroll to position [284, 0]
click at [480, 434] on link "Floor Plans" at bounding box center [491, 428] width 70 height 19
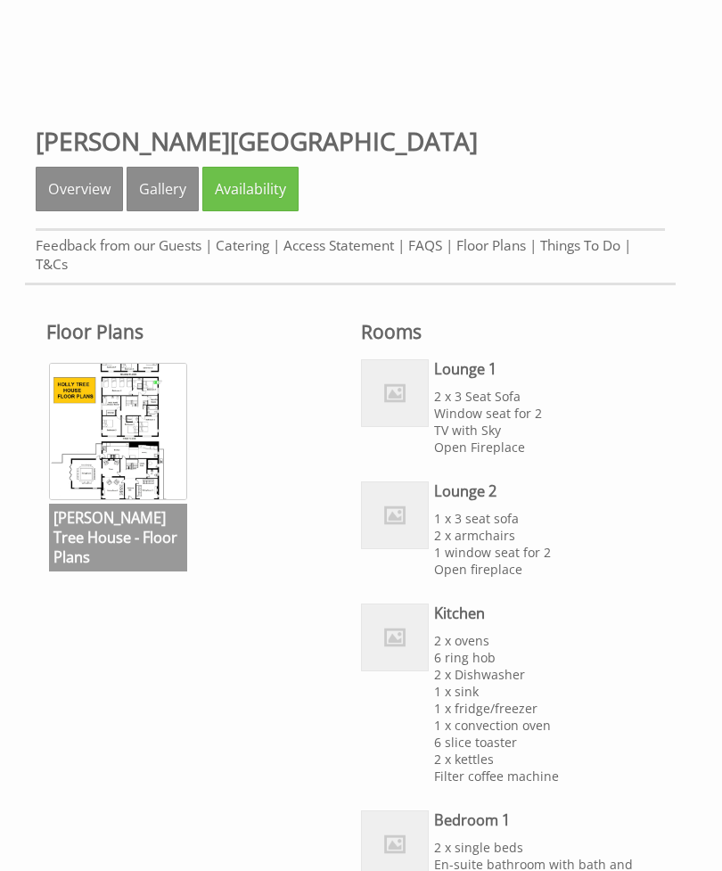
scroll to position [468, 0]
click at [123, 519] on h3 "[PERSON_NAME] Tree House - Floor Plans" at bounding box center [118, 537] width 138 height 68
click at [128, 423] on img at bounding box center [118, 431] width 138 height 138
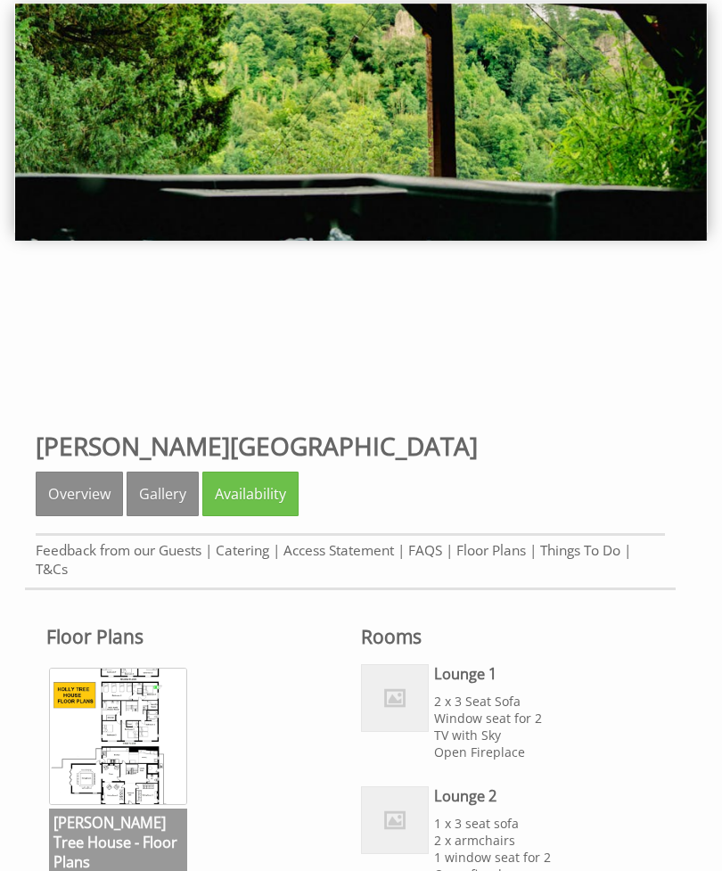
scroll to position [224, 0]
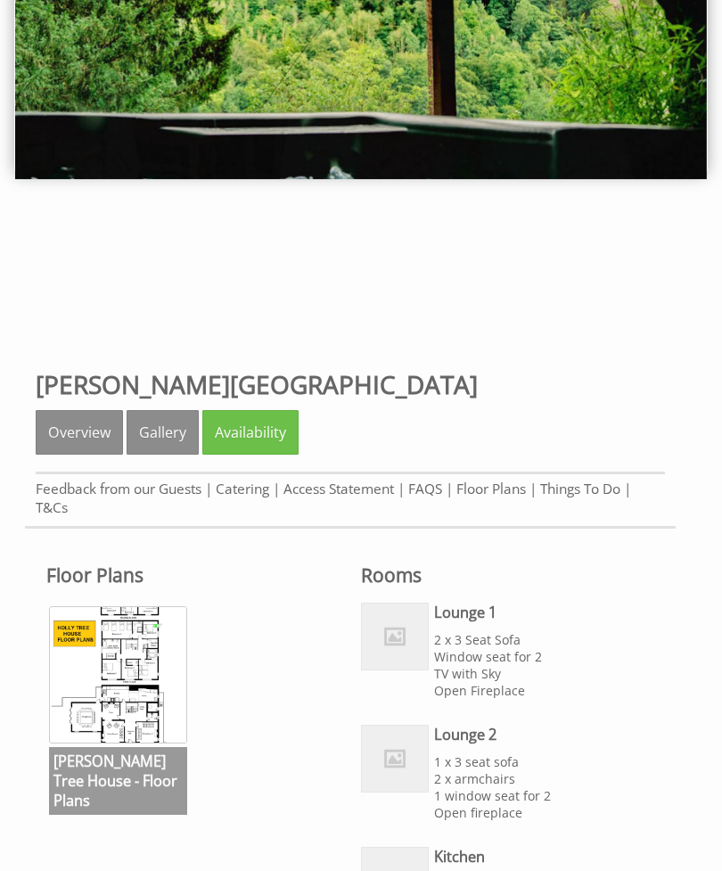
click at [79, 442] on link "Overview" at bounding box center [79, 432] width 87 height 45
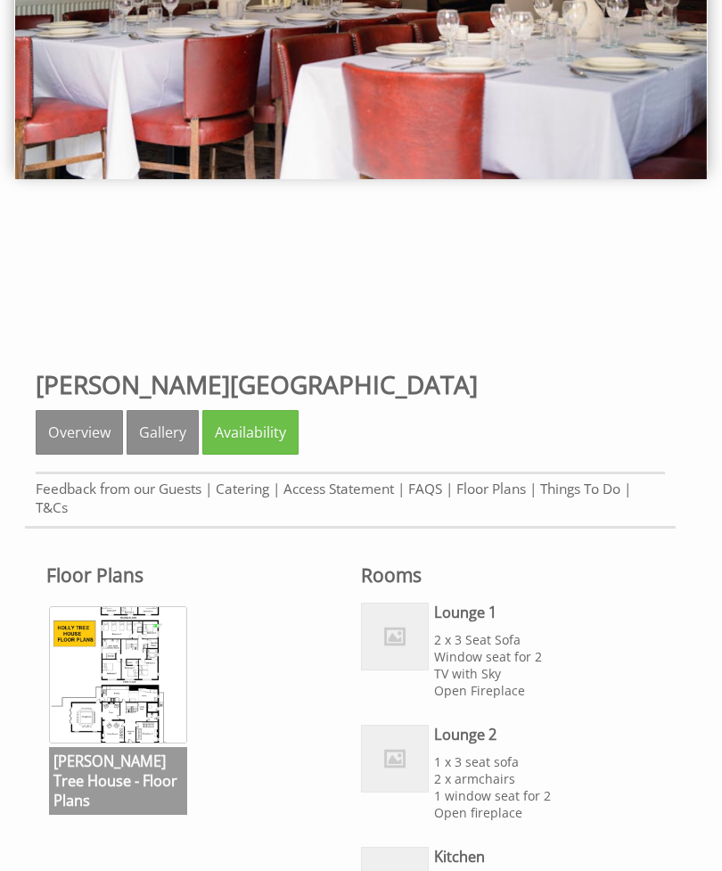
scroll to position [281, 0]
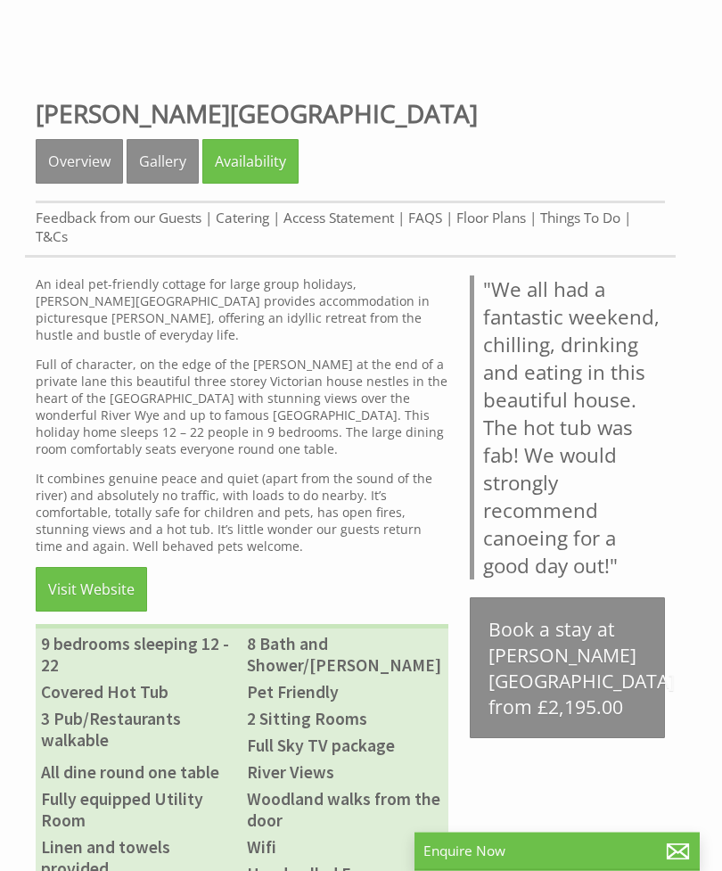
scroll to position [495, 0]
click at [178, 151] on link "Gallery" at bounding box center [163, 161] width 72 height 45
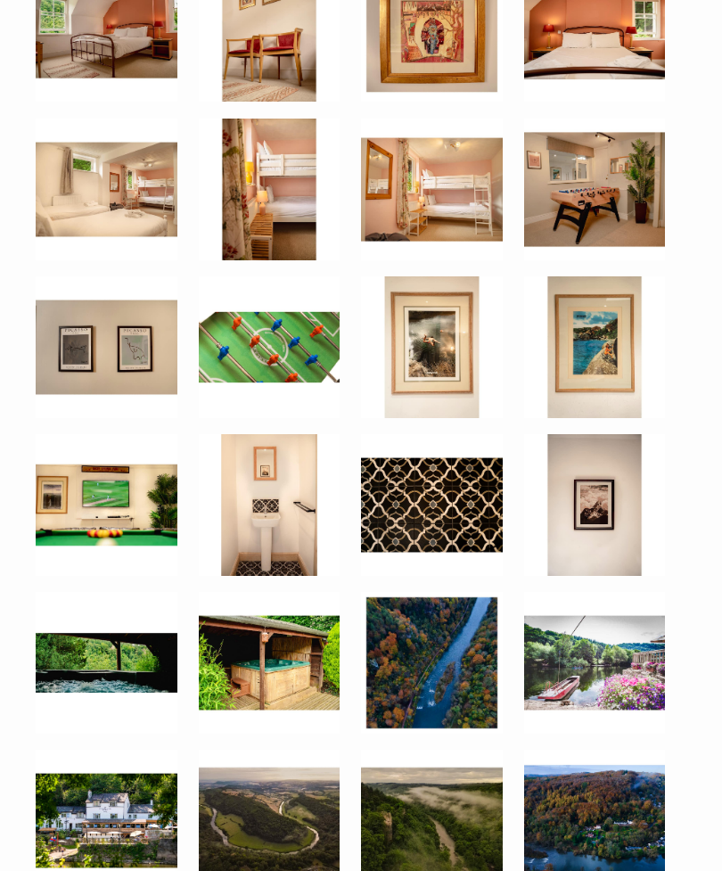
scroll to position [3334, 0]
click at [108, 498] on img at bounding box center [107, 505] width 142 height 142
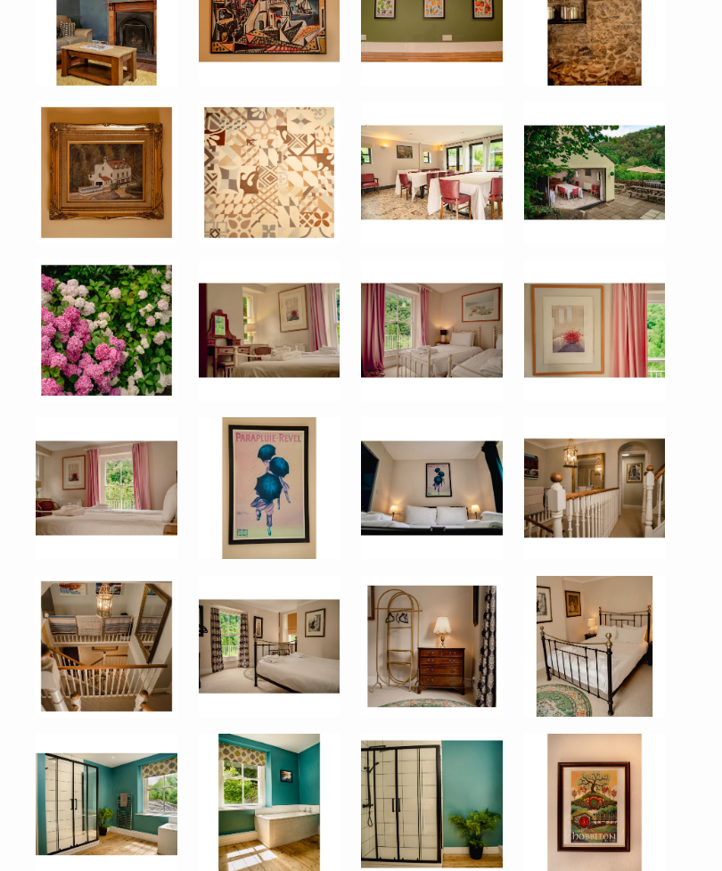
scroll to position [1892, 0]
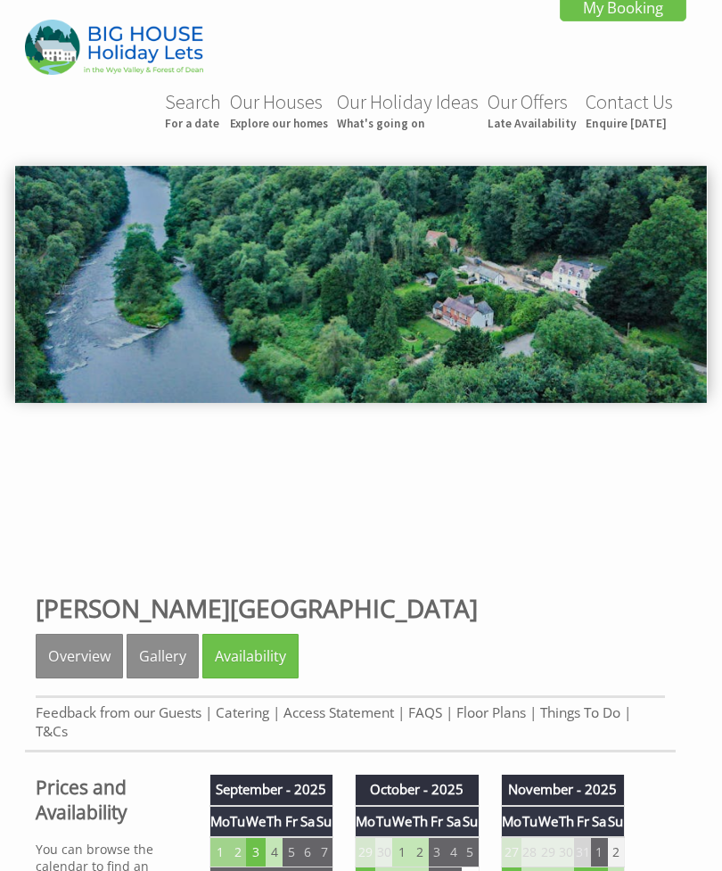
scroll to position [260, 0]
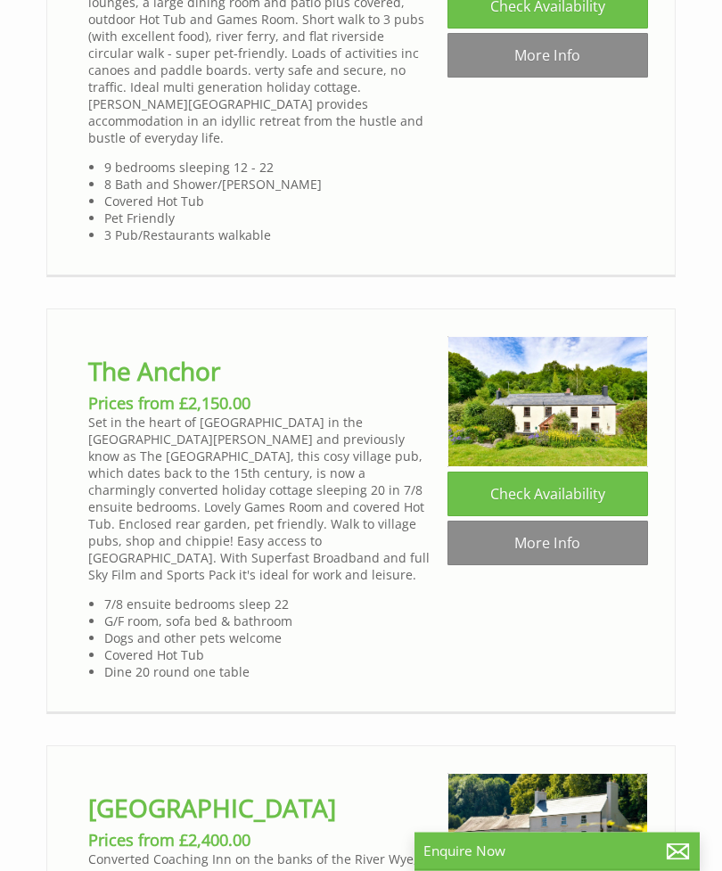
scroll to position [1609, 0]
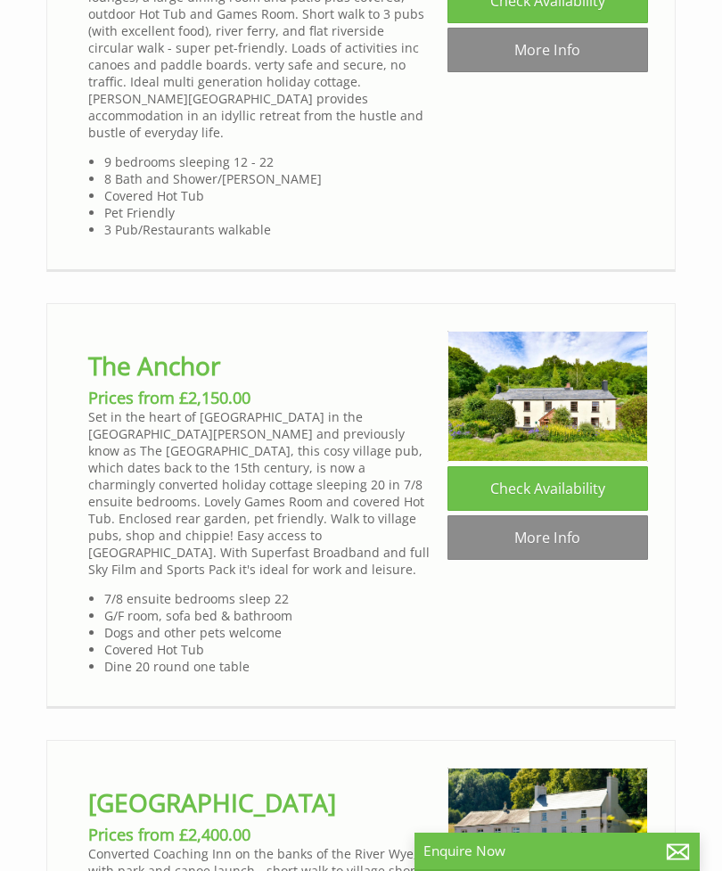
click at [547, 515] on link "More Info" at bounding box center [547, 537] width 200 height 45
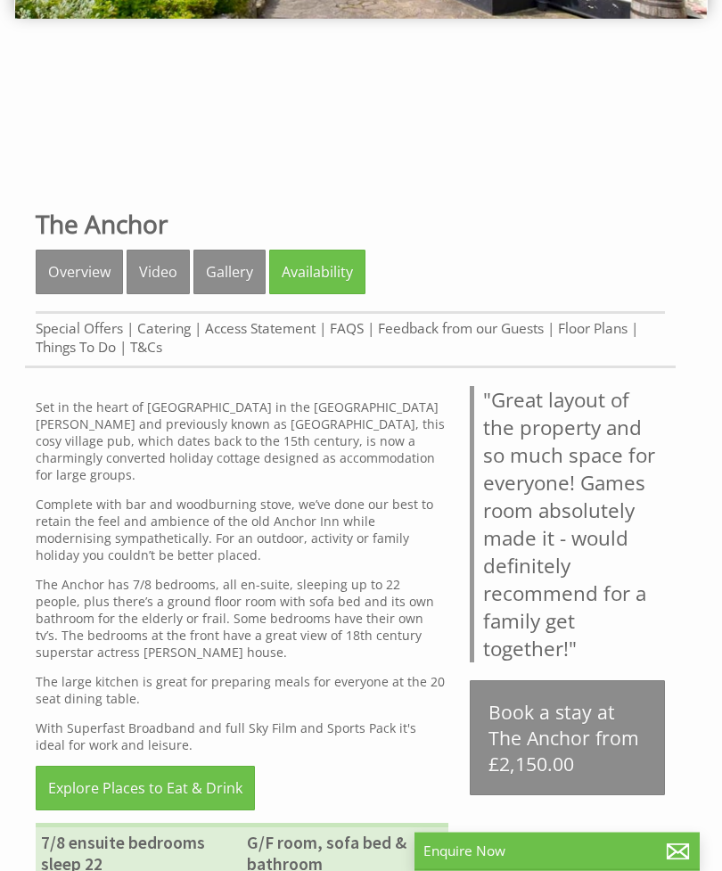
scroll to position [388, 0]
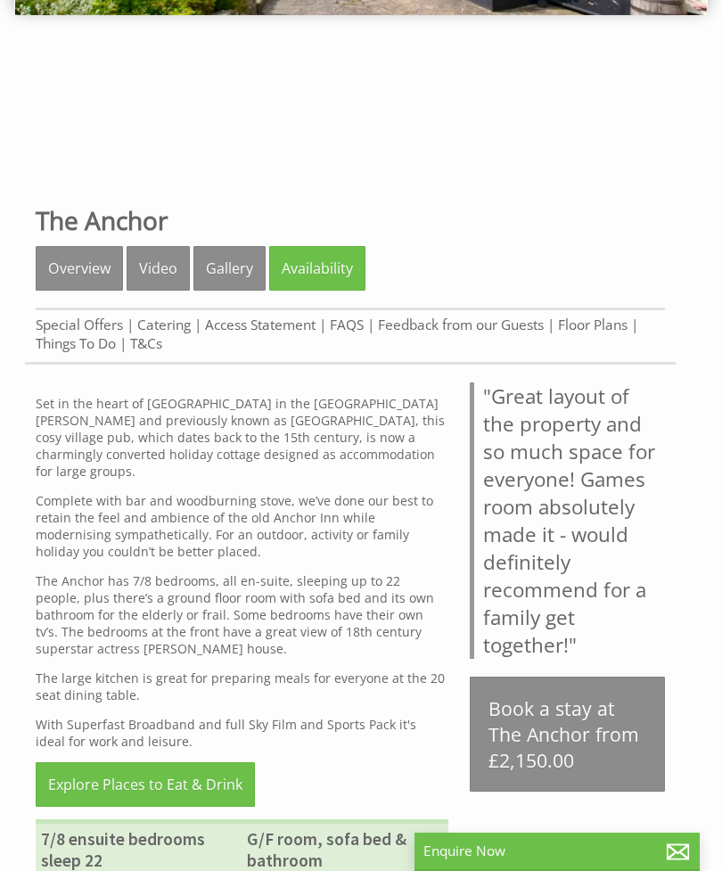
click at [231, 265] on link "Gallery" at bounding box center [229, 268] width 72 height 45
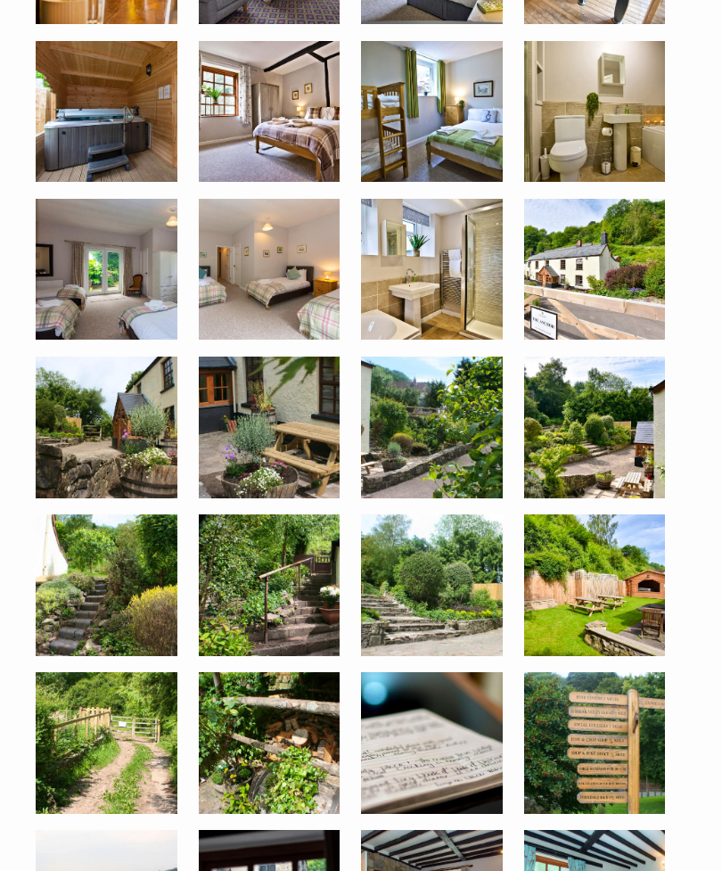
scroll to position [1357, 0]
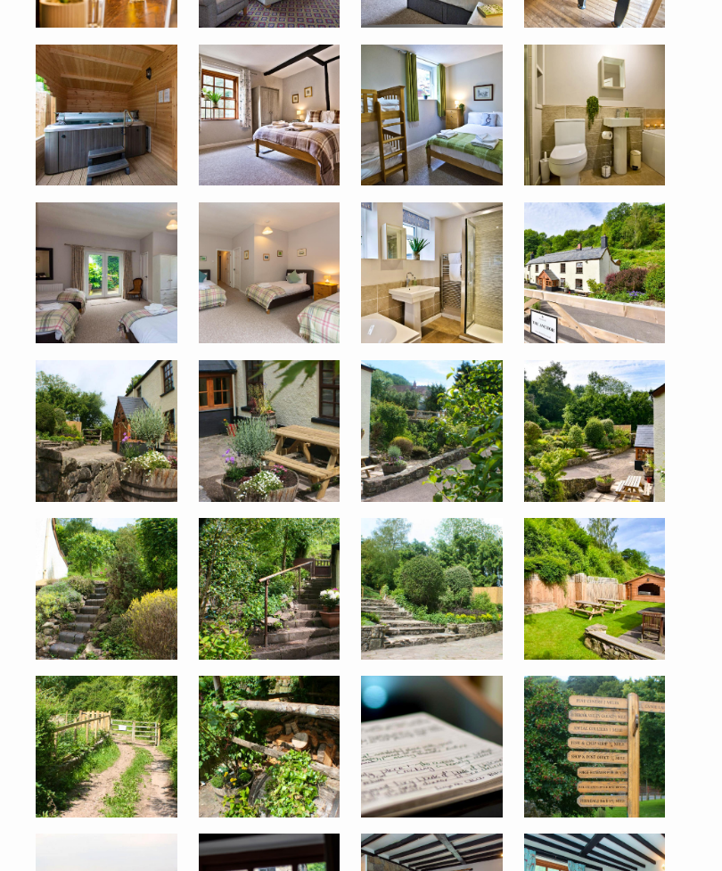
click at [108, 129] on img at bounding box center [107, 116] width 142 height 142
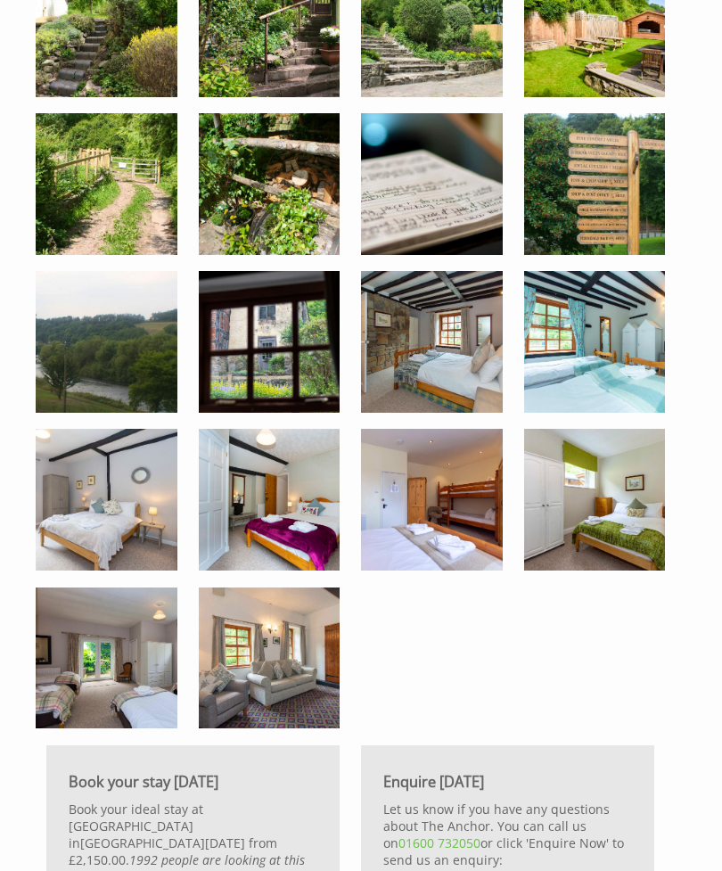
scroll to position [1919, 0]
click at [431, 488] on img at bounding box center [432, 500] width 142 height 142
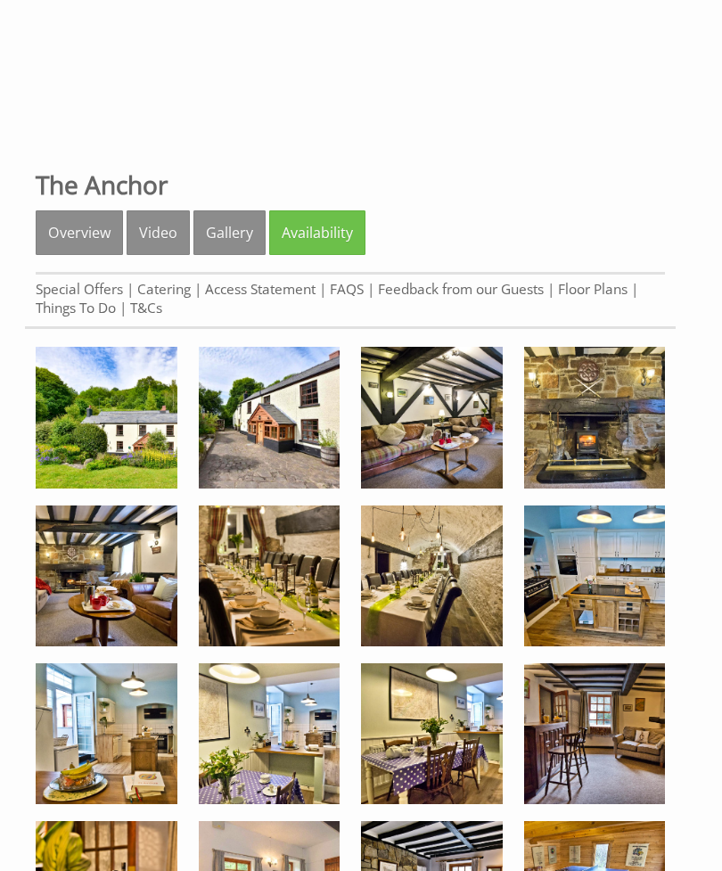
scroll to position [438, 0]
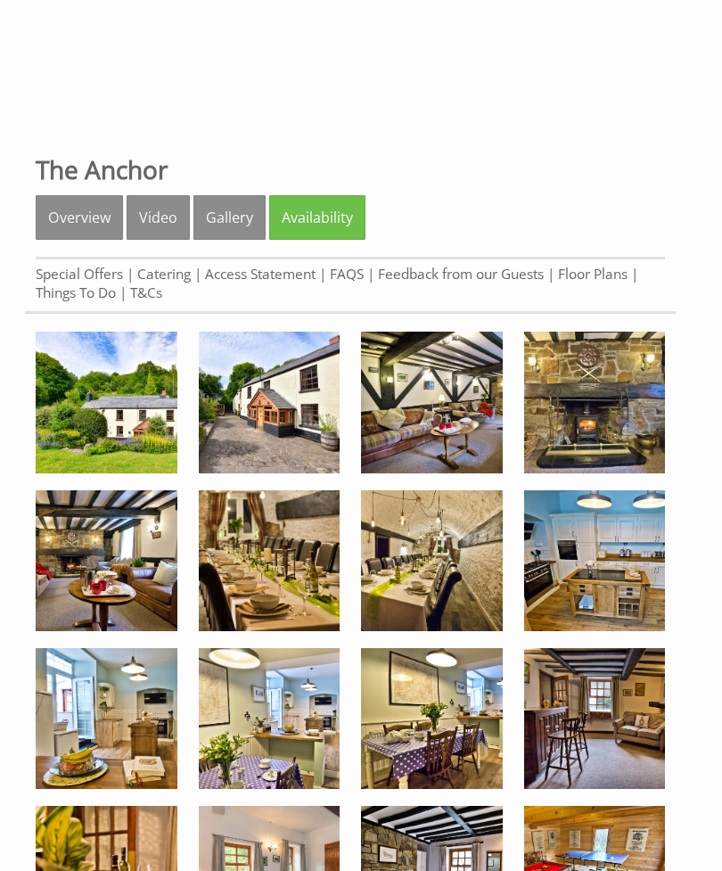
click at [287, 560] on img at bounding box center [270, 561] width 142 height 142
click at [576, 278] on link "Floor Plans" at bounding box center [593, 274] width 70 height 19
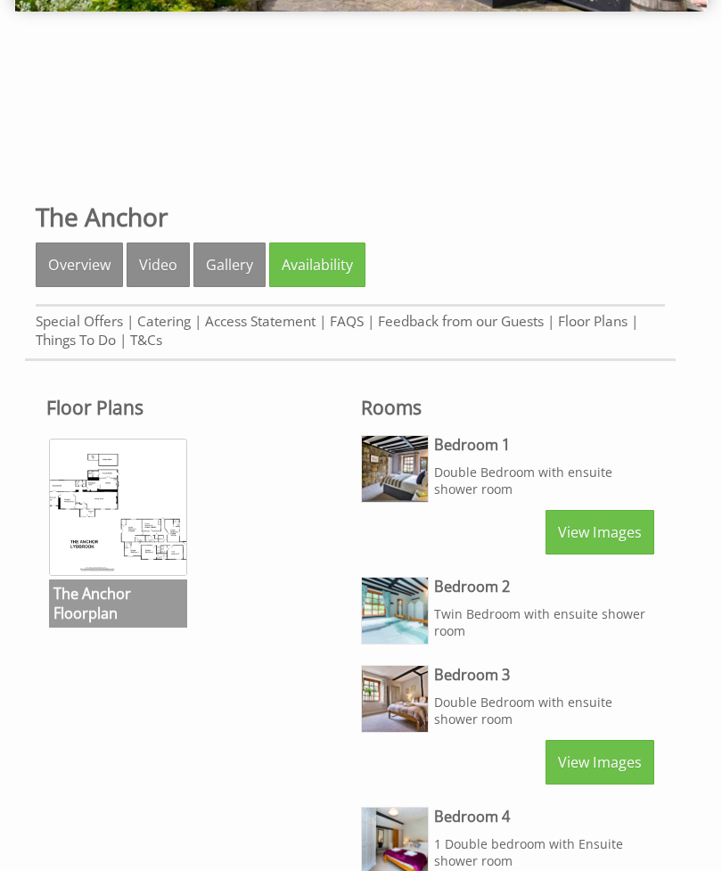
scroll to position [391, 0]
click at [113, 499] on img at bounding box center [118, 507] width 138 height 138
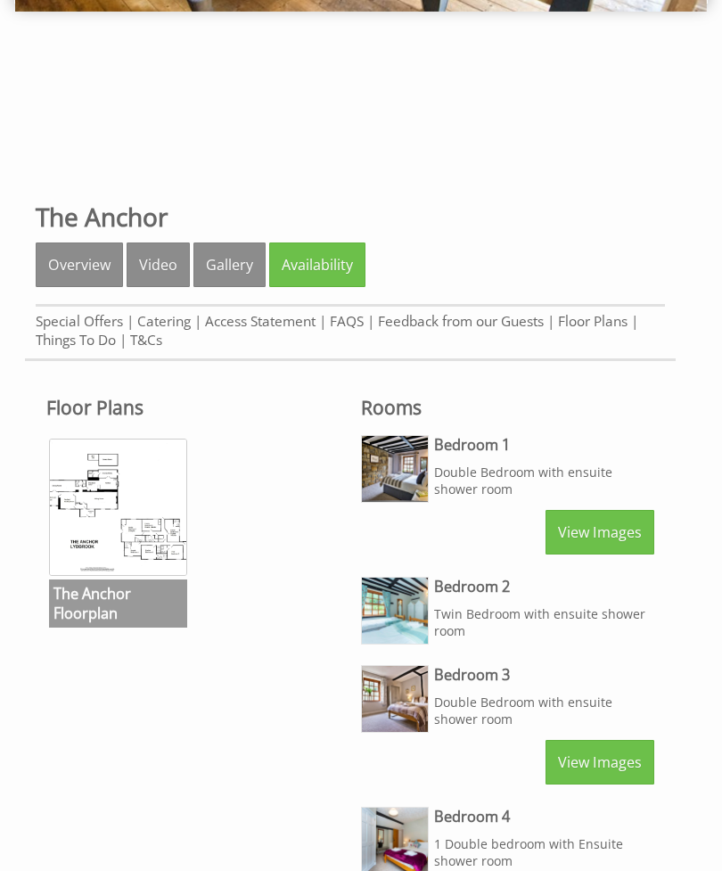
click at [331, 263] on link "Availability" at bounding box center [317, 264] width 96 height 45
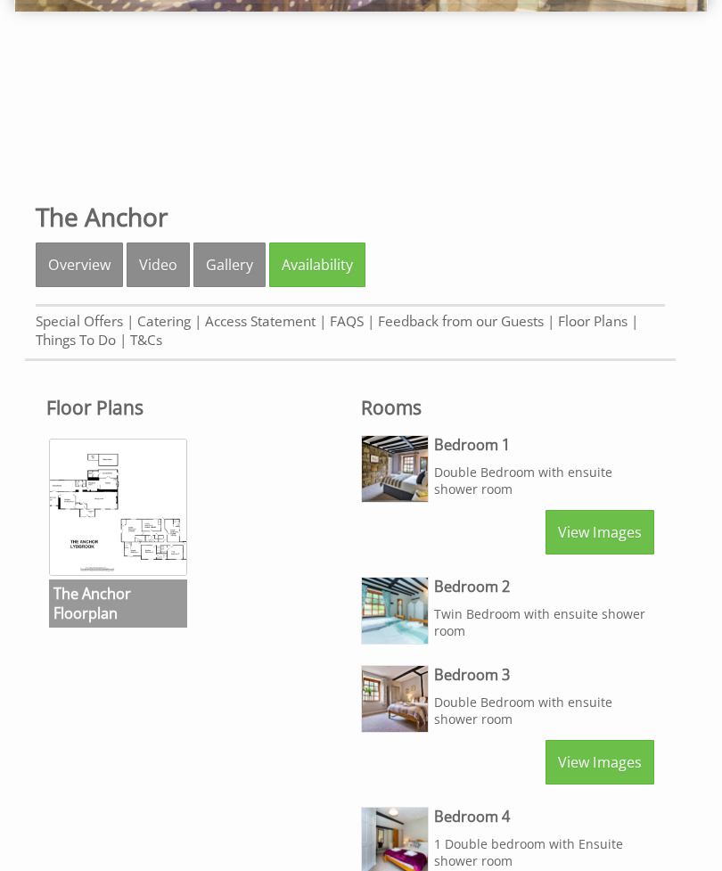
scroll to position [448, 0]
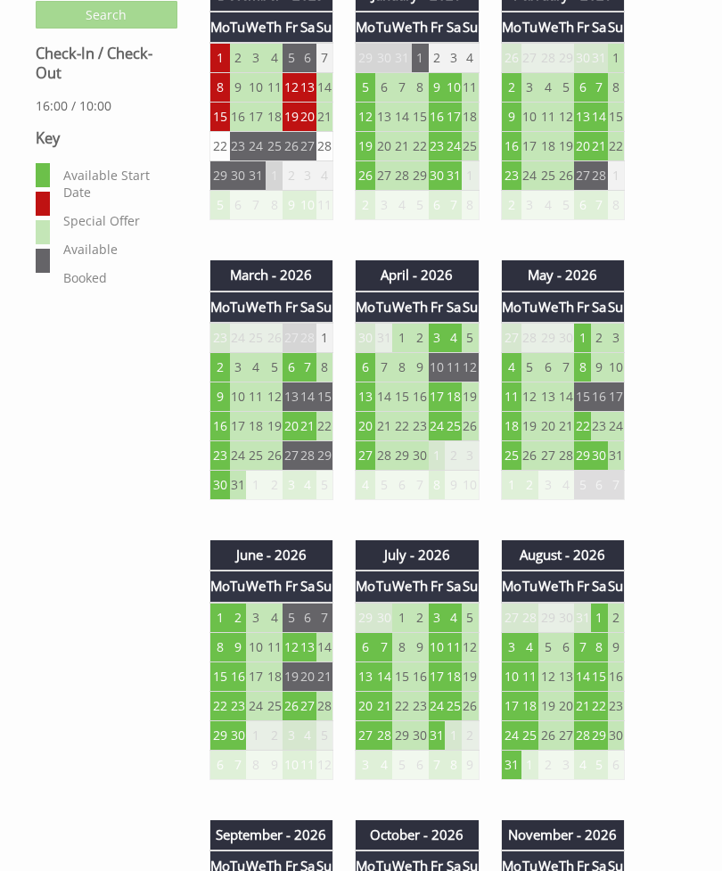
click at [588, 338] on td "1" at bounding box center [582, 338] width 17 height 30
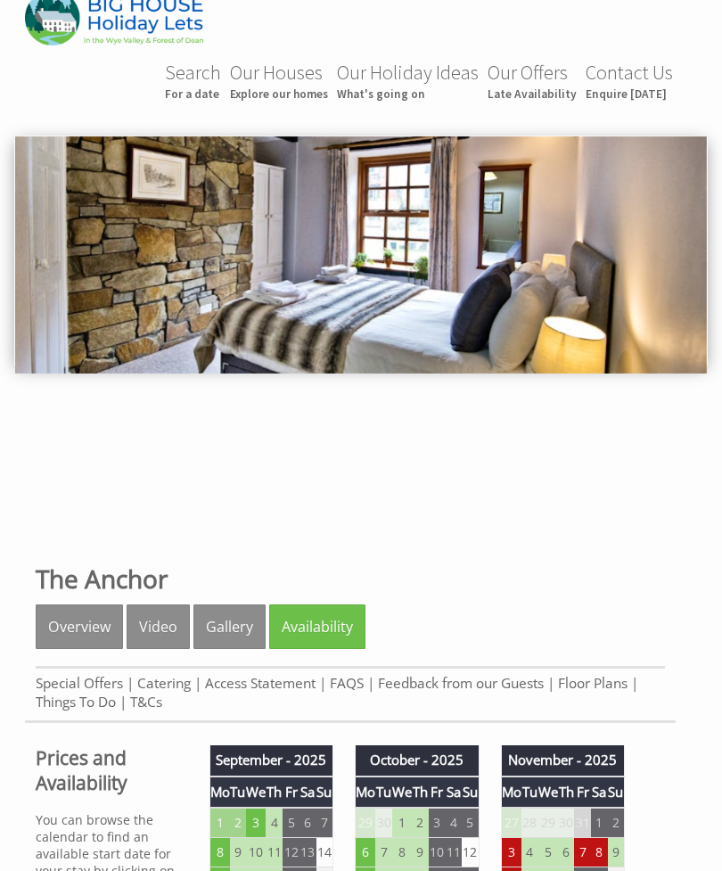
scroll to position [0, 0]
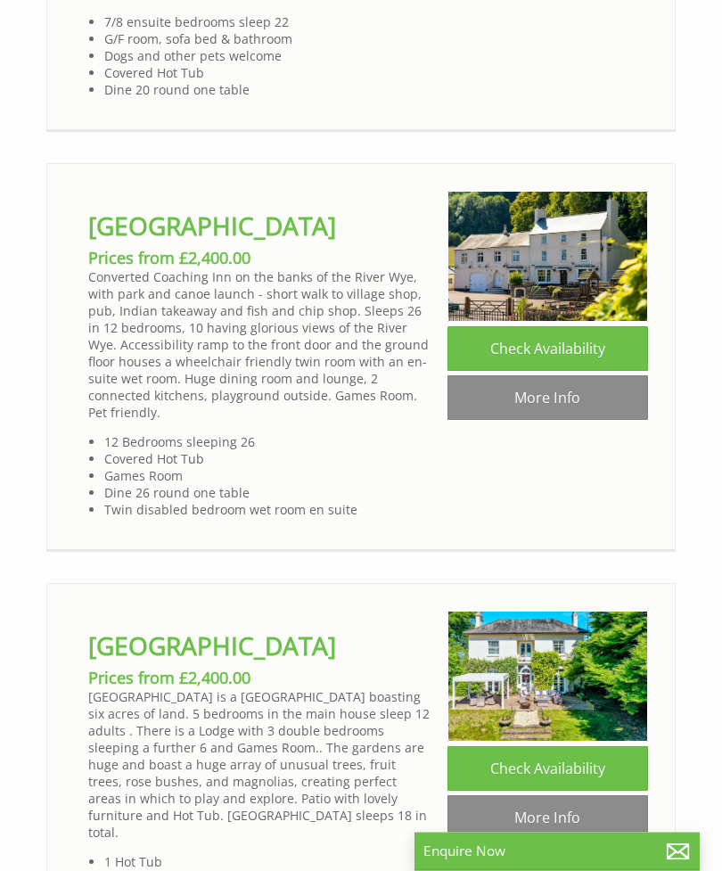
scroll to position [2186, 0]
click at [539, 375] on link "More Info" at bounding box center [547, 397] width 200 height 45
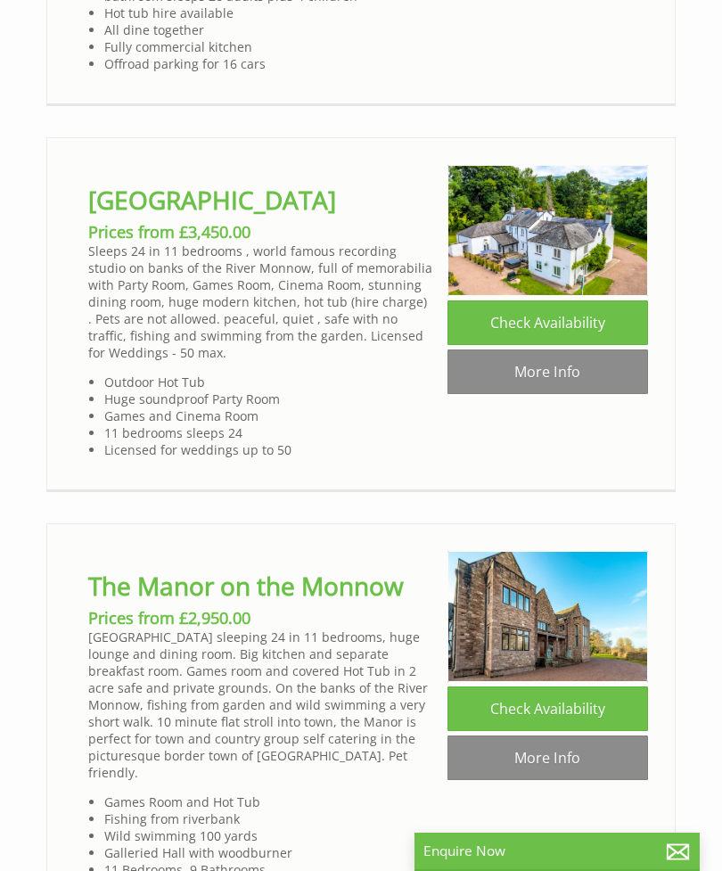
scroll to position [3507, 0]
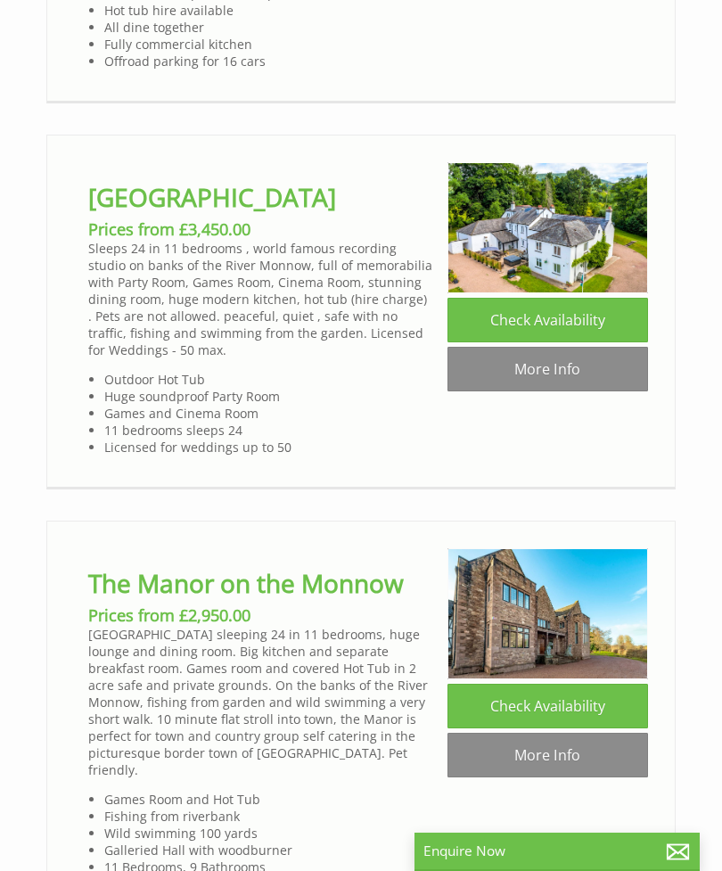
click at [549, 347] on link "More Info" at bounding box center [547, 369] width 200 height 45
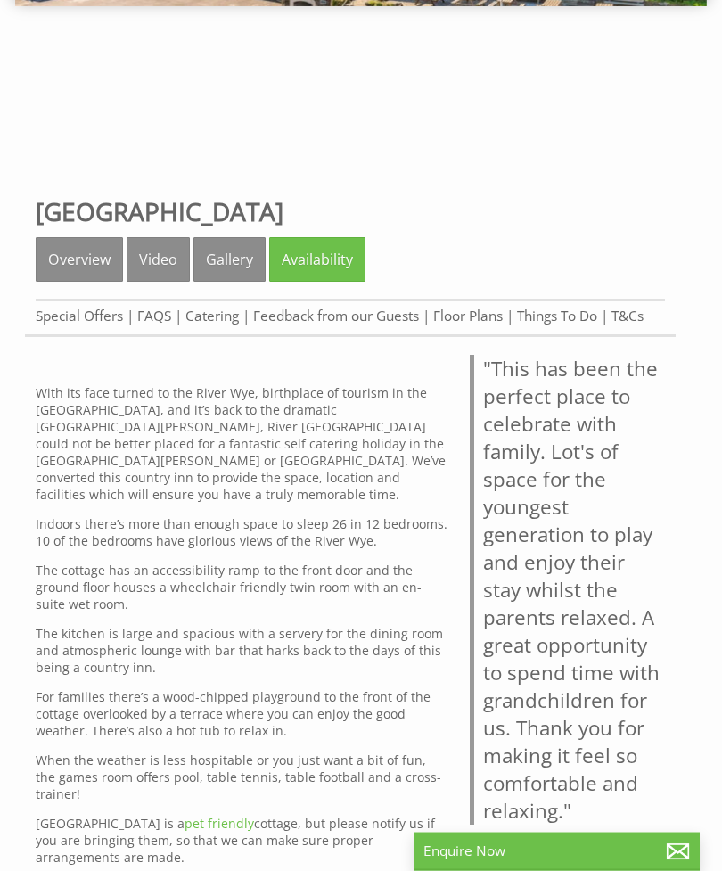
scroll to position [399, 0]
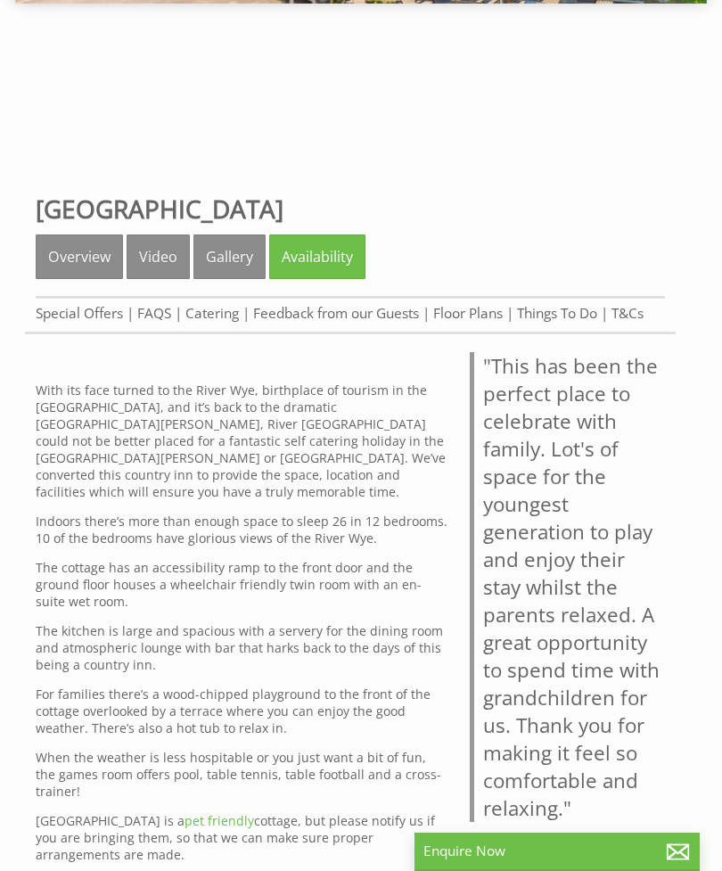
click at [230, 259] on link "Gallery" at bounding box center [229, 256] width 72 height 45
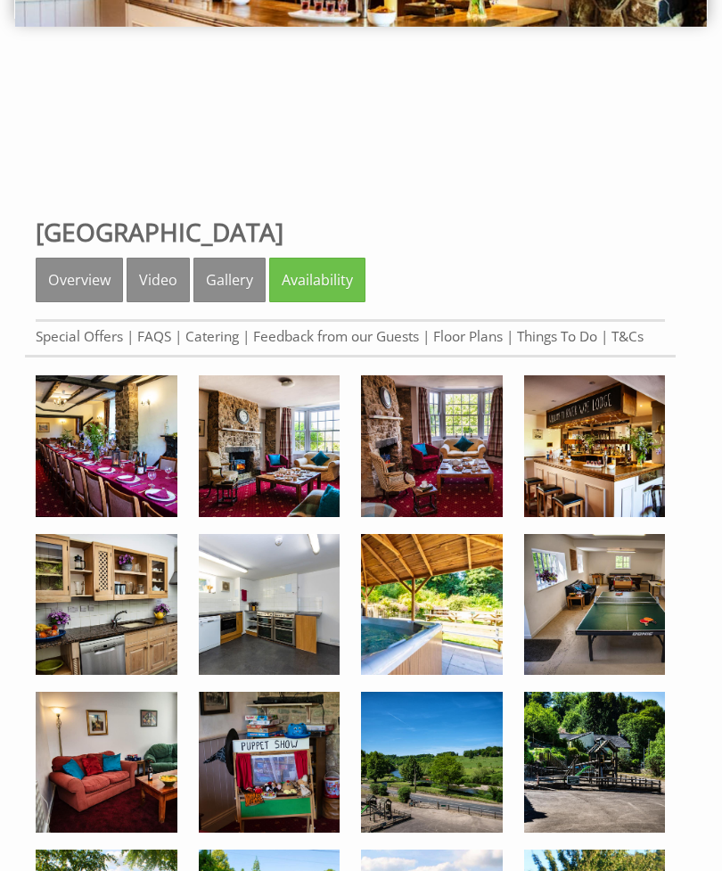
scroll to position [371, 0]
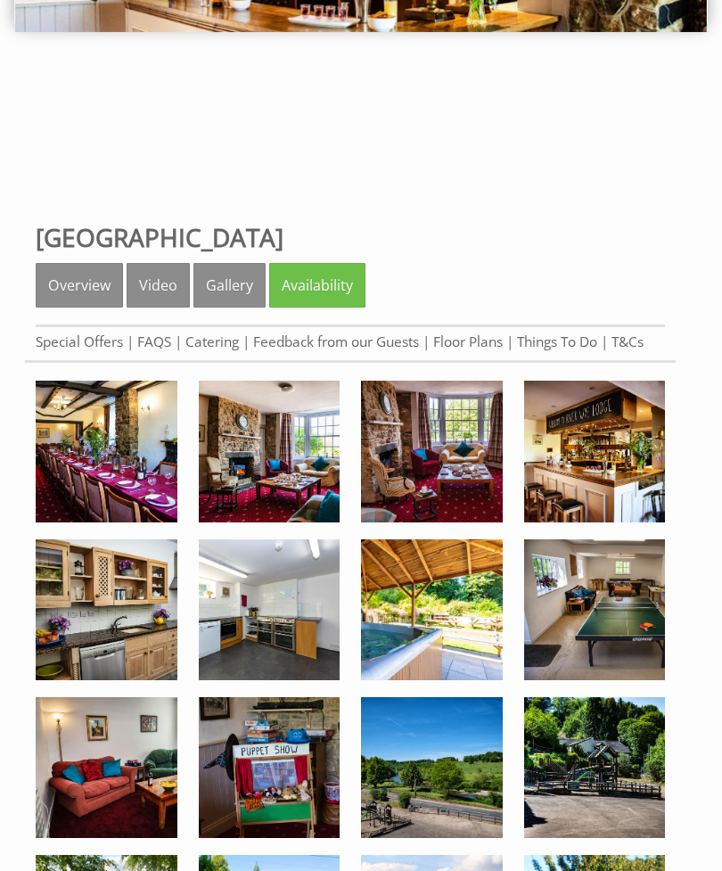
click at [569, 447] on img at bounding box center [595, 451] width 142 height 142
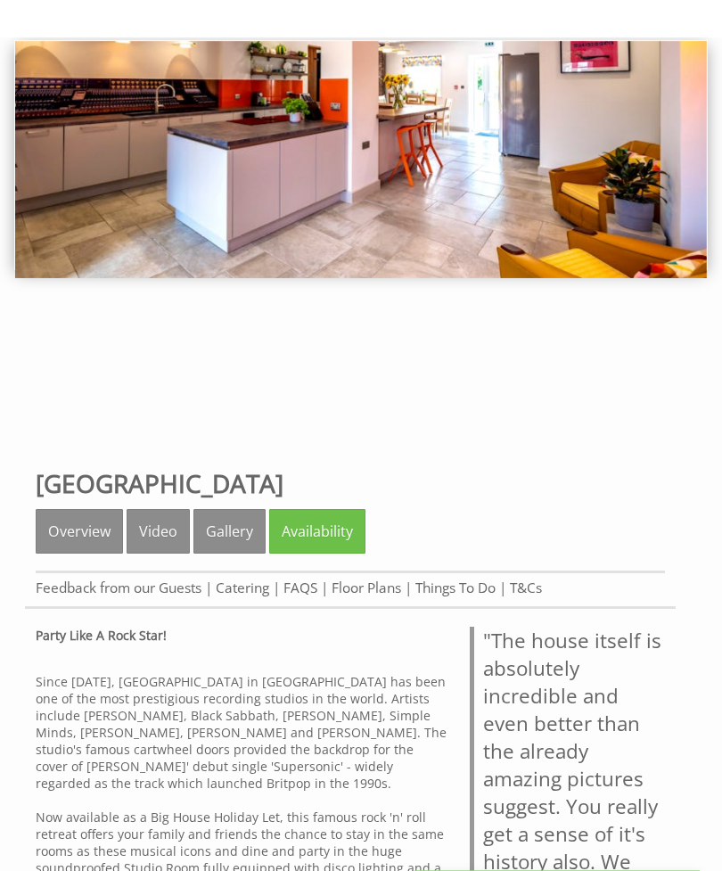
scroll to position [125, 0]
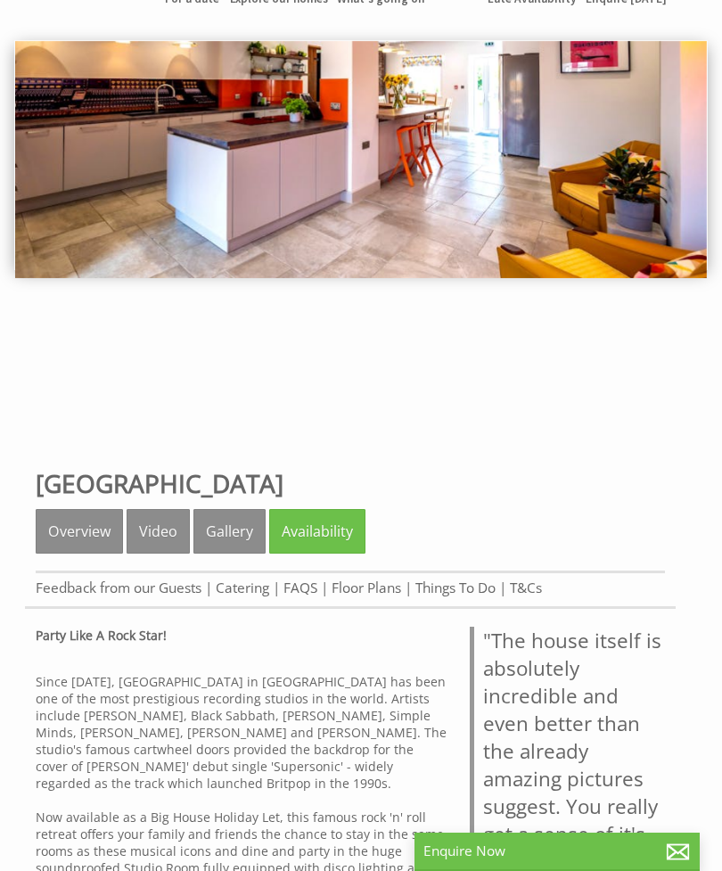
click at [328, 530] on link "Availability" at bounding box center [317, 531] width 96 height 45
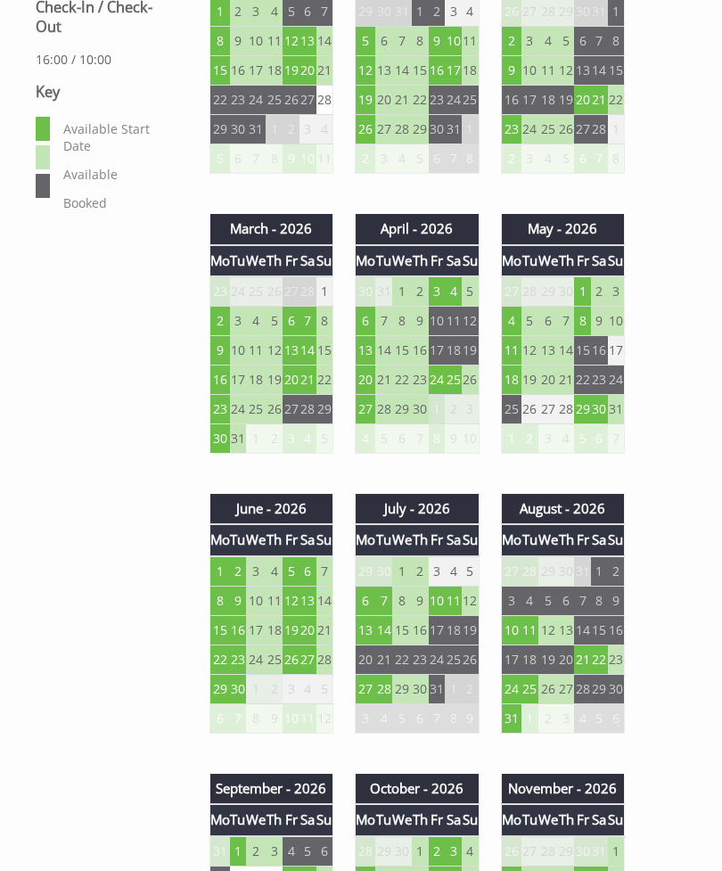
scroll to position [1102, 0]
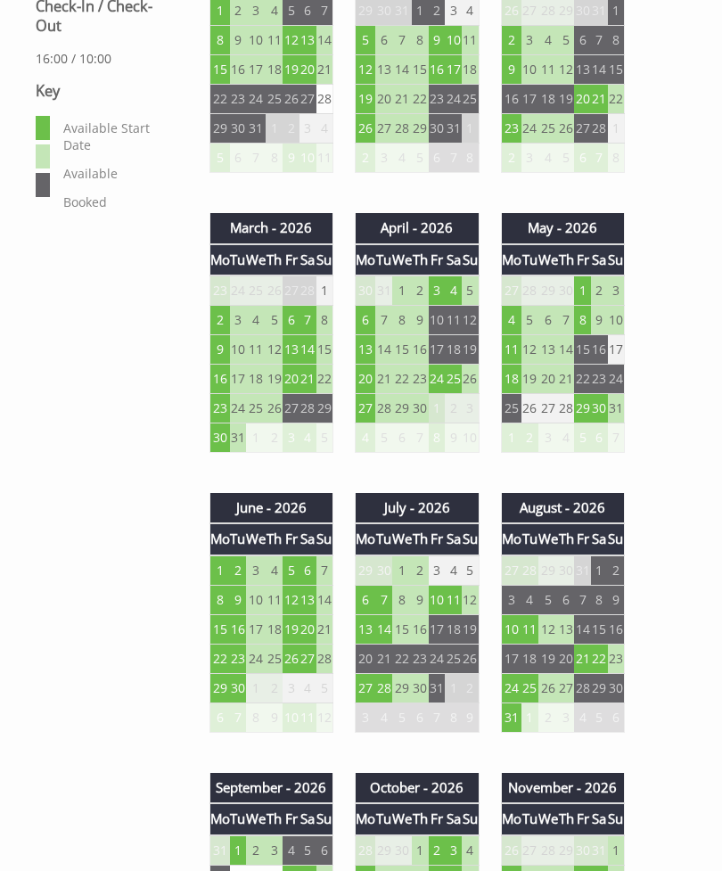
click at [583, 299] on td "1" at bounding box center [582, 290] width 17 height 30
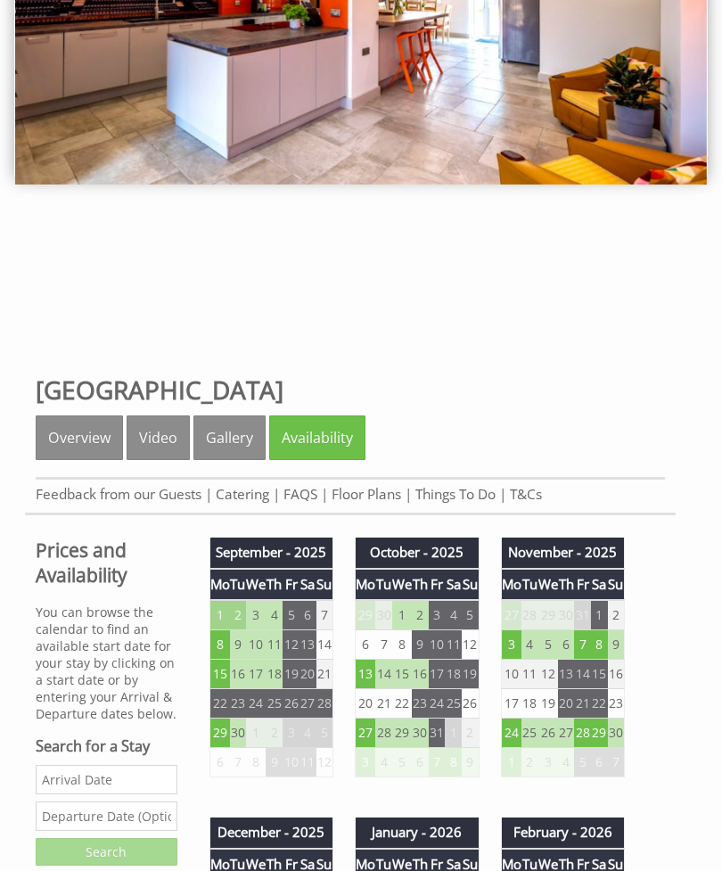
scroll to position [257, 0]
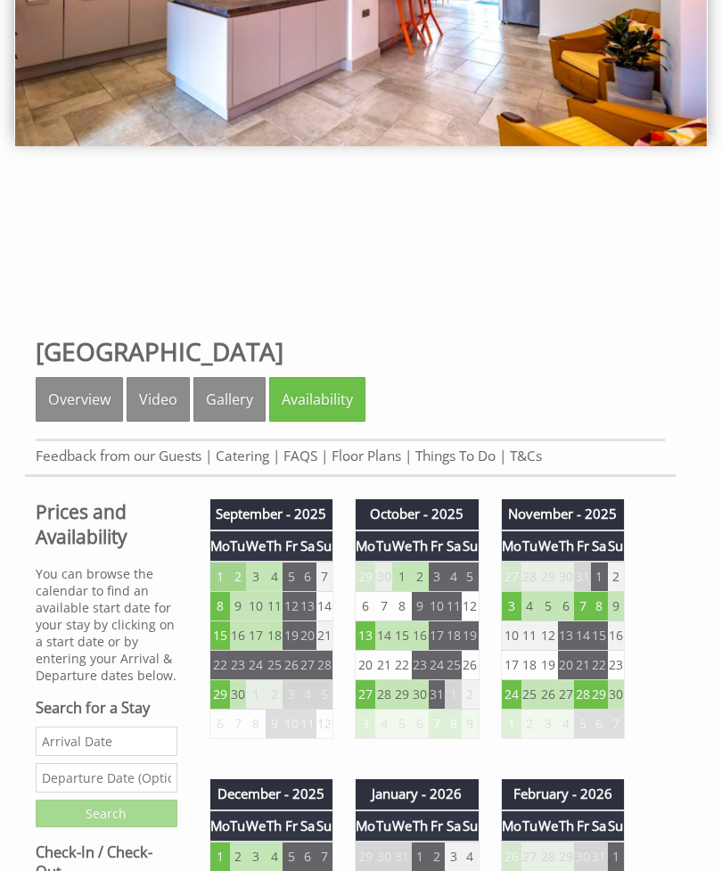
click at [229, 408] on link "Gallery" at bounding box center [229, 399] width 72 height 45
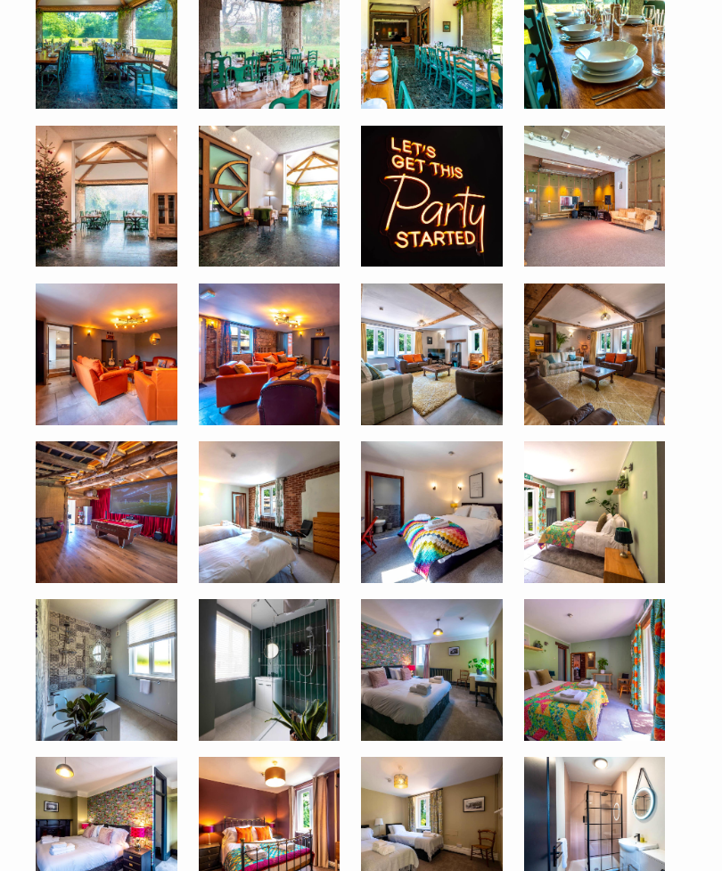
scroll to position [1413, 0]
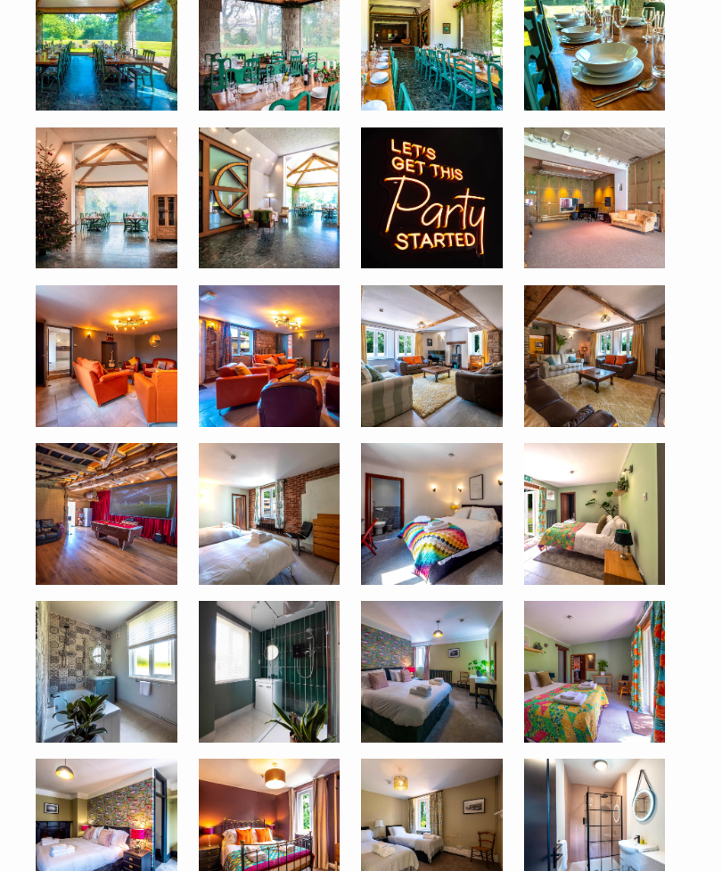
click at [592, 204] on img at bounding box center [595, 198] width 142 height 142
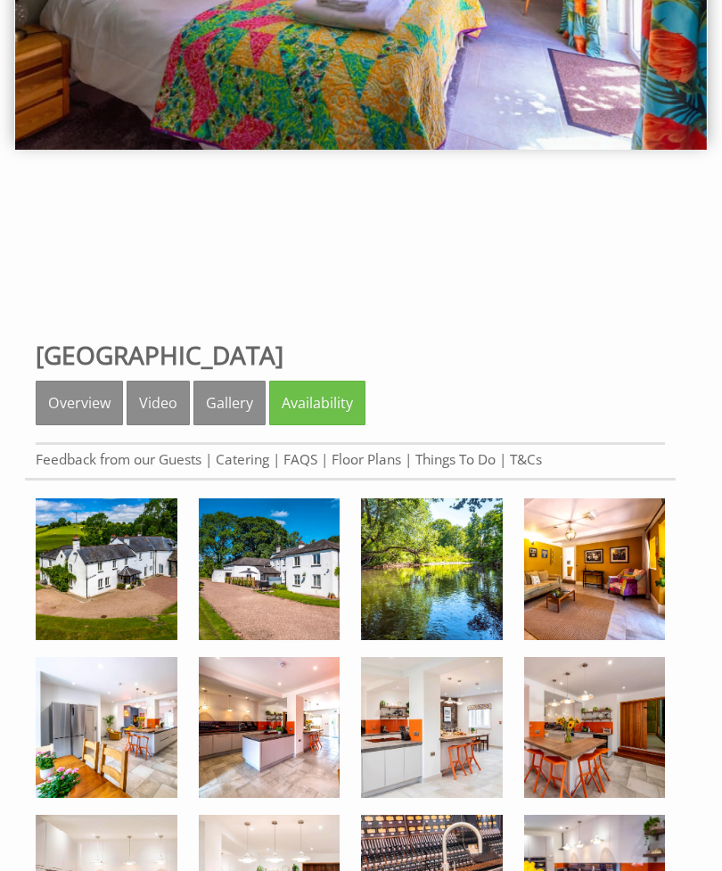
scroll to position [257, 0]
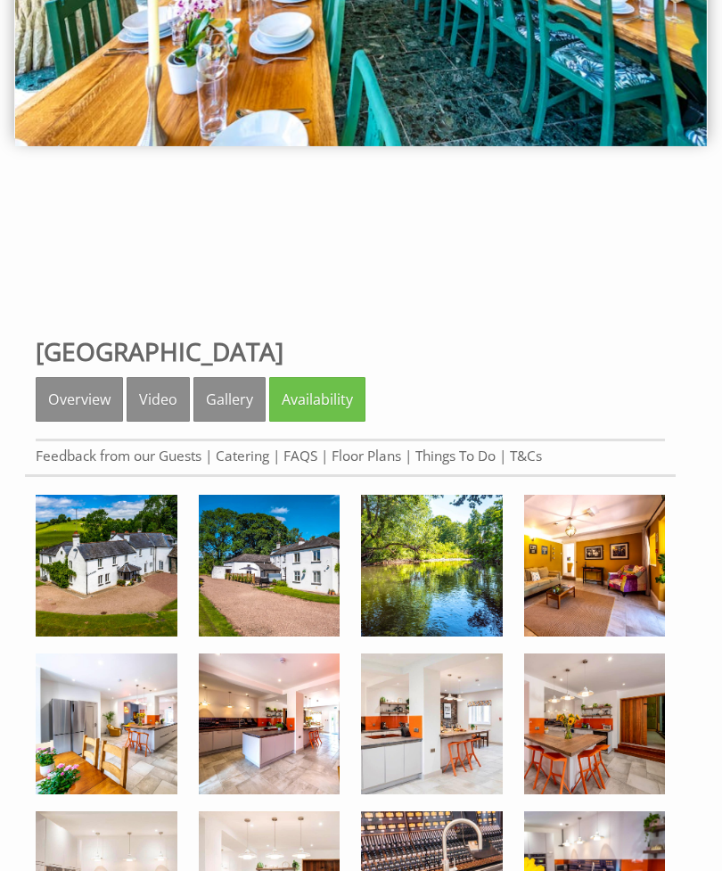
click at [302, 406] on link "Availability" at bounding box center [317, 399] width 96 height 45
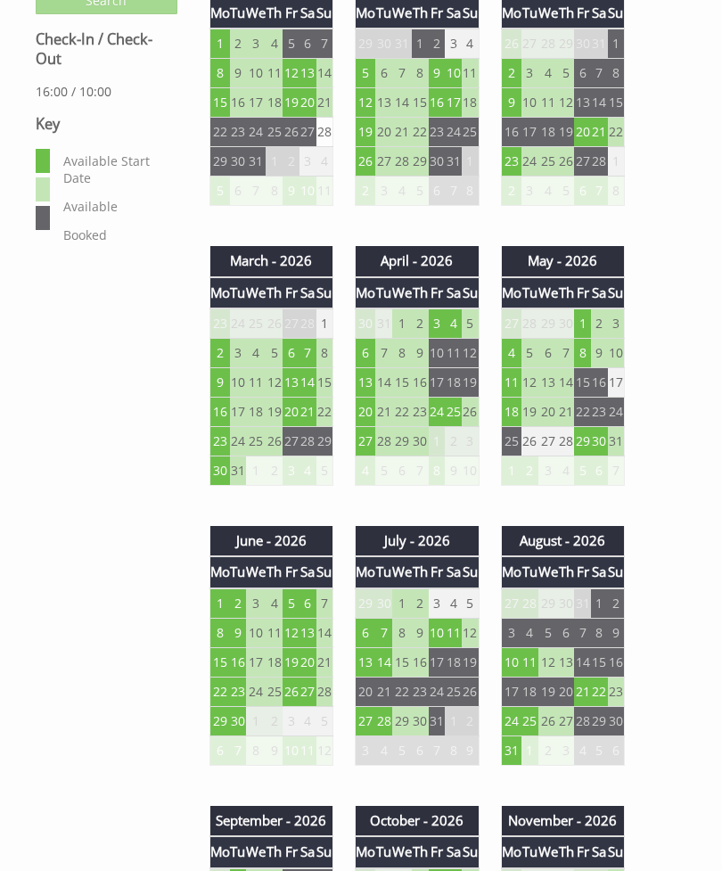
scroll to position [1071, 0]
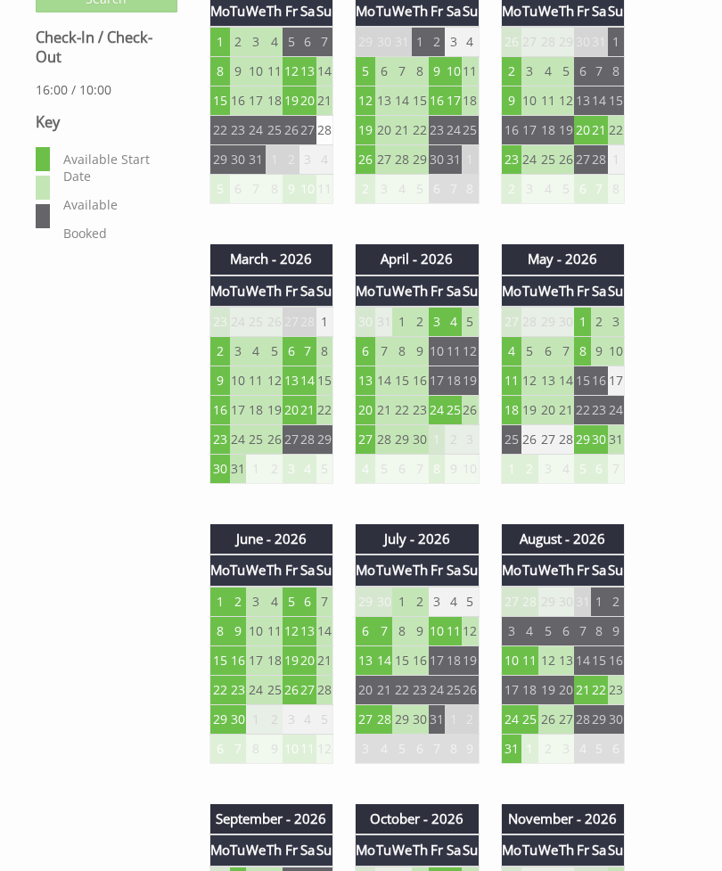
click at [585, 356] on td "8" at bounding box center [582, 351] width 17 height 29
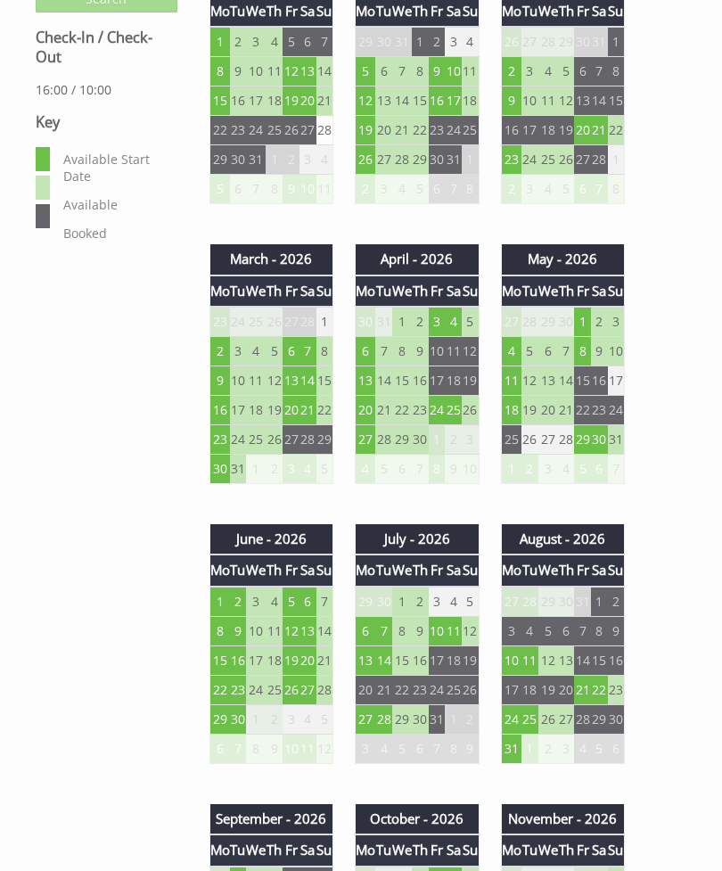
click at [591, 440] on td "29" at bounding box center [582, 439] width 17 height 29
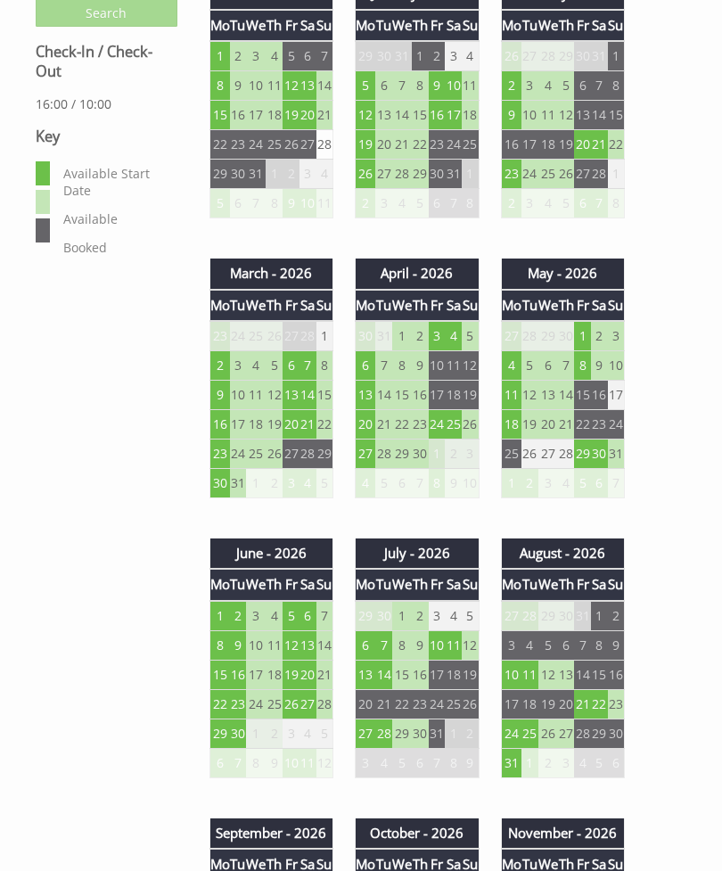
scroll to position [1053, 0]
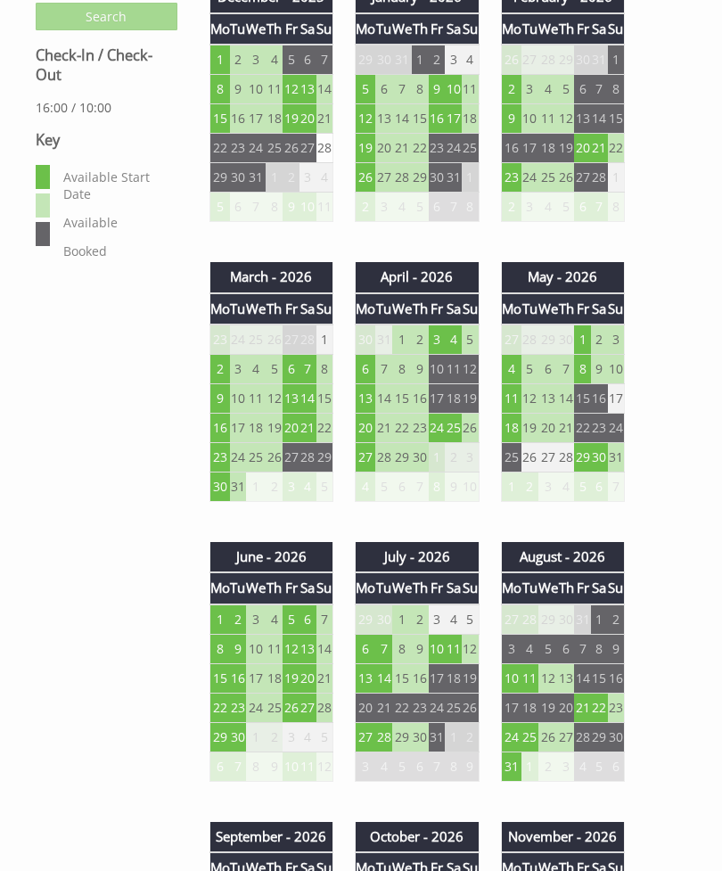
click at [444, 431] on td "24" at bounding box center [437, 427] width 17 height 29
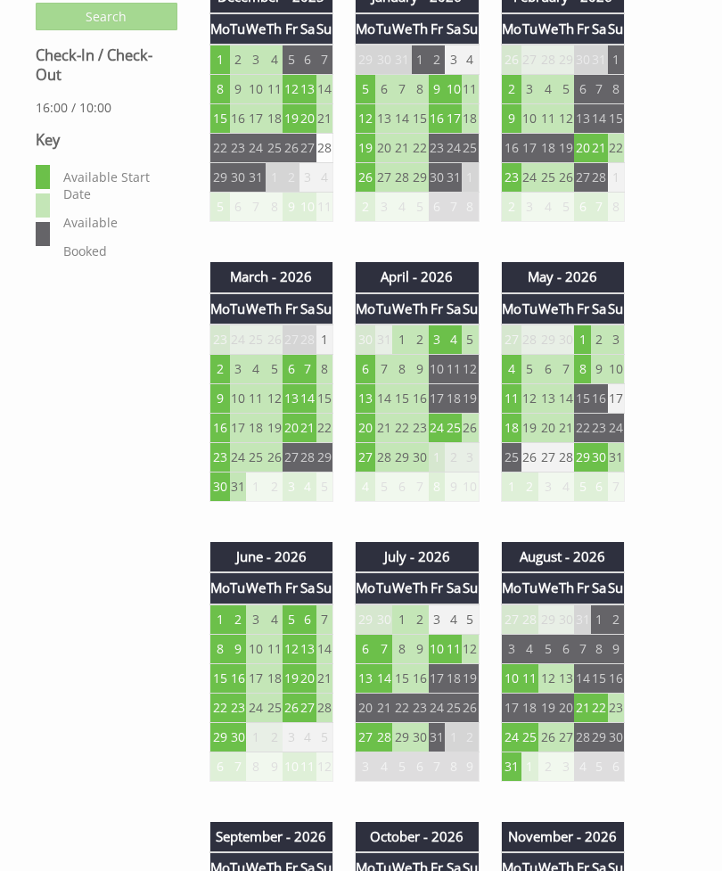
click at [439, 343] on td "3" at bounding box center [437, 339] width 17 height 30
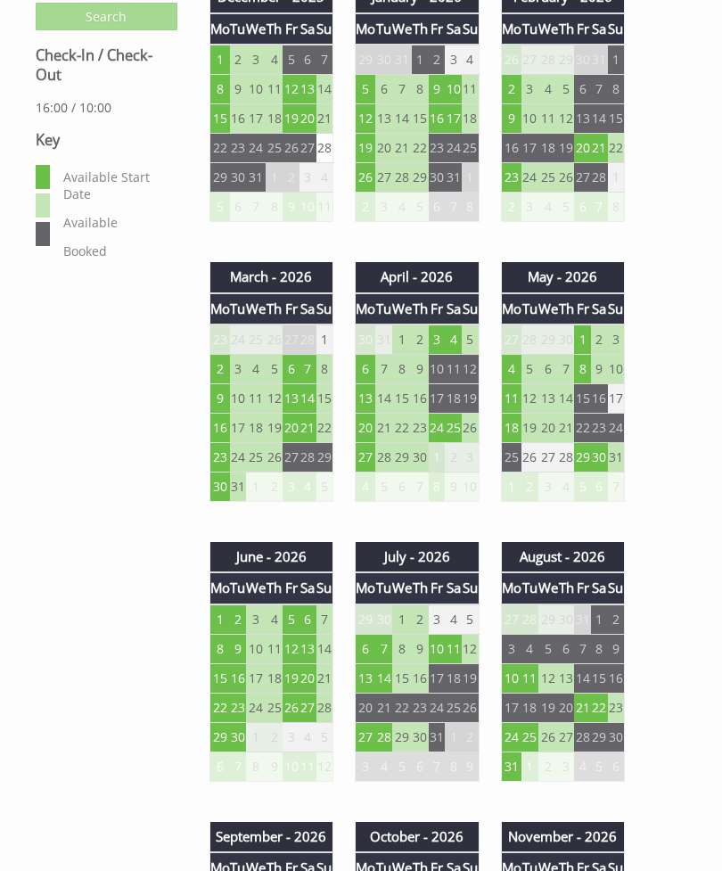
click at [292, 373] on td "6" at bounding box center [290, 369] width 17 height 29
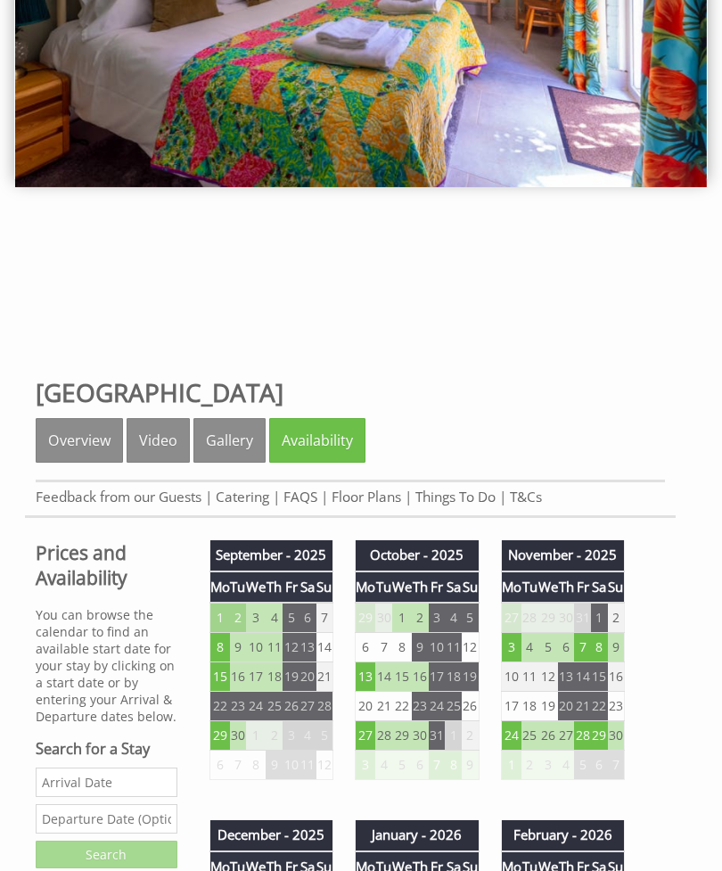
scroll to position [191, 0]
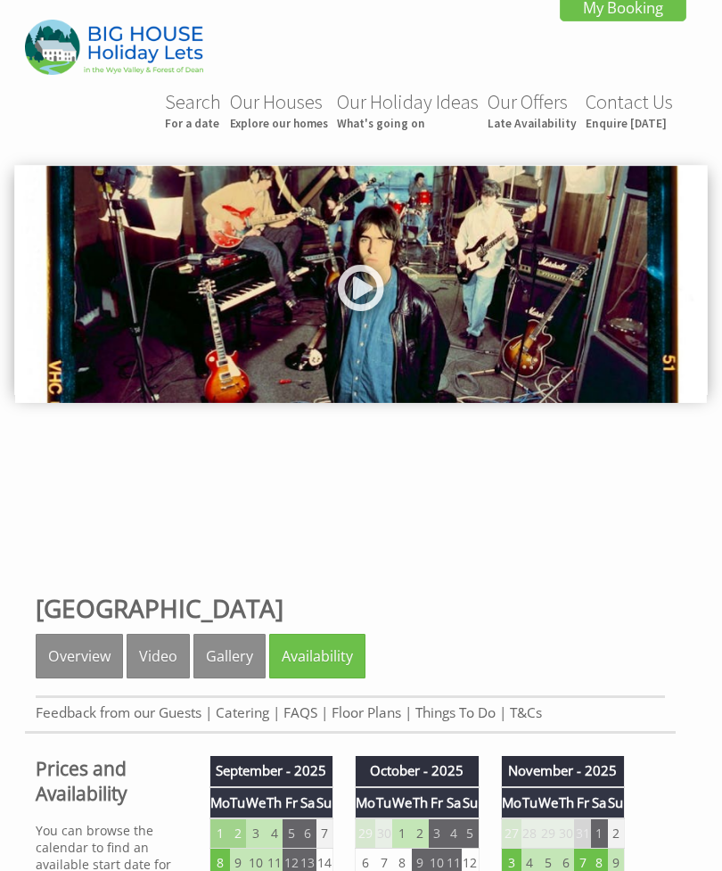
scroll to position [314, 0]
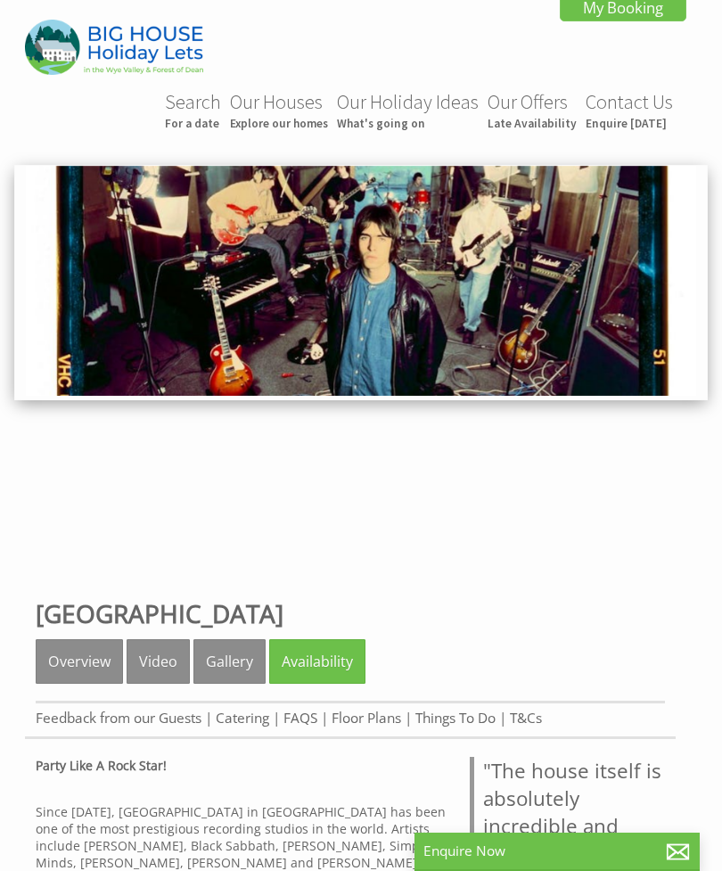
scroll to position [182, 0]
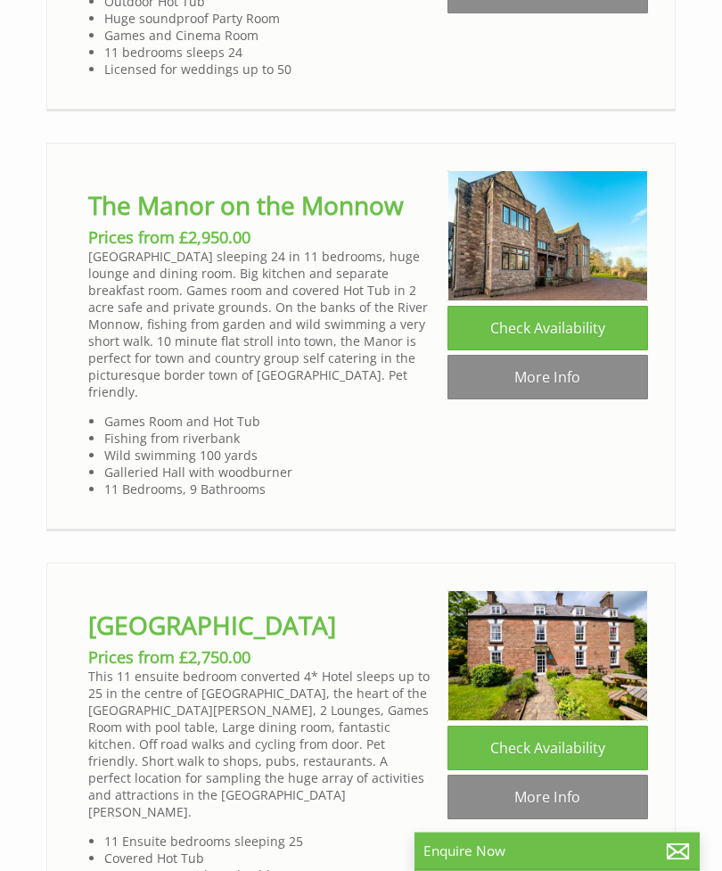
scroll to position [3886, 0]
click at [547, 354] on link "More Info" at bounding box center [547, 376] width 200 height 45
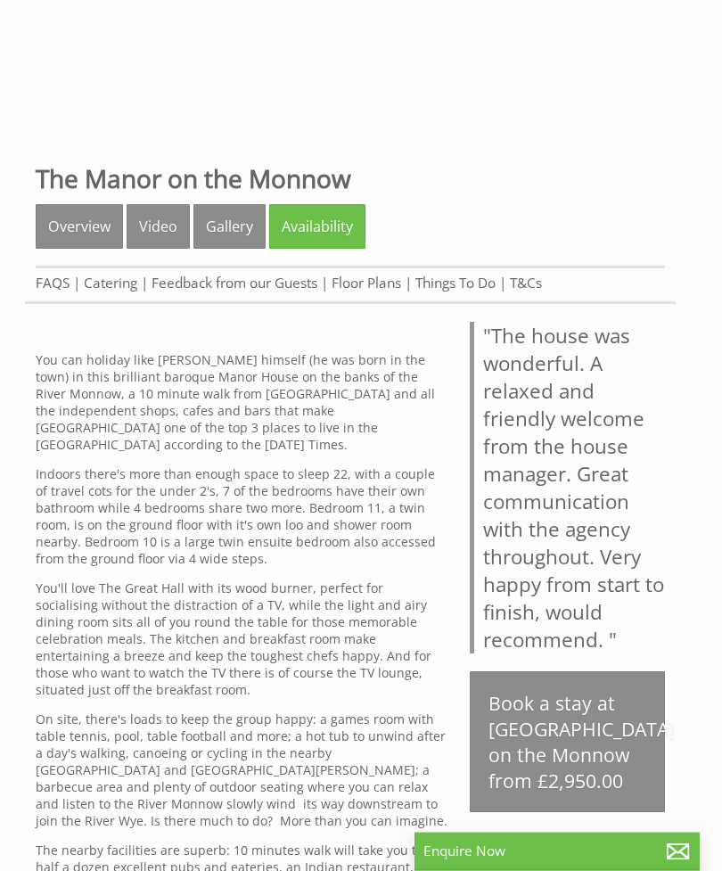
scroll to position [430, 0]
click at [221, 232] on link "Gallery" at bounding box center [229, 226] width 72 height 45
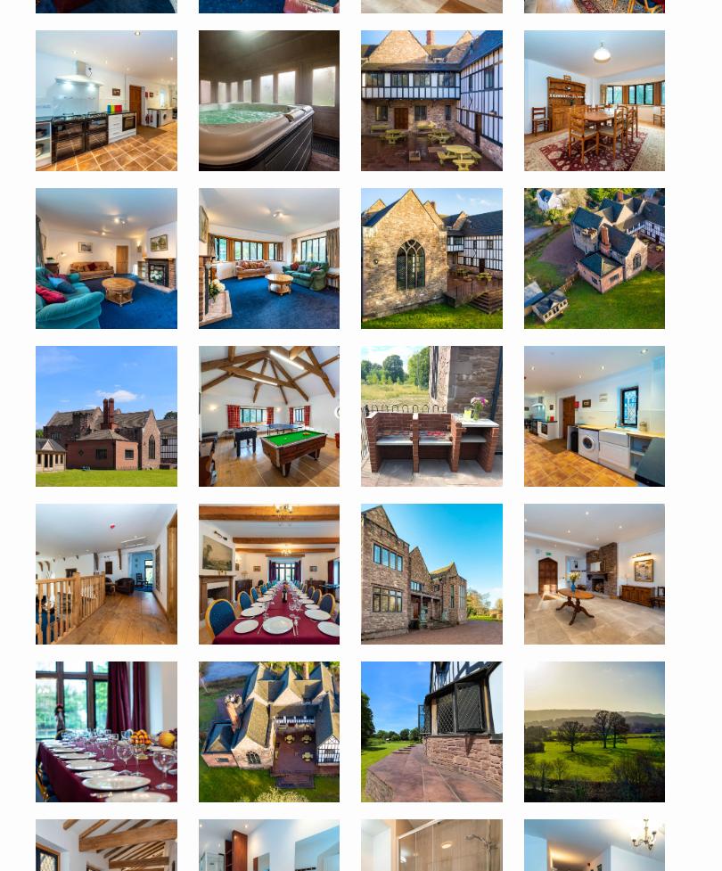
scroll to position [880, 0]
click at [264, 426] on img at bounding box center [270, 417] width 142 height 142
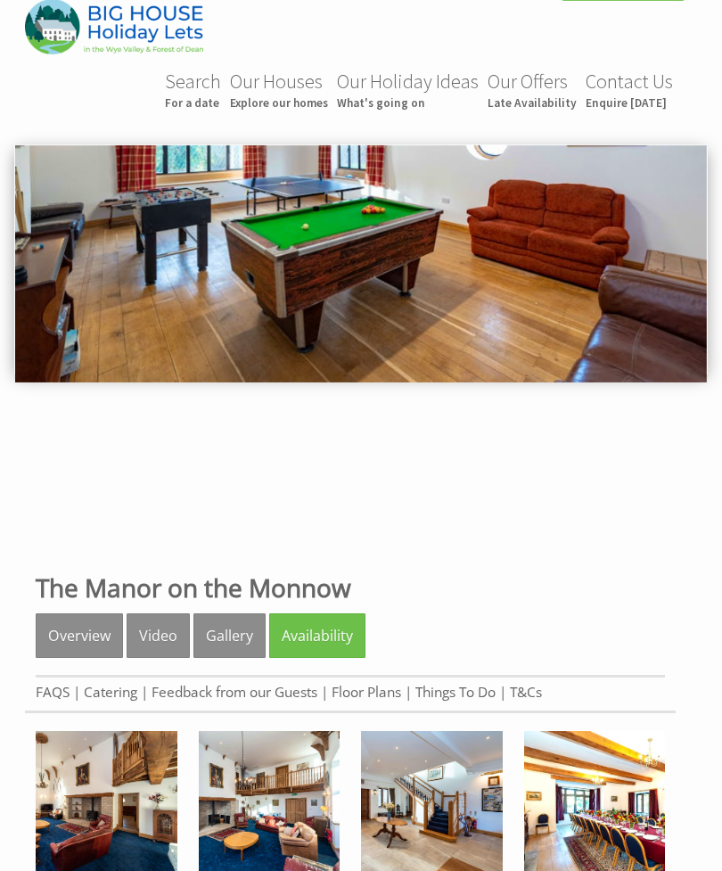
scroll to position [0, 0]
